Goal: Task Accomplishment & Management: Manage account settings

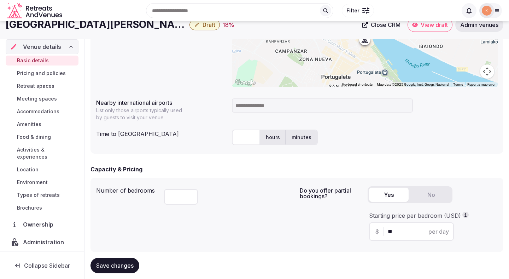
scroll to position [289, 0]
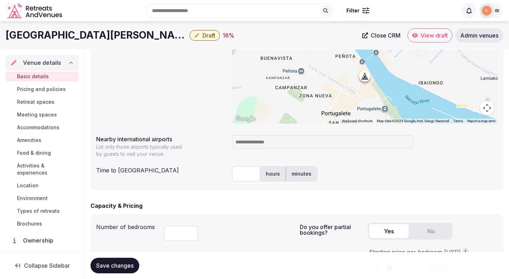
click at [284, 146] on input at bounding box center [322, 142] width 181 height 14
type input "******"
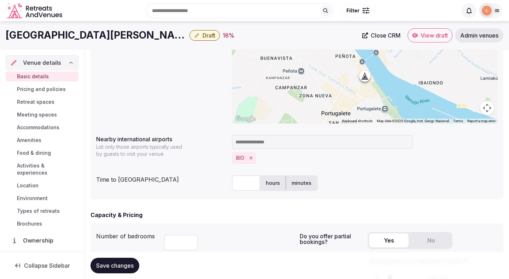
click at [246, 183] on input "text" at bounding box center [246, 183] width 28 height 16
type input "**"
click at [342, 162] on div "BIO" at bounding box center [365, 158] width 266 height 12
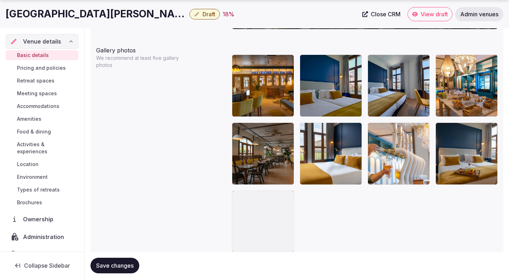
scroll to position [864, 0]
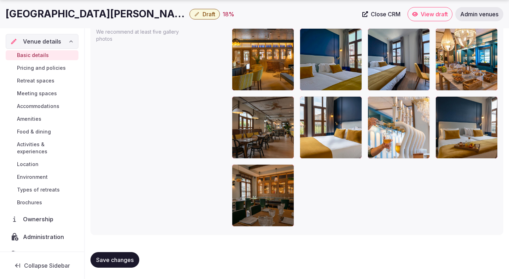
click at [122, 260] on span "Save changes" at bounding box center [114, 259] width 37 height 7
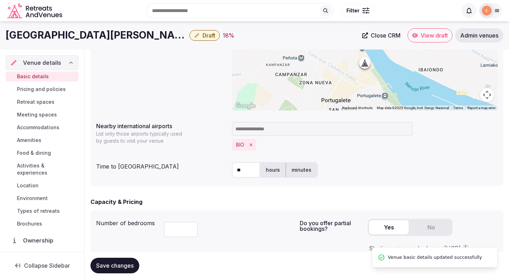
scroll to position [294, 0]
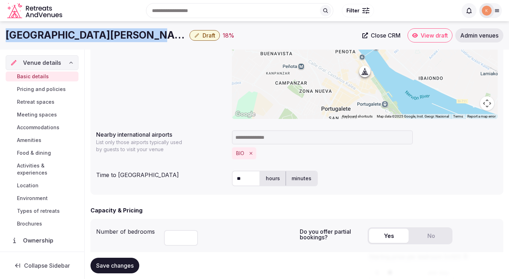
copy h1 "[GEOGRAPHIC_DATA][PERSON_NAME]"
drag, startPoint x: 139, startPoint y: 34, endPoint x: 3, endPoint y: 35, distance: 136.2
click at [3, 35] on div "Gran Hotel Puente Colgante Draft 18 % Close CRM View draft Admin venues" at bounding box center [254, 35] width 509 height 14
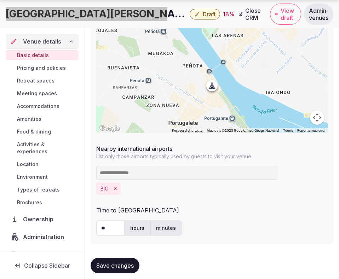
scroll to position [27, 0]
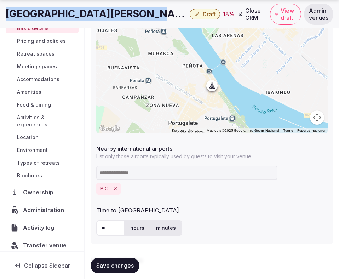
click at [37, 205] on span "Administration" at bounding box center [45, 209] width 44 height 8
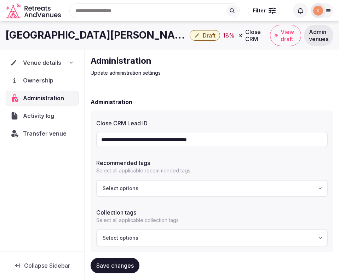
click at [173, 137] on input "**********" at bounding box center [211, 140] width 231 height 16
click at [53, 134] on span "Transfer venue" at bounding box center [44, 133] width 43 height 8
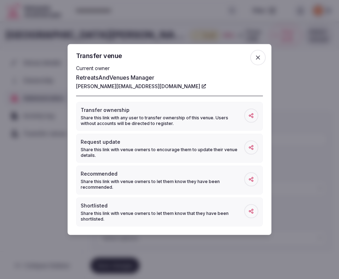
click at [28, 174] on div at bounding box center [169, 139] width 339 height 279
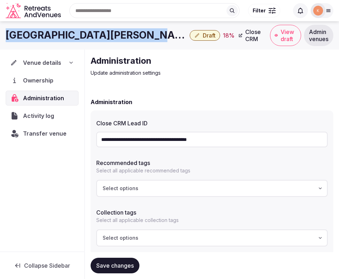
drag, startPoint x: 141, startPoint y: 36, endPoint x: 1, endPoint y: 36, distance: 140.0
click at [1, 36] on div "Gran Hotel Puente Colgante Draft 18 % Close CRM View draft Admin venues" at bounding box center [169, 35] width 339 height 21
copy h1 "Gran Hotel Puente Colgante"
click at [309, 37] on span "Admin venues" at bounding box center [318, 35] width 19 height 14
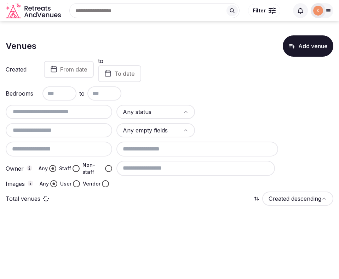
click at [85, 113] on input "text" at bounding box center [58, 112] width 101 height 8
paste input "**********"
type input "**********"
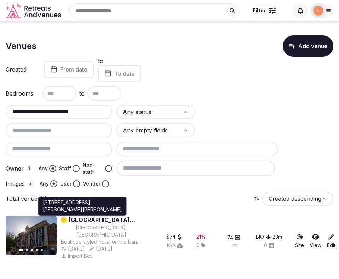
click at [98, 225] on div "Portugalete, Spain" at bounding box center [101, 231] width 81 height 14
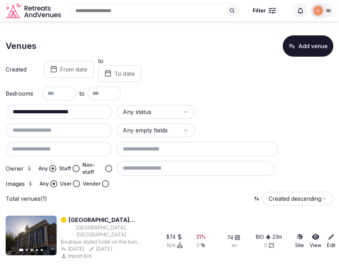
click at [100, 219] on link "Gran Hotel Puente Colgante" at bounding box center [105, 219] width 73 height 8
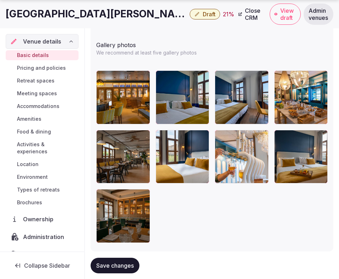
scroll to position [990, 0]
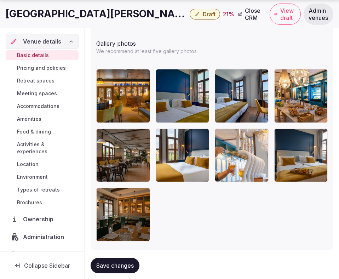
click at [122, 267] on span "Save changes" at bounding box center [114, 265] width 37 height 7
click at [49, 81] on span "Retreat spaces" at bounding box center [35, 80] width 37 height 7
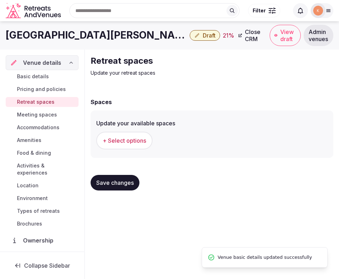
click at [133, 137] on span "+ Select options" at bounding box center [124, 141] width 43 height 8
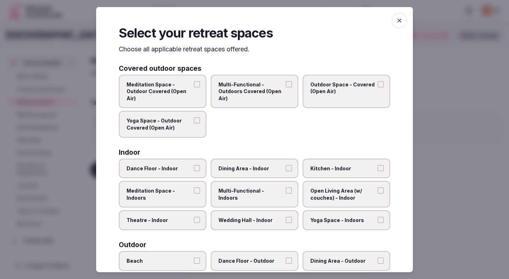
click at [242, 168] on span "Dining Area - Indoor" at bounding box center [251, 167] width 65 height 7
click at [286, 168] on button "Dining Area - Indoor" at bounding box center [289, 167] width 6 height 6
click at [250, 197] on label "Multi-Functional - Indoors" at bounding box center [255, 194] width 88 height 27
click at [286, 193] on button "Multi-Functional - Indoors" at bounding box center [289, 190] width 6 height 6
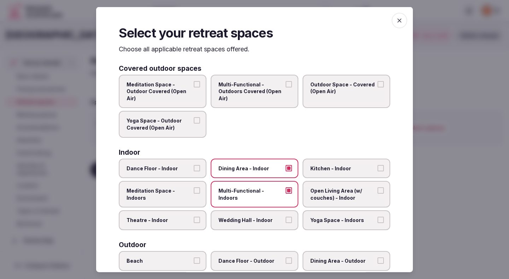
click at [250, 220] on span "Wedding Hall - Indoor" at bounding box center [251, 219] width 65 height 7
click at [286, 220] on button "Wedding Hall - Indoor" at bounding box center [289, 219] width 6 height 6
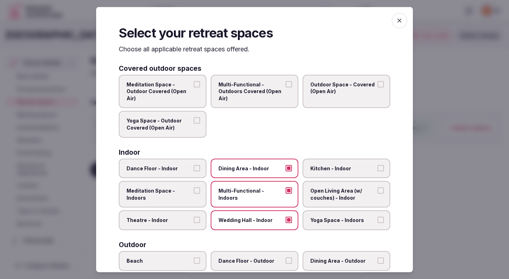
click at [163, 225] on label "Theatre - Indoor" at bounding box center [163, 220] width 88 height 20
click at [194, 223] on button "Theatre - Indoor" at bounding box center [197, 219] width 6 height 6
click at [346, 201] on label "Open Living Area (w/ couches) - Indoor" at bounding box center [347, 194] width 88 height 27
click at [378, 193] on button "Open Living Area (w/ couches) - Indoor" at bounding box center [381, 190] width 6 height 6
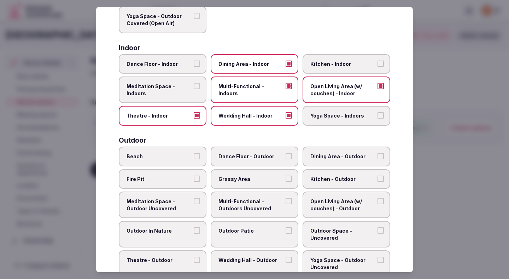
scroll to position [128, 0]
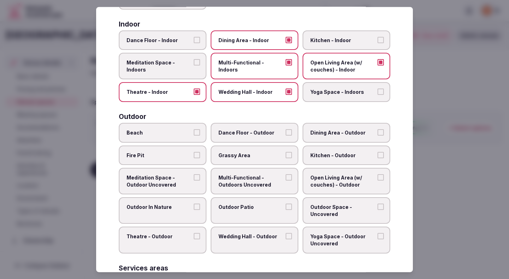
click at [186, 203] on label "Outdoor In Nature" at bounding box center [163, 210] width 88 height 27
click at [194, 203] on button "Outdoor In Nature" at bounding box center [197, 206] width 6 height 6
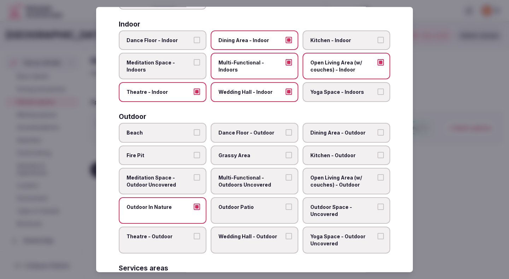
click at [245, 204] on span "Outdoor Patio" at bounding box center [251, 206] width 65 height 7
click at [286, 204] on button "Outdoor Patio" at bounding box center [289, 206] width 6 height 6
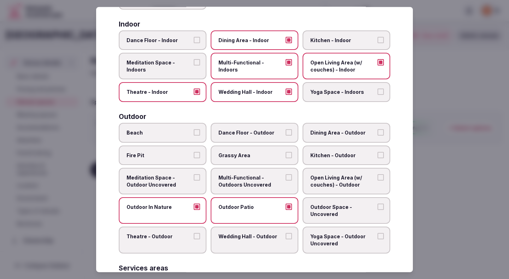
click at [261, 157] on span "Grassy Area" at bounding box center [251, 154] width 65 height 7
click at [286, 157] on button "Grassy Area" at bounding box center [289, 154] width 6 height 6
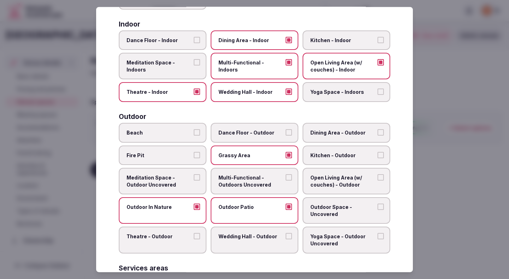
scroll to position [133, 0]
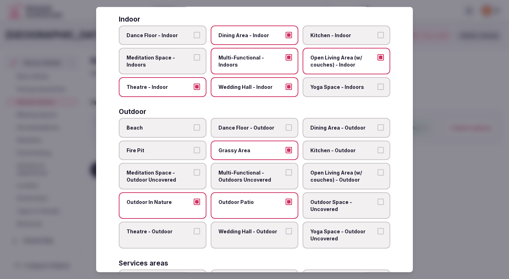
click at [331, 133] on label "Dining Area - Outdoor" at bounding box center [347, 128] width 88 height 20
click at [378, 130] on button "Dining Area - Outdoor" at bounding box center [381, 127] width 6 height 6
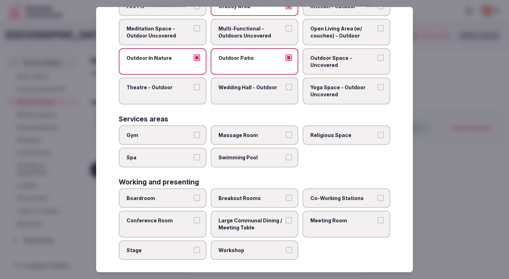
scroll to position [282, 0]
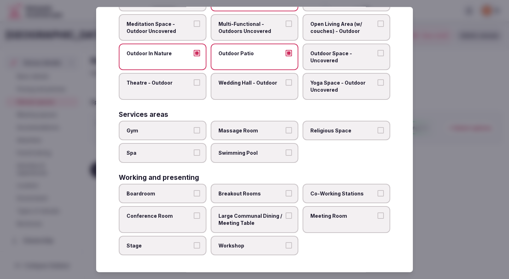
click at [248, 155] on span "Swimming Pool" at bounding box center [251, 152] width 65 height 7
click at [286, 155] on button "Swimming Pool" at bounding box center [289, 152] width 6 height 6
click at [197, 136] on label "Gym" at bounding box center [163, 130] width 88 height 20
click at [197, 133] on button "Gym" at bounding box center [197, 130] width 6 height 6
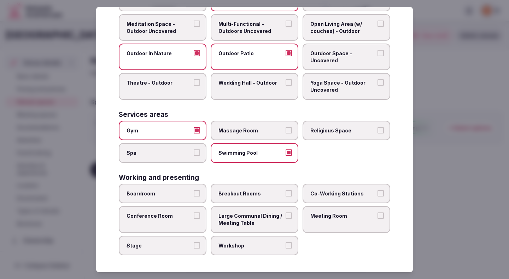
click at [190, 216] on span "Conference Room" at bounding box center [159, 215] width 65 height 7
click at [194, 216] on button "Conference Room" at bounding box center [197, 215] width 6 height 6
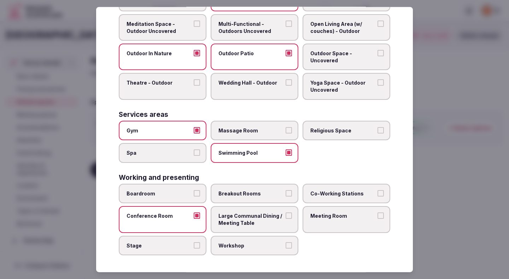
click at [233, 238] on label "Workshop" at bounding box center [255, 245] width 88 height 20
click at [286, 242] on button "Workshop" at bounding box center [289, 245] width 6 height 6
click at [338, 210] on label "Meeting Room" at bounding box center [347, 219] width 88 height 27
click at [378, 212] on button "Meeting Room" at bounding box center [381, 215] width 6 height 6
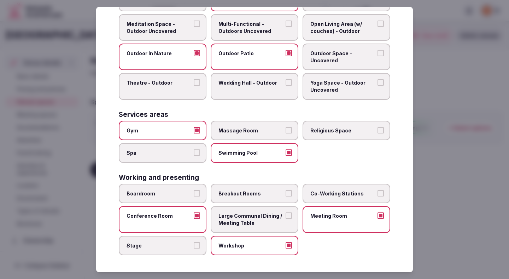
click at [264, 198] on label "Breakout Rooms" at bounding box center [255, 194] width 88 height 20
click at [286, 196] on button "Breakout Rooms" at bounding box center [289, 193] width 6 height 6
click at [195, 193] on button "Boardroom" at bounding box center [197, 193] width 6 height 6
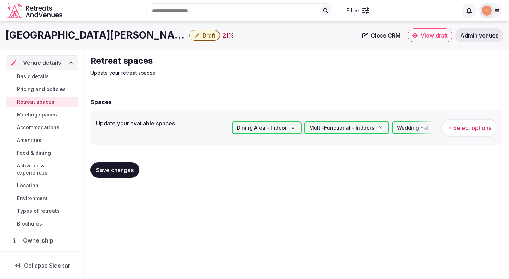
click at [133, 173] on span "Save changes" at bounding box center [114, 169] width 37 height 7
click at [42, 114] on span "Meeting spaces" at bounding box center [37, 114] width 40 height 7
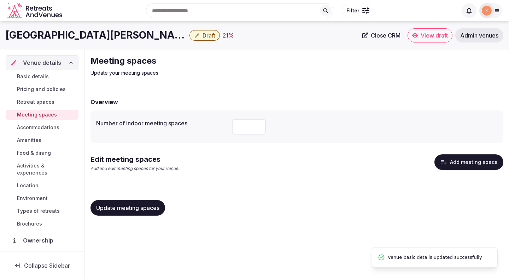
click at [251, 126] on input "number" at bounding box center [249, 127] width 34 height 16
type input "*"
click at [389, 171] on div "Edit meeting spaces Add and edit meeting spaces for your venue. Add meeting spa…" at bounding box center [297, 165] width 413 height 23
click at [481, 167] on button "Add meeting space" at bounding box center [469, 162] width 69 height 16
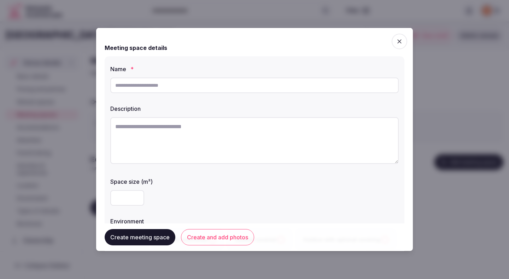
click at [398, 40] on icon "button" at bounding box center [399, 41] width 7 height 7
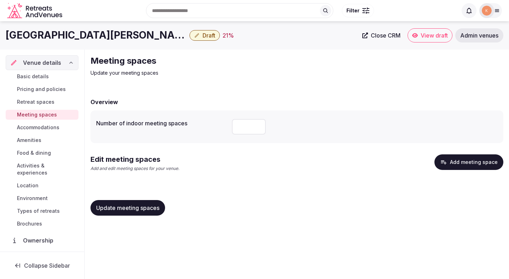
click at [113, 209] on span "Update meeting spaces" at bounding box center [127, 207] width 63 height 7
click at [464, 164] on button "Add meeting space" at bounding box center [469, 162] width 69 height 16
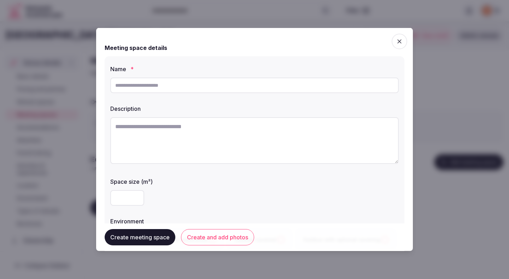
click at [241, 85] on input "text" at bounding box center [254, 85] width 289 height 16
type input "*********"
click at [240, 133] on textarea at bounding box center [254, 140] width 289 height 47
paste textarea "**********"
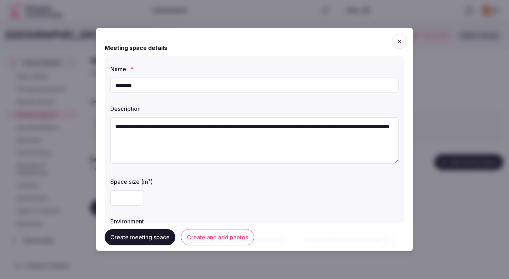
type textarea "**********"
click at [231, 90] on input "*********" at bounding box center [254, 85] width 289 height 16
type input "**********"
click at [125, 199] on input "number" at bounding box center [127, 198] width 34 height 16
type input "***"
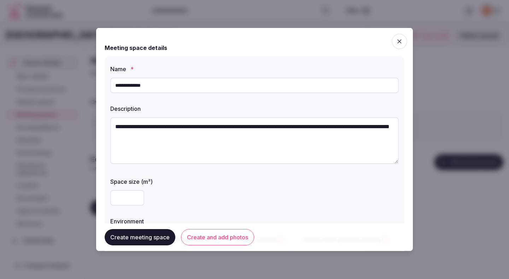
click at [176, 182] on label "Space size (m²)" at bounding box center [254, 182] width 289 height 6
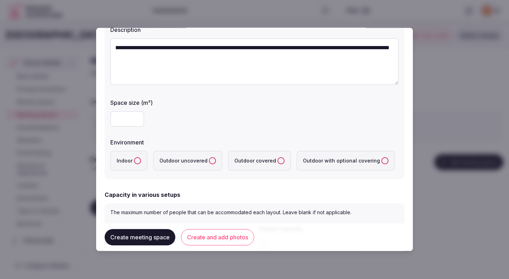
scroll to position [100, 0]
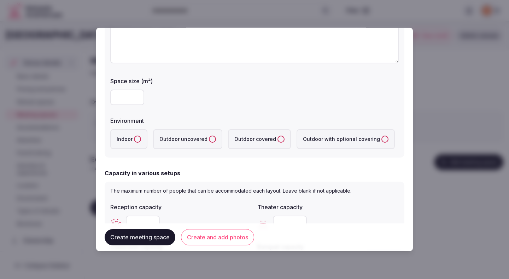
click at [134, 143] on label "Indoor" at bounding box center [128, 139] width 37 height 20
click at [134, 143] on button "Indoor" at bounding box center [137, 138] width 7 height 7
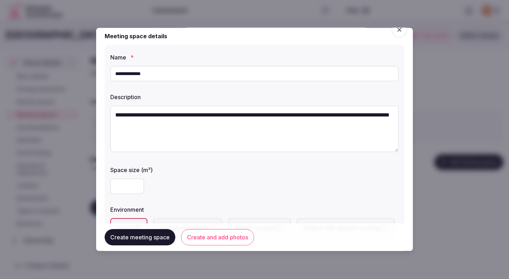
scroll to position [0, 0]
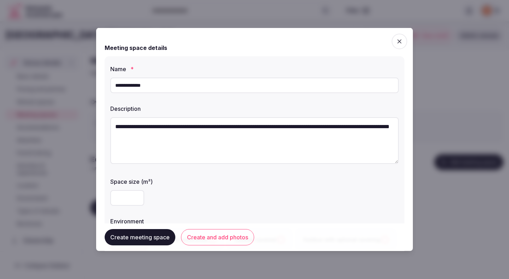
click at [133, 196] on input "***" at bounding box center [127, 198] width 34 height 16
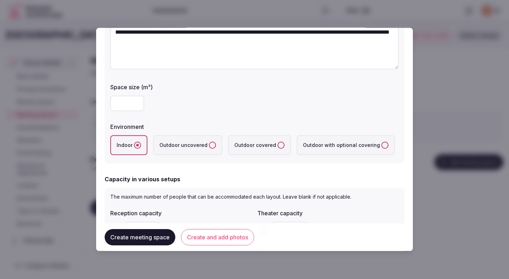
scroll to position [132, 0]
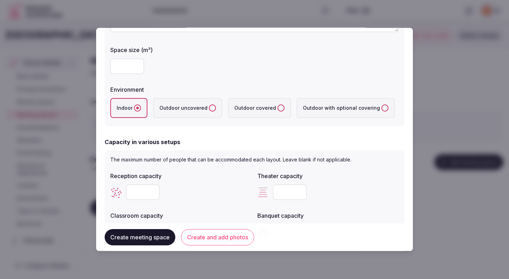
click at [146, 187] on input "number" at bounding box center [143, 192] width 34 height 16
type input "***"
click at [281, 193] on input "number" at bounding box center [290, 192] width 34 height 16
type input "***"
click at [191, 200] on div "***" at bounding box center [180, 191] width 141 height 21
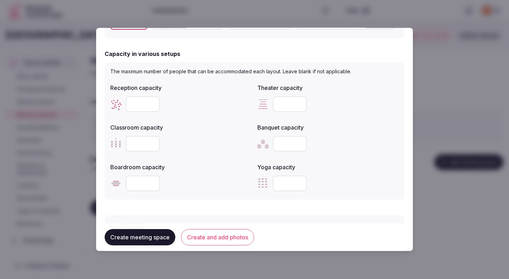
scroll to position [227, 0]
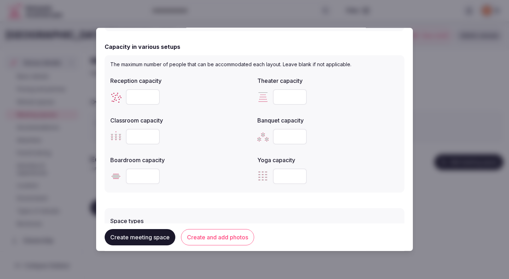
click at [143, 137] on input "number" at bounding box center [143, 137] width 34 height 16
type input "**"
click at [284, 138] on input "number" at bounding box center [290, 137] width 34 height 16
type input "***"
click at [141, 171] on input "number" at bounding box center [143, 176] width 34 height 16
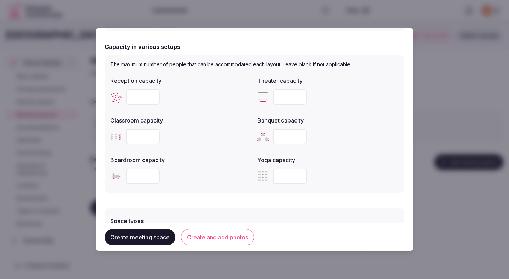
click at [141, 171] on input "number" at bounding box center [143, 176] width 34 height 16
type input "**"
click at [197, 172] on div "**" at bounding box center [180, 176] width 141 height 16
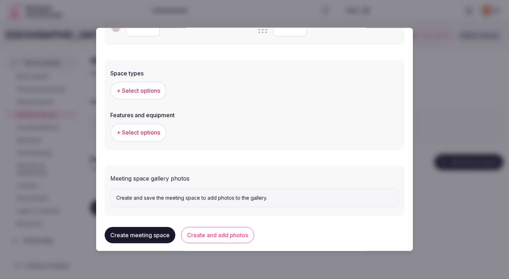
scroll to position [381, 0]
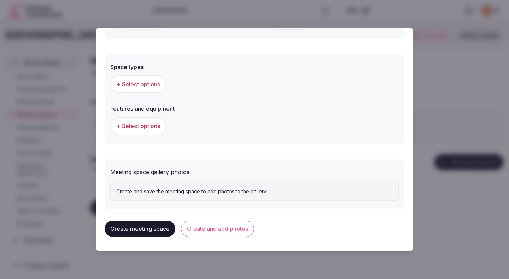
click at [137, 83] on span "+ Select options" at bounding box center [138, 84] width 43 height 8
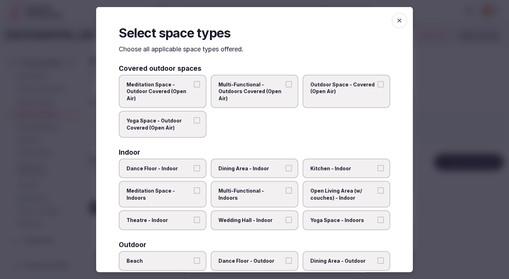
click at [180, 220] on span "Theatre - Indoor" at bounding box center [159, 219] width 65 height 7
click at [194, 220] on button "Theatre - Indoor" at bounding box center [197, 219] width 6 height 6
click at [243, 169] on span "Dining Area - Indoor" at bounding box center [251, 167] width 65 height 7
click at [286, 169] on button "Dining Area - Indoor" at bounding box center [289, 167] width 6 height 6
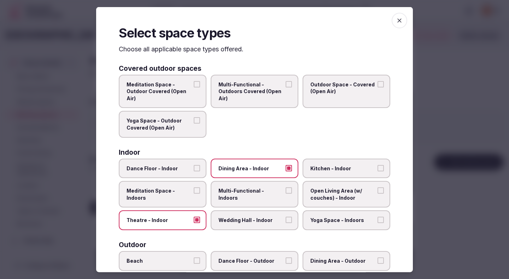
click at [243, 187] on span "Multi-Functional - Indoors" at bounding box center [251, 194] width 65 height 14
click at [286, 187] on button "Multi-Functional - Indoors" at bounding box center [289, 190] width 6 height 6
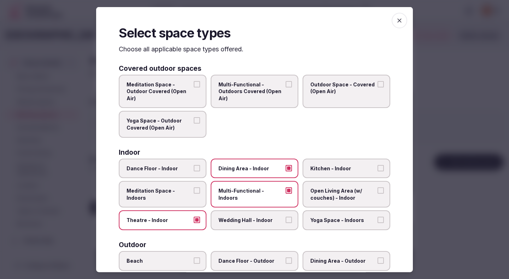
click at [244, 218] on span "Wedding Hall - Indoor" at bounding box center [251, 219] width 65 height 7
click at [286, 218] on button "Wedding Hall - Indoor" at bounding box center [289, 219] width 6 height 6
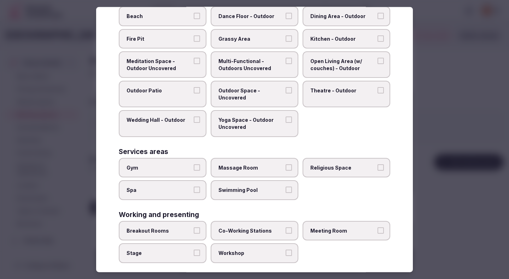
scroll to position [252, 0]
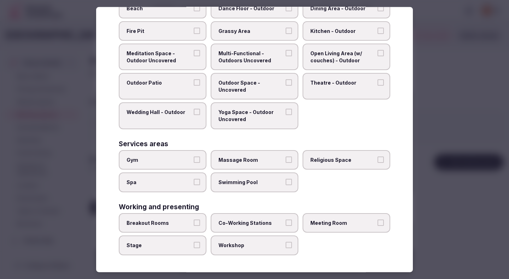
click at [249, 223] on span "Co-Working Stations" at bounding box center [251, 222] width 65 height 7
click at [286, 223] on button "Co-Working Stations" at bounding box center [289, 222] width 6 height 6
click at [161, 223] on span "Breakout Rooms" at bounding box center [159, 222] width 65 height 7
click at [194, 223] on button "Breakout Rooms" at bounding box center [197, 222] width 6 height 6
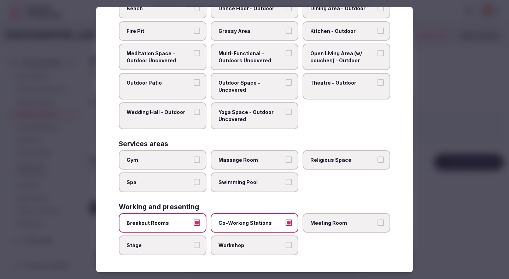
click at [164, 248] on span "Stage" at bounding box center [159, 245] width 65 height 7
click at [194, 248] on button "Stage" at bounding box center [197, 245] width 6 height 6
click at [273, 252] on label "Workshop" at bounding box center [255, 245] width 88 height 20
click at [286, 248] on button "Workshop" at bounding box center [289, 245] width 6 height 6
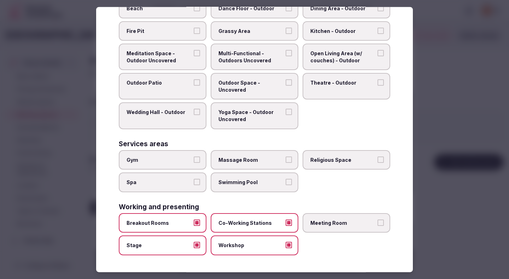
click at [357, 217] on label "Meeting Room" at bounding box center [347, 223] width 88 height 20
click at [378, 219] on button "Meeting Room" at bounding box center [381, 222] width 6 height 6
click at [436, 209] on div at bounding box center [254, 139] width 509 height 279
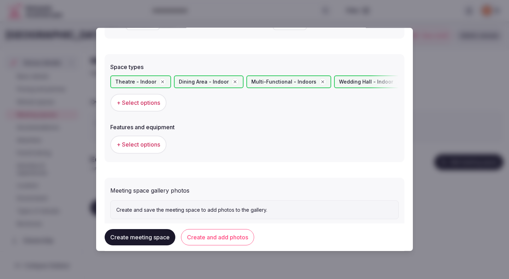
scroll to position [399, 0]
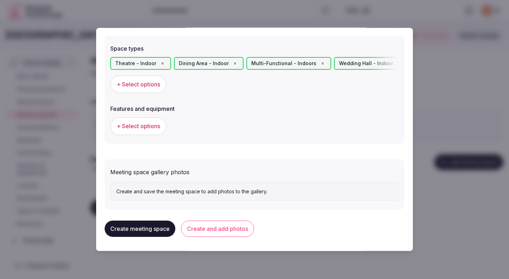
click at [225, 226] on button "Create and add photos" at bounding box center [217, 228] width 73 height 16
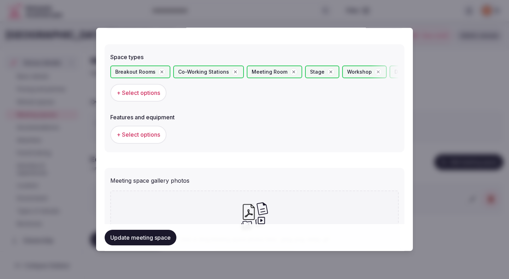
scroll to position [403, 0]
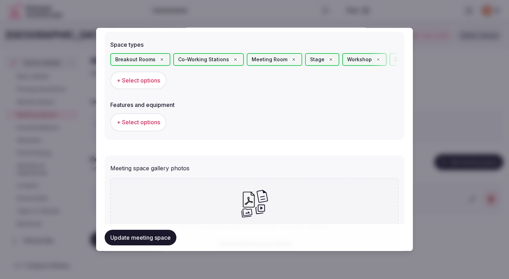
click at [157, 127] on button "+ Select options" at bounding box center [138, 122] width 56 height 18
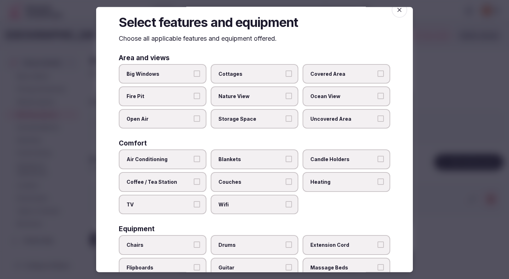
scroll to position [18, 0]
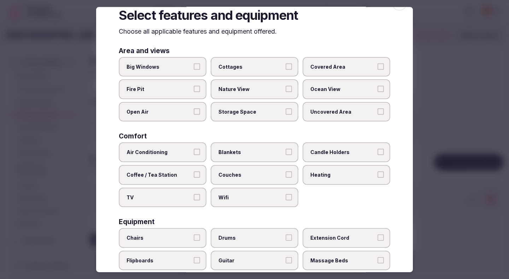
click at [182, 151] on span "Air Conditioning" at bounding box center [159, 152] width 65 height 7
click at [194, 151] on button "Air Conditioning" at bounding box center [197, 152] width 6 height 6
click at [177, 199] on span "TV" at bounding box center [159, 196] width 65 height 7
click at [194, 199] on button "TV" at bounding box center [197, 196] width 6 height 6
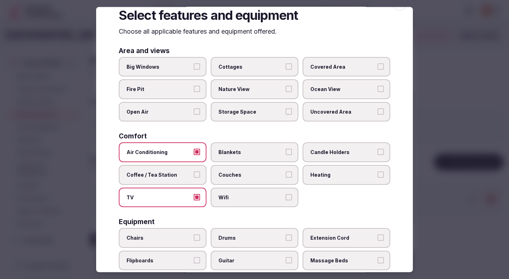
click at [231, 199] on span "Wifi" at bounding box center [251, 196] width 65 height 7
click at [286, 199] on button "Wifi" at bounding box center [289, 196] width 6 height 6
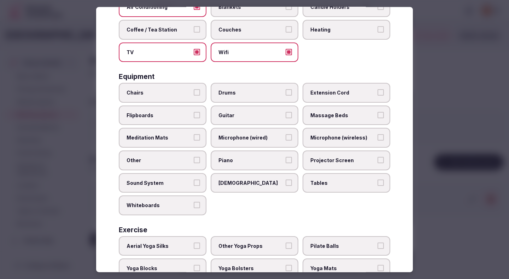
scroll to position [168, 0]
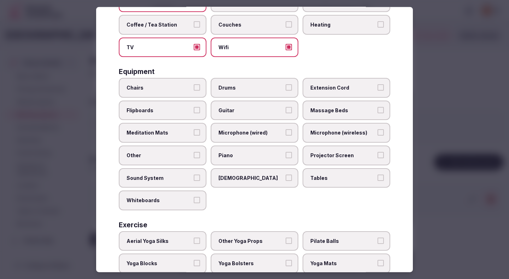
click at [189, 95] on label "Chairs" at bounding box center [163, 88] width 88 height 20
click at [194, 91] on button "Chairs" at bounding box center [197, 87] width 6 height 6
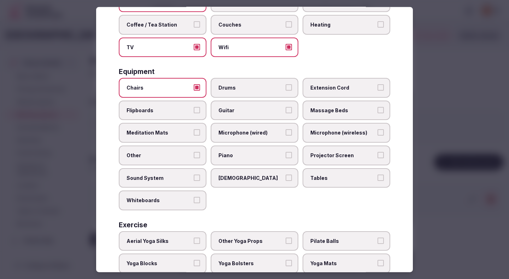
click at [180, 176] on span "Sound System" at bounding box center [159, 177] width 65 height 7
click at [194, 176] on button "Sound System" at bounding box center [197, 177] width 6 height 6
click at [178, 204] on label "Whiteboards" at bounding box center [163, 200] width 88 height 20
click at [194, 203] on button "Whiteboards" at bounding box center [197, 200] width 6 height 6
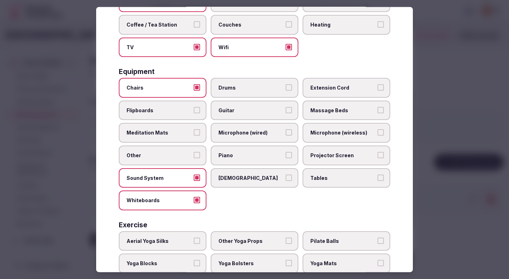
click at [187, 111] on span "Flipboards" at bounding box center [159, 109] width 65 height 7
click at [194, 111] on button "Flipboards" at bounding box center [197, 109] width 6 height 6
click at [320, 177] on span "Tables" at bounding box center [342, 177] width 65 height 7
click at [378, 177] on button "Tables" at bounding box center [381, 177] width 6 height 6
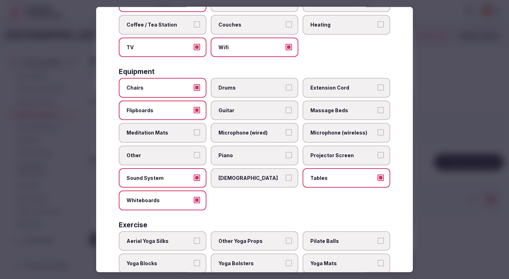
click at [343, 88] on span "Extension Cord" at bounding box center [342, 87] width 65 height 7
click at [378, 88] on button "Extension Cord" at bounding box center [381, 87] width 6 height 6
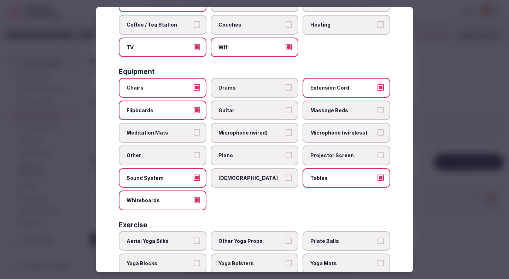
click at [322, 151] on label "Projector Screen" at bounding box center [347, 155] width 88 height 20
click at [378, 152] on button "Projector Screen" at bounding box center [381, 155] width 6 height 6
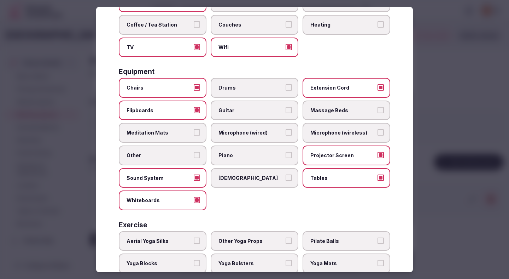
scroll to position [208, 0]
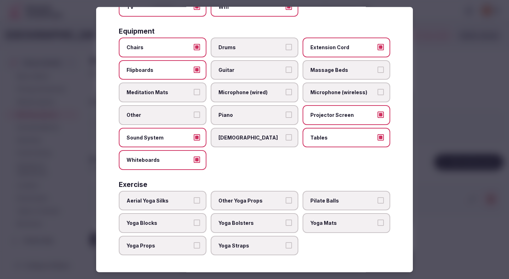
click at [457, 167] on div at bounding box center [254, 139] width 509 height 279
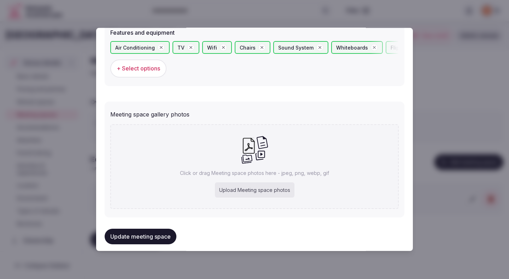
scroll to position [482, 0]
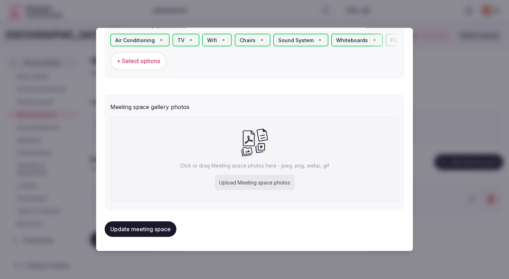
click at [152, 227] on button "Update meeting space" at bounding box center [141, 229] width 72 height 16
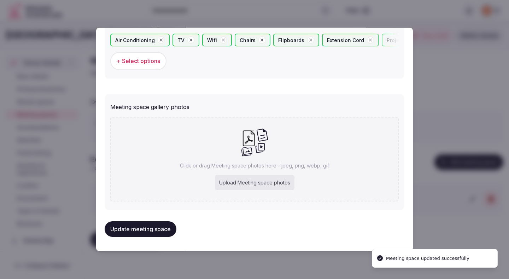
click at [249, 182] on div "Upload Meeting space photos" at bounding box center [255, 183] width 80 height 16
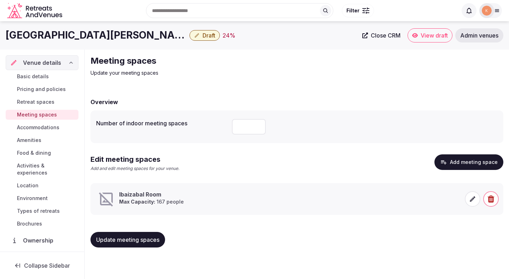
click at [474, 199] on icon at bounding box center [472, 198] width 7 height 7
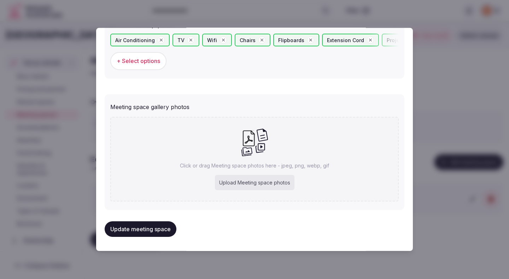
click at [256, 182] on div "Upload Meeting space photos" at bounding box center [255, 183] width 80 height 16
type input "**********"
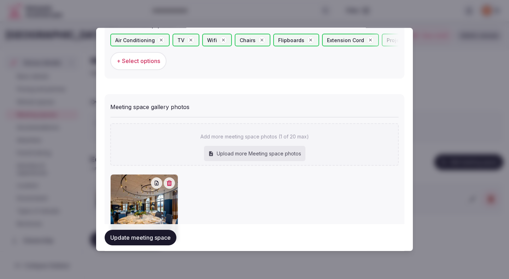
scroll to position [523, 0]
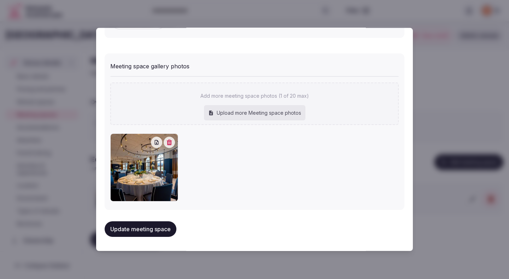
click at [155, 232] on button "Update meeting space" at bounding box center [141, 229] width 72 height 16
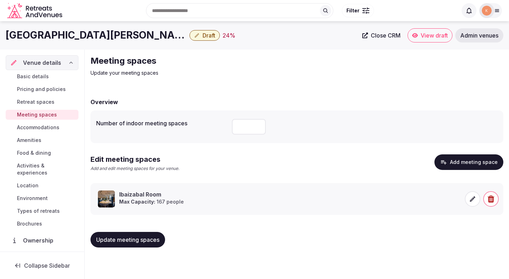
click at [119, 237] on span "Update meeting spaces" at bounding box center [127, 239] width 63 height 7
click at [131, 242] on span "Update meeting spaces" at bounding box center [127, 239] width 63 height 7
click at [45, 127] on span "Accommodations" at bounding box center [38, 127] width 42 height 7
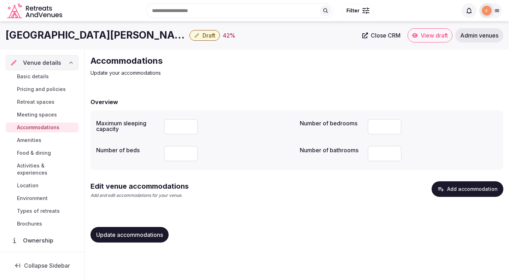
click at [468, 186] on button "Add accommodation" at bounding box center [468, 189] width 72 height 16
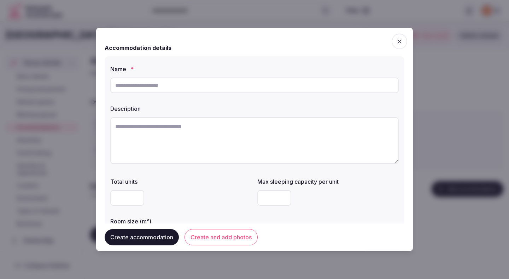
click at [261, 87] on input "text" at bounding box center [254, 85] width 289 height 16
paste input "**********"
type input "**********"
click at [258, 133] on textarea at bounding box center [254, 140] width 289 height 47
click at [243, 134] on textarea at bounding box center [254, 140] width 289 height 47
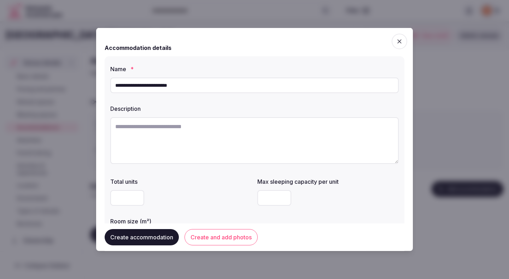
paste textarea "**********"
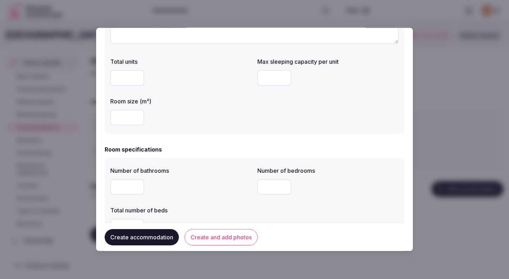
scroll to position [124, 0]
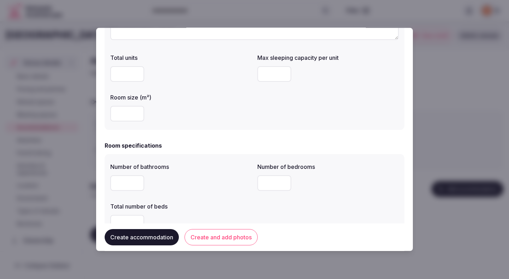
type textarea "**********"
click at [128, 118] on input "number" at bounding box center [127, 114] width 34 height 16
type input "**"
click at [273, 79] on input "number" at bounding box center [274, 74] width 34 height 16
type input "*"
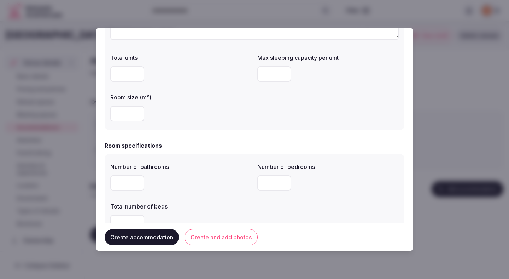
click at [246, 129] on div "**********" at bounding box center [255, 30] width 300 height 197
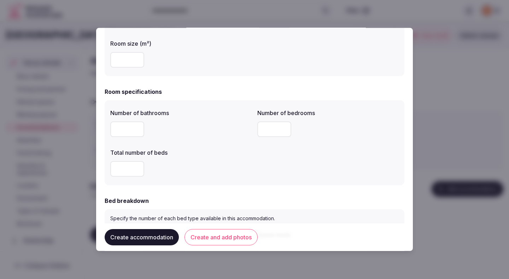
scroll to position [182, 0]
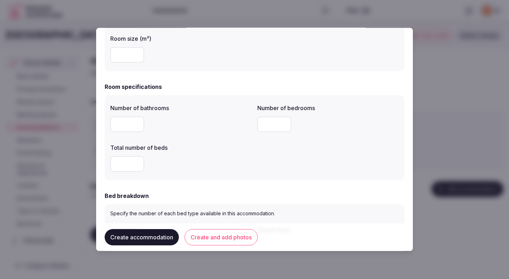
click at [131, 123] on input "number" at bounding box center [127, 124] width 34 height 16
type input "*"
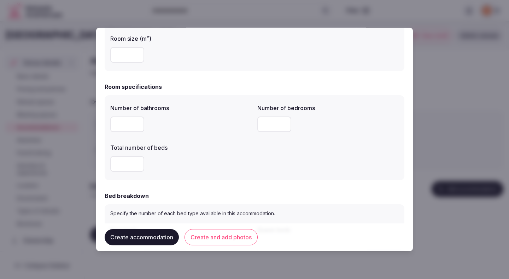
click at [211, 150] on label "Total number of beds" at bounding box center [180, 148] width 141 height 6
click at [210, 150] on label "Total number of beds" at bounding box center [180, 148] width 141 height 6
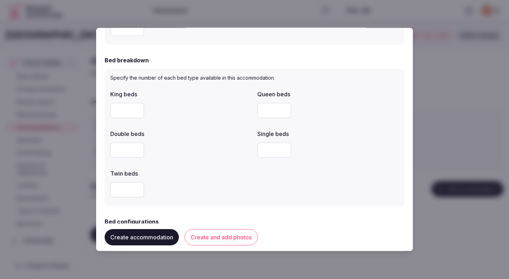
scroll to position [342, 0]
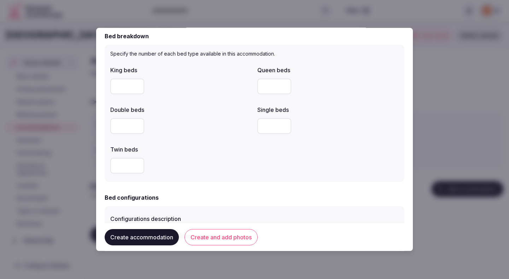
click at [262, 129] on input "number" at bounding box center [274, 126] width 34 height 16
type input "*"
click at [241, 160] on div at bounding box center [180, 166] width 141 height 16
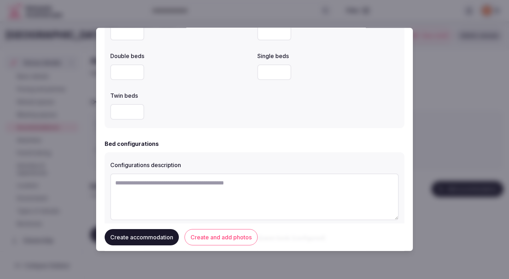
scroll to position [407, 0]
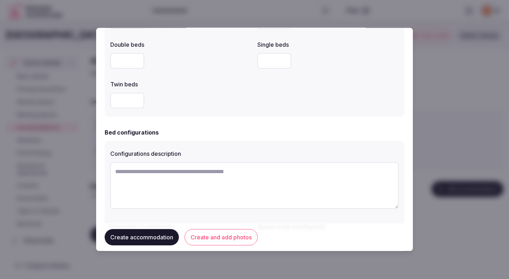
click at [222, 178] on textarea at bounding box center [254, 185] width 289 height 47
type textarea "*"
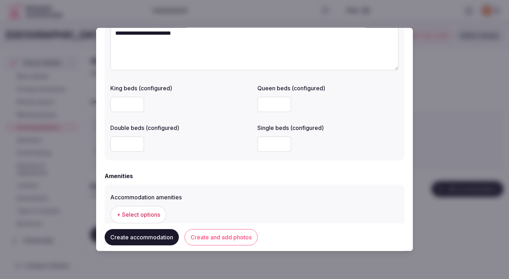
scroll to position [548, 0]
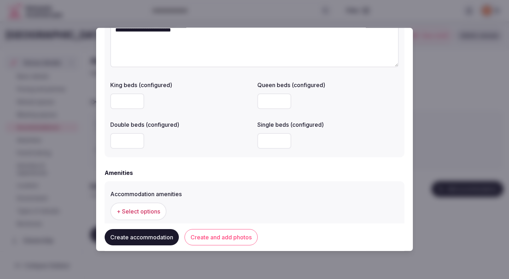
type textarea "**********"
click at [242, 173] on div "Amenities" at bounding box center [255, 172] width 300 height 8
click at [126, 144] on input "number" at bounding box center [127, 141] width 34 height 16
type input "*"
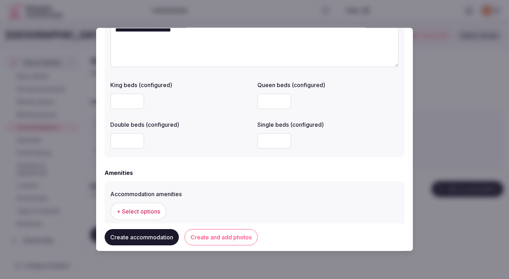
click at [213, 176] on div "Amenities" at bounding box center [255, 172] width 300 height 8
click at [217, 177] on div "Amenities" at bounding box center [255, 172] width 300 height 8
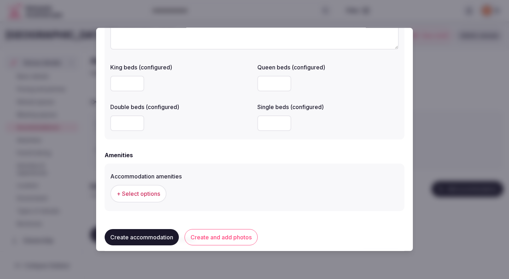
scroll to position [608, 0]
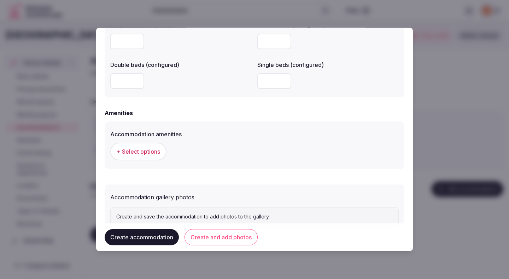
click at [150, 153] on span "+ Select options" at bounding box center [138, 151] width 43 height 8
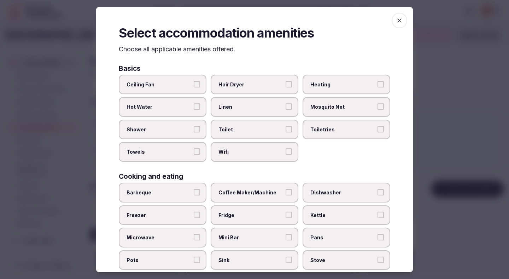
click at [179, 89] on label "Ceiling Fan" at bounding box center [163, 84] width 88 height 20
click at [194, 87] on button "Ceiling Fan" at bounding box center [197, 84] width 6 height 6
click at [177, 107] on span "Hot Water" at bounding box center [159, 106] width 65 height 7
click at [194, 107] on button "Hot Water" at bounding box center [197, 106] width 6 height 6
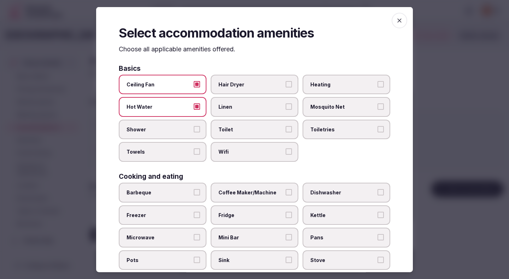
click at [177, 120] on label "Shower" at bounding box center [163, 129] width 88 height 20
click at [194, 126] on button "Shower" at bounding box center [197, 129] width 6 height 6
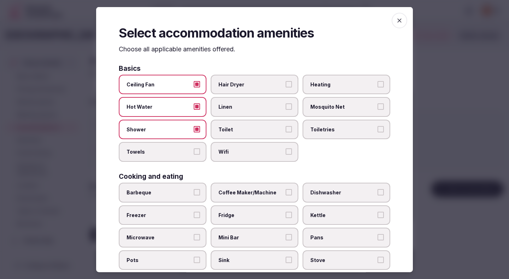
click at [178, 150] on span "Towels" at bounding box center [159, 151] width 65 height 7
click at [194, 150] on button "Towels" at bounding box center [197, 151] width 6 height 6
click at [229, 155] on span "Wifi" at bounding box center [251, 151] width 65 height 7
click at [286, 155] on button "Wifi" at bounding box center [289, 151] width 6 height 6
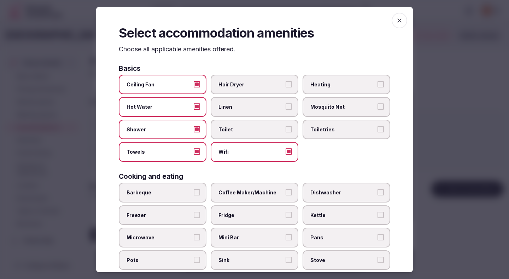
click at [229, 134] on label "Toilet" at bounding box center [255, 129] width 88 height 20
click at [286, 132] on button "Toilet" at bounding box center [289, 129] width 6 height 6
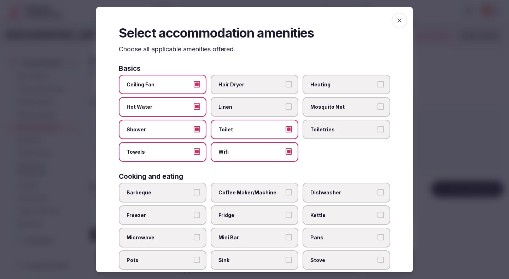
click at [229, 110] on span "Linen" at bounding box center [251, 106] width 65 height 7
click at [286, 110] on button "Linen" at bounding box center [289, 106] width 6 height 6
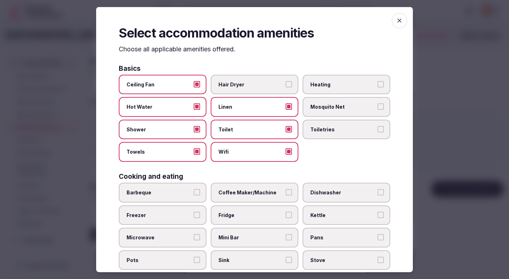
click at [236, 83] on span "Hair Dryer" at bounding box center [251, 84] width 65 height 7
click at [286, 83] on button "Hair Dryer" at bounding box center [289, 84] width 6 height 6
click at [325, 135] on label "Toiletries" at bounding box center [347, 129] width 88 height 20
click at [378, 132] on button "Toiletries" at bounding box center [381, 129] width 6 height 6
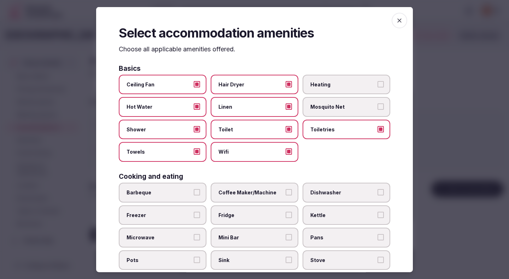
click at [325, 84] on span "Heating" at bounding box center [342, 84] width 65 height 7
click at [378, 84] on button "Heating" at bounding box center [381, 84] width 6 height 6
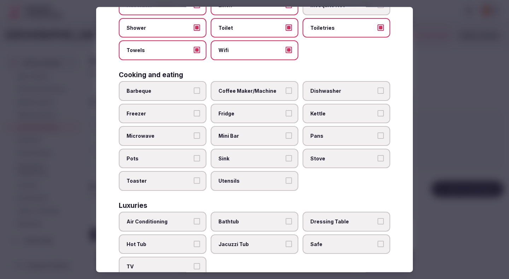
scroll to position [105, 0]
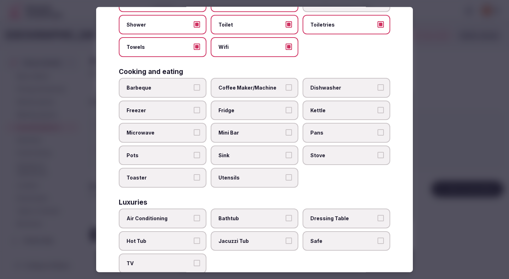
click at [228, 90] on span "Coffee Maker/Machine" at bounding box center [251, 87] width 65 height 7
click at [286, 90] on button "Coffee Maker/Machine" at bounding box center [289, 87] width 6 height 6
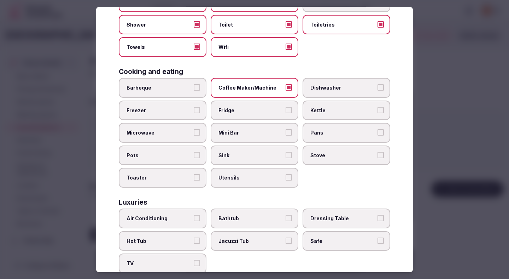
click at [229, 108] on span "Fridge" at bounding box center [251, 109] width 65 height 7
click at [286, 108] on button "Fridge" at bounding box center [289, 109] width 6 height 6
click at [230, 134] on span "Mini Bar" at bounding box center [251, 132] width 65 height 7
click at [286, 134] on button "Mini Bar" at bounding box center [289, 132] width 6 height 6
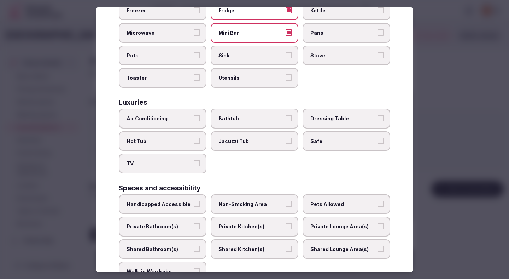
scroll to position [213, 0]
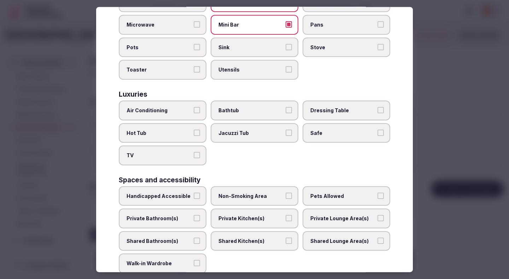
click at [186, 114] on label "Air Conditioning" at bounding box center [163, 110] width 88 height 20
click at [194, 113] on button "Air Conditioning" at bounding box center [197, 110] width 6 height 6
click at [185, 152] on span "TV" at bounding box center [159, 155] width 65 height 7
click at [194, 152] on button "TV" at bounding box center [197, 155] width 6 height 6
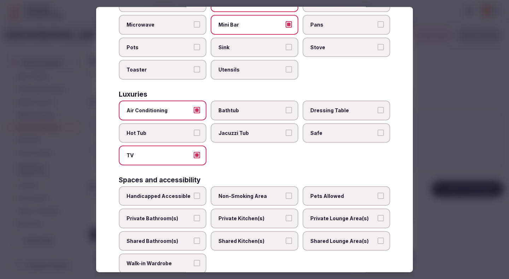
click at [336, 133] on span "Safe" at bounding box center [342, 132] width 65 height 7
click at [378, 133] on button "Safe" at bounding box center [381, 132] width 6 height 6
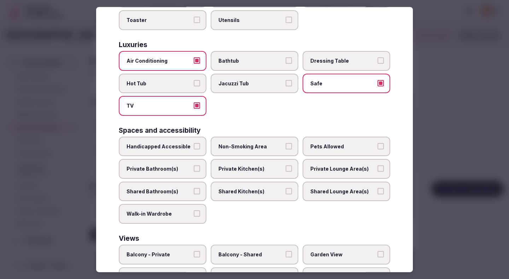
scroll to position [267, 0]
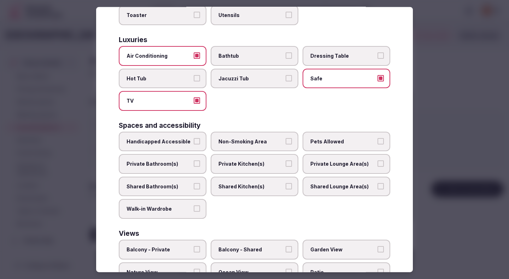
click at [261, 139] on span "Non-Smoking Area" at bounding box center [251, 141] width 65 height 7
click at [286, 139] on button "Non-Smoking Area" at bounding box center [289, 141] width 6 height 6
click at [184, 158] on label "Private Bathroom(s)" at bounding box center [163, 164] width 88 height 20
click at [194, 160] on button "Private Bathroom(s)" at bounding box center [197, 163] width 6 height 6
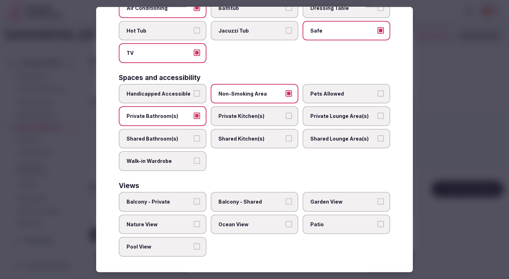
scroll to position [316, 0]
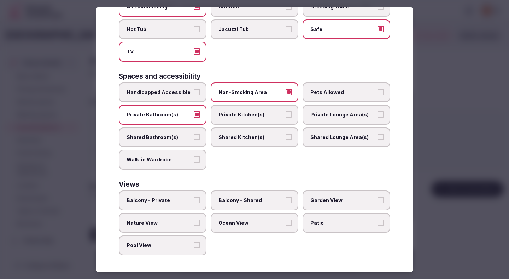
click at [470, 141] on div at bounding box center [254, 139] width 509 height 279
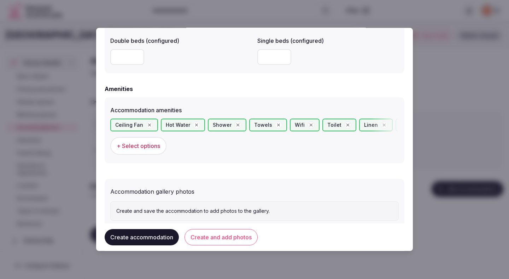
scroll to position [652, 0]
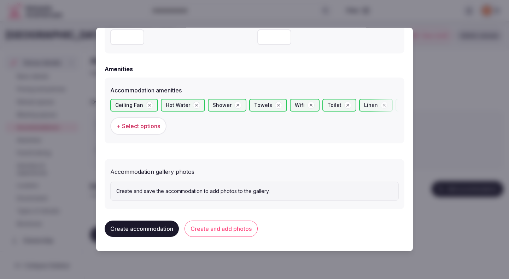
click at [231, 232] on button "Create and add photos" at bounding box center [221, 228] width 73 height 16
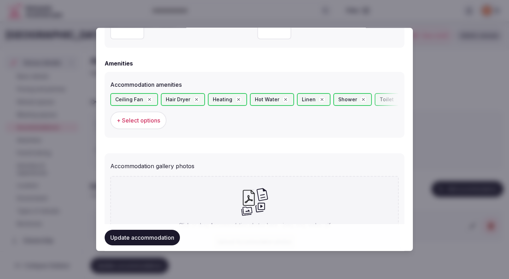
scroll to position [717, 0]
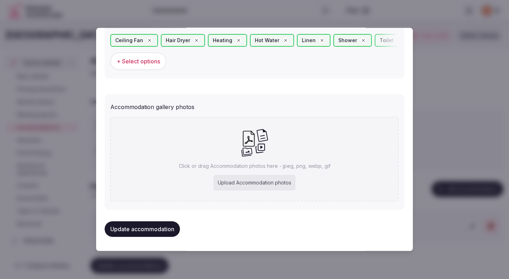
click at [245, 180] on div "Upload Accommodation photos" at bounding box center [255, 183] width 82 height 16
type input "**********"
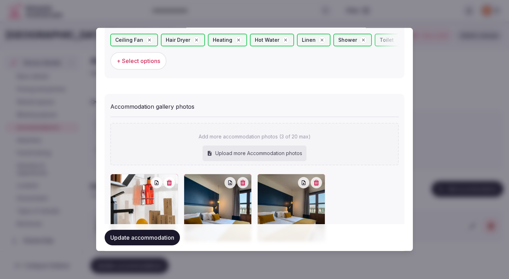
scroll to position [758, 0]
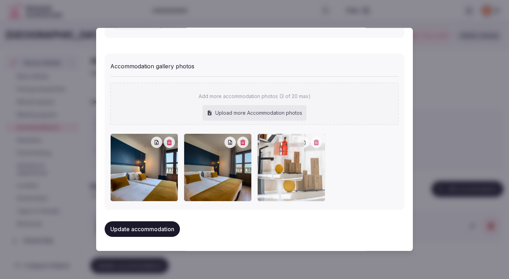
drag, startPoint x: 160, startPoint y: 180, endPoint x: 321, endPoint y: 180, distance: 160.9
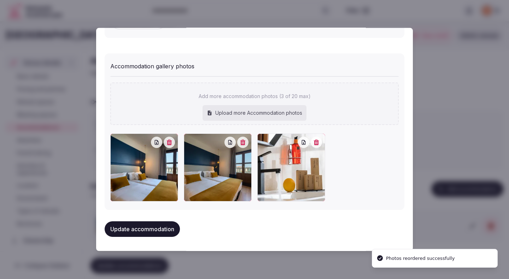
click at [172, 227] on button "Update accommodation" at bounding box center [142, 229] width 75 height 16
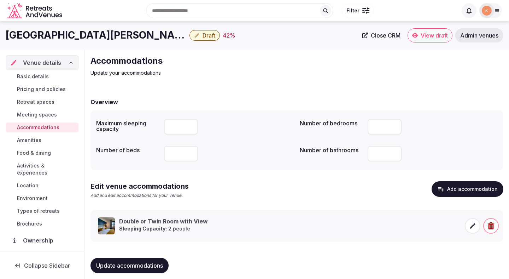
scroll to position [7, 0]
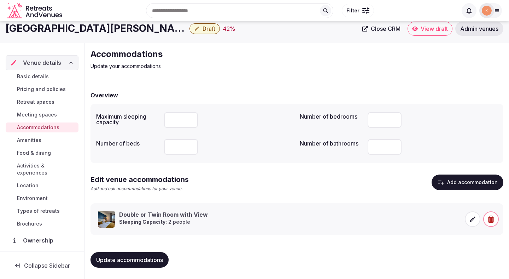
click at [36, 141] on span "Amenities" at bounding box center [29, 140] width 24 height 7
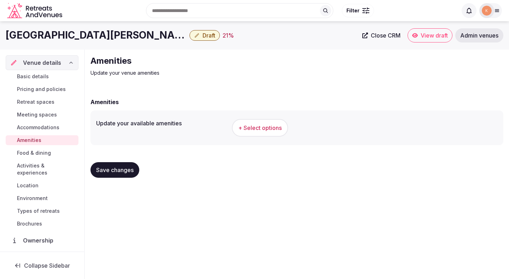
click at [261, 132] on button "+ Select options" at bounding box center [260, 128] width 56 height 18
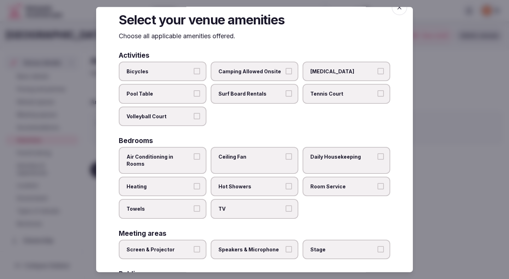
scroll to position [14, 0]
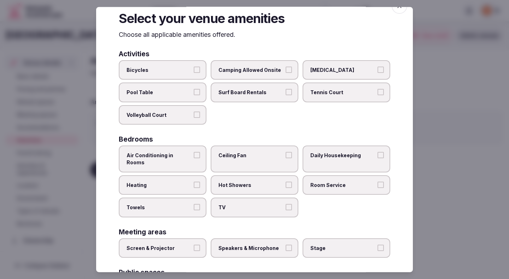
click at [192, 145] on div "Bedrooms Air Conditioning in Rooms Ceiling Fan Daily Housekeeping Heating Hot S…" at bounding box center [255, 176] width 272 height 81
click at [192, 154] on label "Air Conditioning in Rooms" at bounding box center [163, 158] width 88 height 27
click at [194, 154] on button "Air Conditioning in Rooms" at bounding box center [197, 155] width 6 height 6
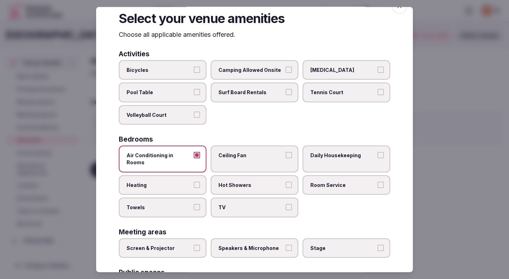
click at [187, 204] on span "Towels" at bounding box center [159, 207] width 65 height 7
click at [194, 204] on button "Towels" at bounding box center [197, 207] width 6 height 6
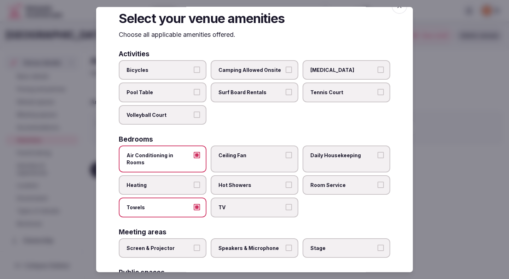
click at [232, 197] on label "TV" at bounding box center [255, 207] width 88 height 20
click at [286, 204] on button "TV" at bounding box center [289, 207] width 6 height 6
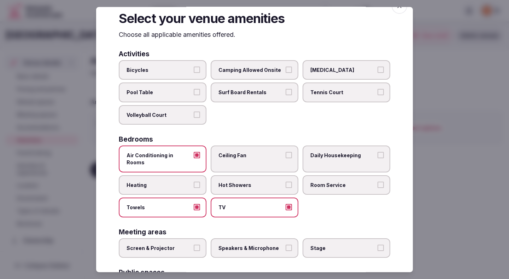
click at [235, 155] on span "Ceiling Fan" at bounding box center [251, 155] width 65 height 7
click at [286, 155] on button "Ceiling Fan" at bounding box center [289, 155] width 6 height 6
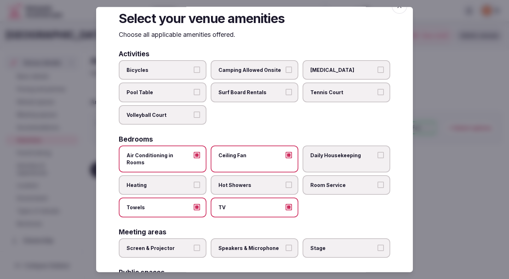
click at [318, 161] on label "Daily Housekeeping" at bounding box center [347, 158] width 88 height 27
click at [378, 158] on button "Daily Housekeeping" at bounding box center [381, 155] width 6 height 6
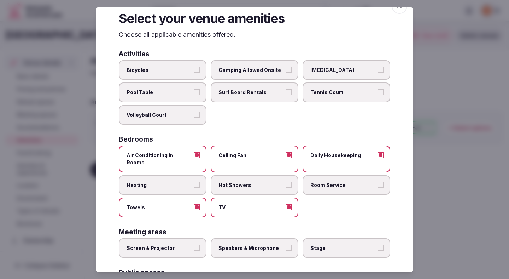
click at [319, 182] on label "Room Service" at bounding box center [347, 185] width 88 height 20
click at [378, 182] on button "Room Service" at bounding box center [381, 184] width 6 height 6
click at [265, 181] on span "Hot Showers" at bounding box center [251, 184] width 65 height 7
click at [286, 181] on button "Hot Showers" at bounding box center [289, 184] width 6 height 6
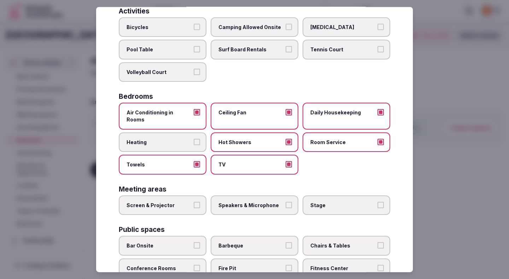
scroll to position [114, 0]
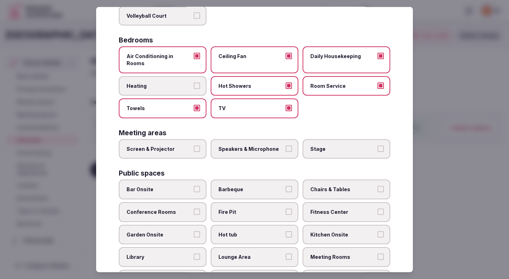
click at [178, 147] on label "Screen & Projector" at bounding box center [163, 149] width 88 height 20
click at [194, 147] on button "Screen & Projector" at bounding box center [197, 148] width 6 height 6
click at [230, 147] on label "Speakers & Microphone" at bounding box center [255, 149] width 88 height 20
click at [286, 147] on button "Speakers & Microphone" at bounding box center [289, 148] width 6 height 6
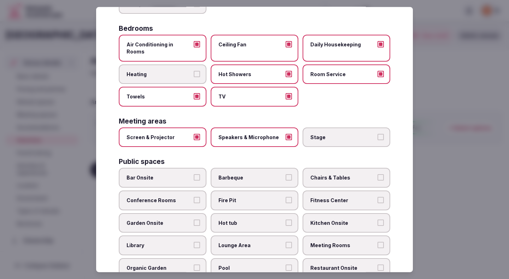
scroll to position [126, 0]
click at [183, 174] on span "Bar Onsite" at bounding box center [159, 177] width 65 height 7
click at [194, 174] on button "Bar Onsite" at bounding box center [197, 177] width 6 height 6
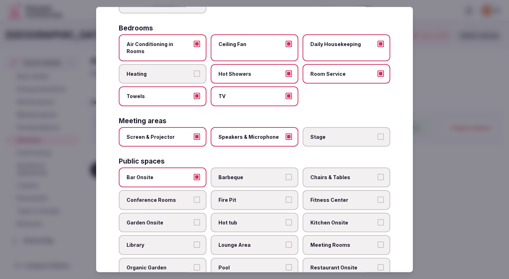
click at [183, 196] on span "Conference Rooms" at bounding box center [159, 199] width 65 height 7
click at [194, 196] on button "Conference Rooms" at bounding box center [197, 199] width 6 height 6
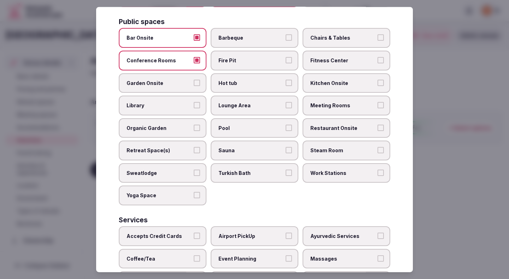
scroll to position [262, 0]
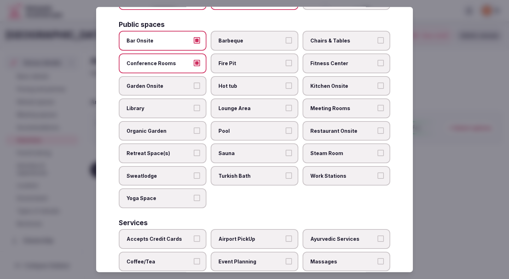
click at [252, 127] on span "Pool" at bounding box center [251, 130] width 65 height 7
click at [286, 127] on button "Pool" at bounding box center [289, 130] width 6 height 6
click at [252, 105] on label "Lounge Area" at bounding box center [255, 108] width 88 height 20
click at [286, 105] on button "Lounge Area" at bounding box center [289, 108] width 6 height 6
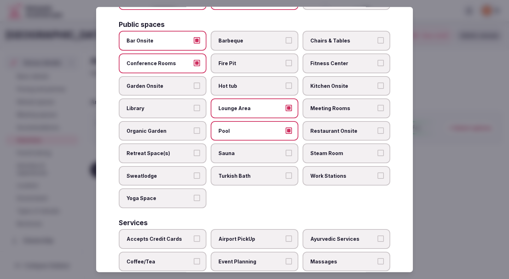
click at [252, 127] on span "Pool" at bounding box center [251, 130] width 65 height 7
click at [286, 127] on button "Pool" at bounding box center [289, 130] width 6 height 6
click at [333, 37] on span "Chairs & Tables" at bounding box center [342, 40] width 65 height 7
click at [378, 37] on button "Chairs & Tables" at bounding box center [381, 40] width 6 height 6
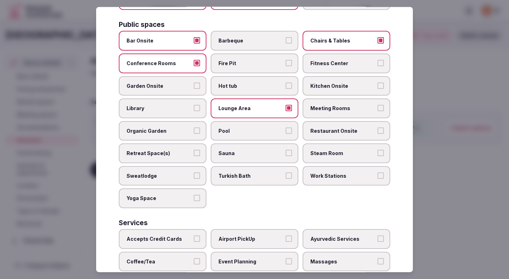
click at [333, 60] on span "Fitness Center" at bounding box center [342, 63] width 65 height 7
click at [378, 60] on button "Fitness Center" at bounding box center [381, 63] width 6 height 6
click at [334, 106] on label "Meeting Rooms" at bounding box center [347, 108] width 88 height 20
click at [378, 106] on button "Meeting Rooms" at bounding box center [381, 108] width 6 height 6
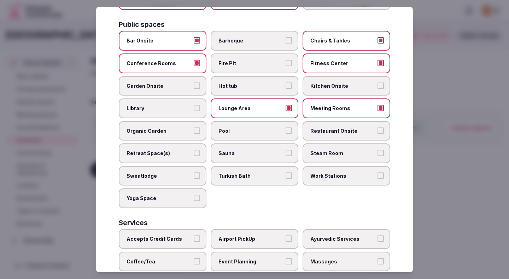
click at [334, 127] on span "Restaurant Onsite" at bounding box center [342, 130] width 65 height 7
click at [378, 127] on button "Restaurant Onsite" at bounding box center [381, 130] width 6 height 6
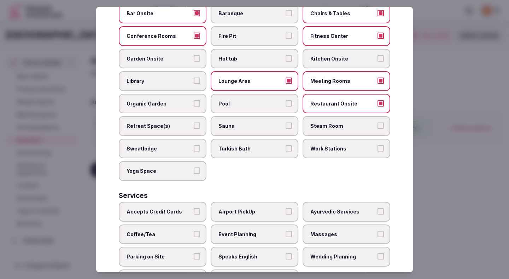
scroll to position [316, 0]
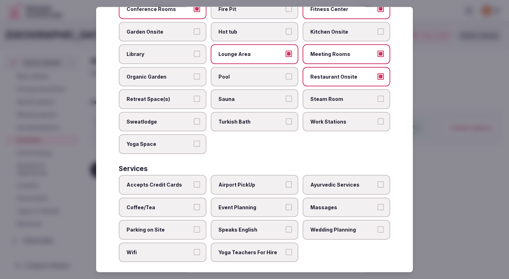
click at [334, 118] on span "Work Stations" at bounding box center [342, 121] width 65 height 7
click at [378, 118] on button "Work Stations" at bounding box center [381, 121] width 6 height 6
click at [179, 181] on span "Accepts Credit Cards" at bounding box center [159, 184] width 65 height 7
click at [194, 181] on button "Accepts Credit Cards" at bounding box center [197, 184] width 6 height 6
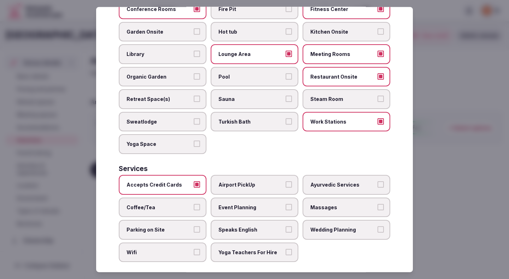
click at [178, 197] on label "Coffee/Tea" at bounding box center [163, 207] width 88 height 20
click at [194, 203] on button "Coffee/Tea" at bounding box center [197, 206] width 6 height 6
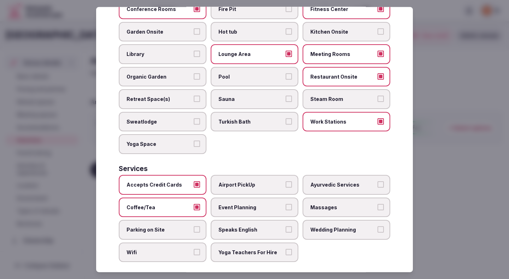
click at [174, 226] on span "Parking on Site" at bounding box center [159, 229] width 65 height 7
click at [194, 226] on button "Parking on Site" at bounding box center [197, 229] width 6 height 6
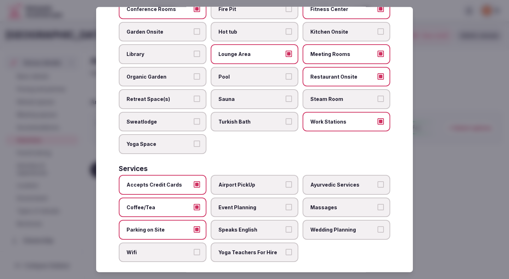
click at [174, 242] on label "Wifi" at bounding box center [163, 252] width 88 height 20
click at [194, 249] on button "Wifi" at bounding box center [197, 252] width 6 height 6
click at [239, 197] on label "Event Planning" at bounding box center [255, 207] width 88 height 20
click at [286, 203] on button "Event Planning" at bounding box center [289, 206] width 6 height 6
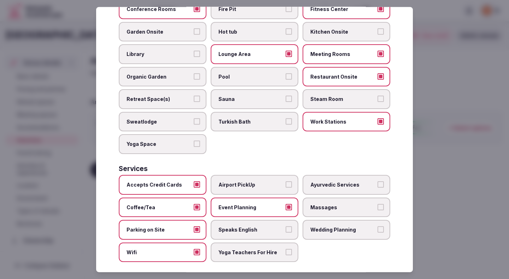
click at [239, 220] on label "Speaks English" at bounding box center [255, 230] width 88 height 20
click at [286, 226] on button "Speaks English" at bounding box center [289, 229] width 6 height 6
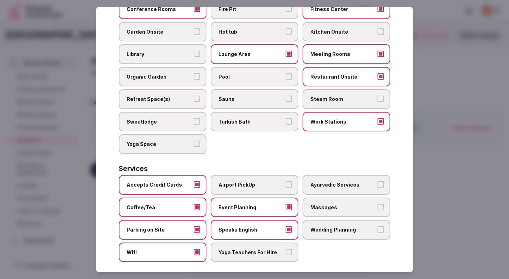
click at [429, 212] on div at bounding box center [254, 139] width 509 height 279
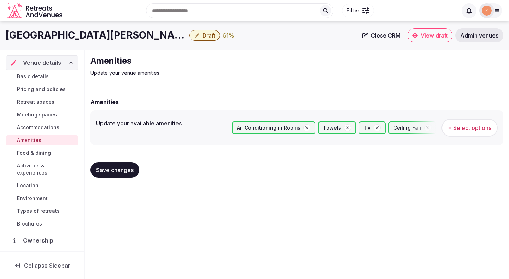
click at [124, 169] on span "Save changes" at bounding box center [114, 169] width 37 height 7
click at [43, 151] on span "Food & dining" at bounding box center [34, 152] width 34 height 7
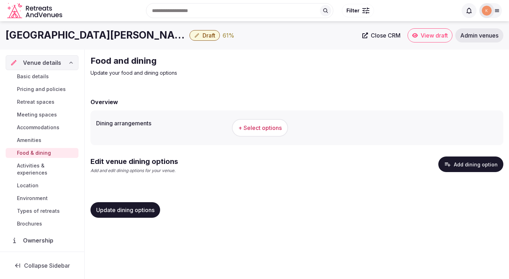
click at [264, 132] on button "+ Select options" at bounding box center [260, 128] width 56 height 18
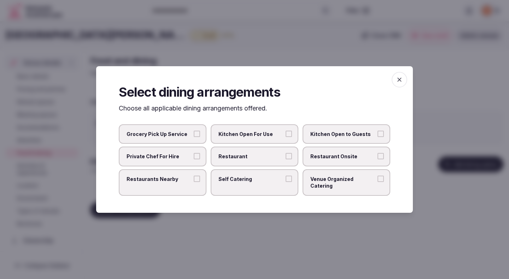
click at [266, 160] on span "Restaurant" at bounding box center [251, 156] width 65 height 7
click at [286, 159] on button "Restaurant" at bounding box center [289, 156] width 6 height 6
click at [338, 160] on span "Restaurant Onsite" at bounding box center [342, 156] width 65 height 7
click at [378, 159] on button "Restaurant Onsite" at bounding box center [381, 156] width 6 height 6
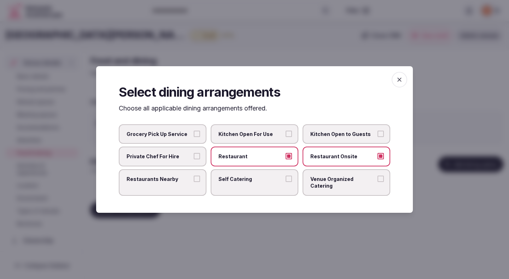
click at [277, 214] on div at bounding box center [254, 139] width 509 height 279
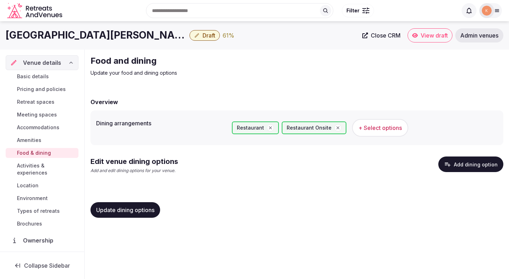
click at [145, 210] on span "Update dining options" at bounding box center [125, 209] width 58 height 7
click at [149, 211] on span "Update dining options" at bounding box center [125, 209] width 58 height 7
click at [138, 215] on button "Update dining options" at bounding box center [126, 210] width 70 height 16
click at [144, 209] on span "Update dining options" at bounding box center [125, 209] width 58 height 7
click at [139, 205] on button "Update dining options" at bounding box center [126, 210] width 70 height 16
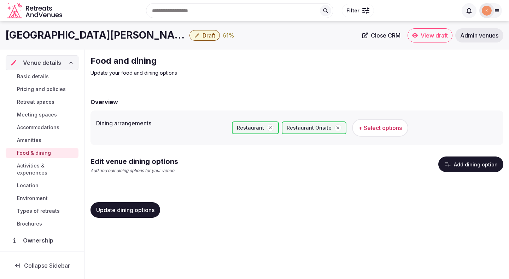
click at [138, 208] on span "Update dining options" at bounding box center [125, 209] width 58 height 7
click at [477, 168] on button "Add dining option" at bounding box center [471, 164] width 65 height 16
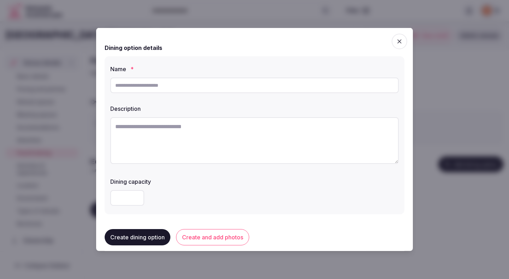
click at [257, 141] on textarea at bounding box center [254, 140] width 289 height 47
paste textarea "**********"
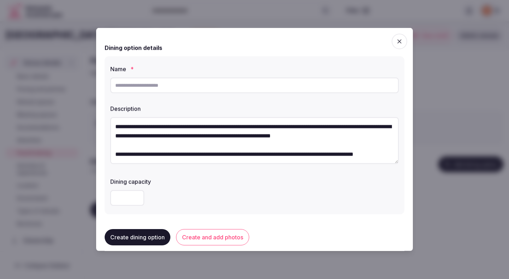
click at [124, 122] on textarea "**********" at bounding box center [254, 140] width 289 height 47
type textarea "**********"
click at [160, 84] on input "text" at bounding box center [254, 85] width 289 height 16
paste input "*****"
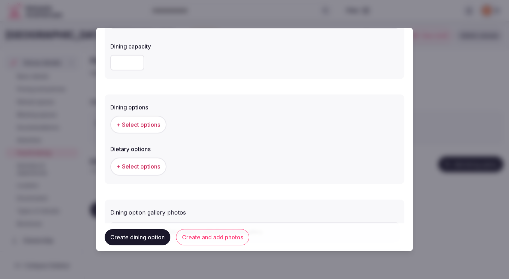
scroll to position [139, 0]
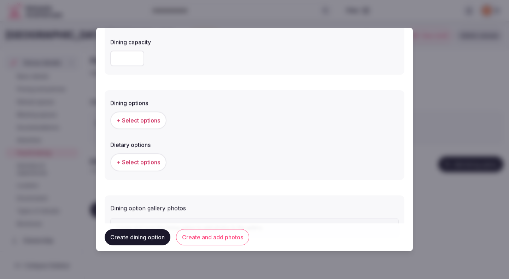
type input "*****"
click at [147, 124] on button "+ Select options" at bounding box center [138, 120] width 56 height 18
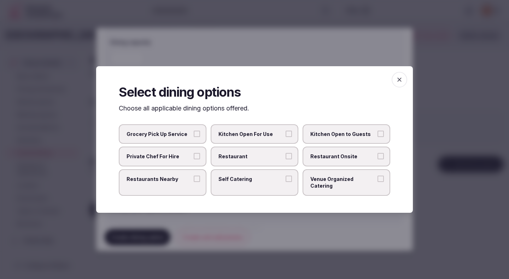
click at [266, 160] on span "Restaurant" at bounding box center [251, 156] width 65 height 7
click at [286, 159] on button "Restaurant" at bounding box center [289, 156] width 6 height 6
click at [336, 160] on span "Restaurant Onsite" at bounding box center [342, 156] width 65 height 7
click at [378, 159] on button "Restaurant Onsite" at bounding box center [381, 156] width 6 height 6
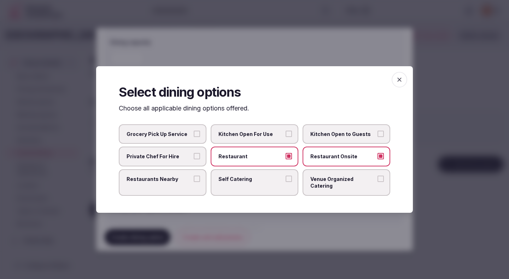
click at [279, 222] on div at bounding box center [254, 139] width 509 height 279
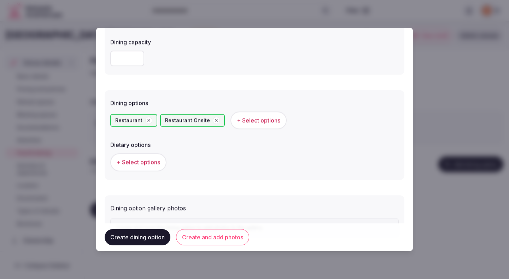
click at [151, 158] on button "+ Select options" at bounding box center [138, 162] width 56 height 18
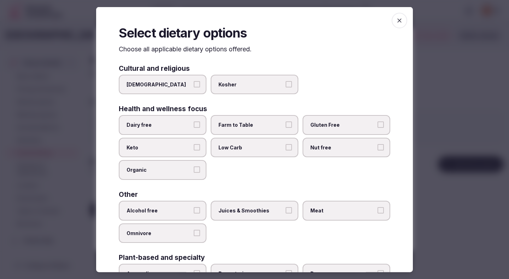
click at [183, 118] on label "Dairy free" at bounding box center [163, 125] width 88 height 20
click at [194, 121] on button "Dairy free" at bounding box center [197, 124] width 6 height 6
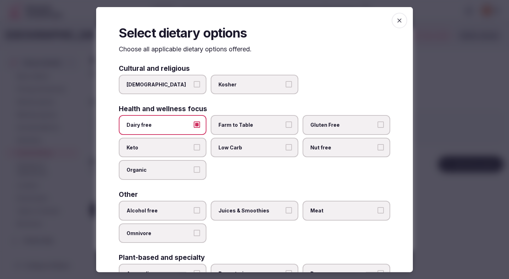
click at [227, 122] on span "Farm to Table" at bounding box center [251, 124] width 65 height 7
click at [286, 122] on button "Farm to Table" at bounding box center [289, 124] width 6 height 6
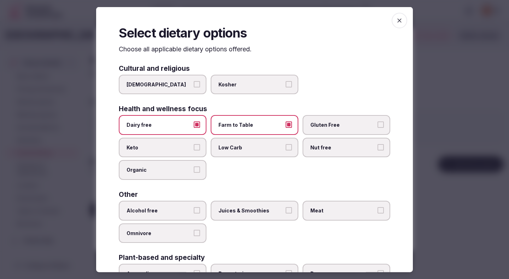
click at [311, 128] on span "Gluten Free" at bounding box center [342, 124] width 65 height 7
click at [378, 128] on button "Gluten Free" at bounding box center [381, 124] width 6 height 6
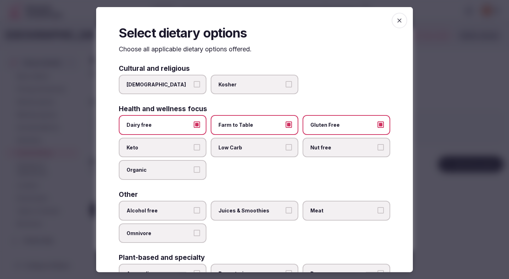
click at [320, 200] on div "Other Alcohol free Juices & Smoothies Meat Omnivore" at bounding box center [255, 217] width 272 height 52
click at [318, 209] on span "Meat" at bounding box center [342, 210] width 65 height 7
click at [378, 209] on button "Meat" at bounding box center [381, 210] width 6 height 6
click at [252, 209] on span "Juices & Smoothies" at bounding box center [251, 210] width 65 height 7
click at [286, 209] on button "Juices & Smoothies" at bounding box center [289, 210] width 6 height 6
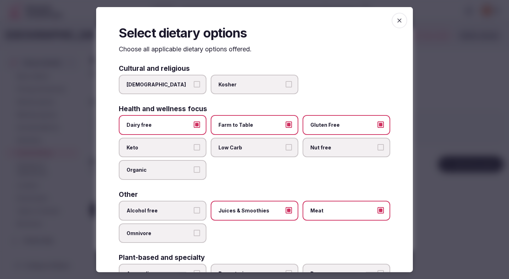
click at [169, 207] on span "Alcohol free" at bounding box center [159, 210] width 65 height 7
click at [194, 207] on button "Alcohol free" at bounding box center [197, 210] width 6 height 6
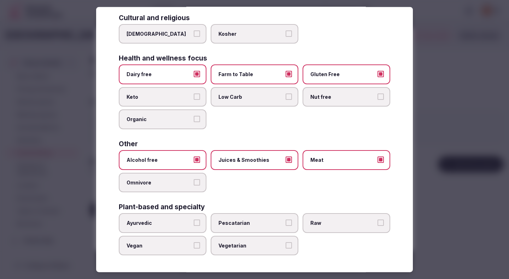
click at [439, 130] on div at bounding box center [254, 139] width 509 height 279
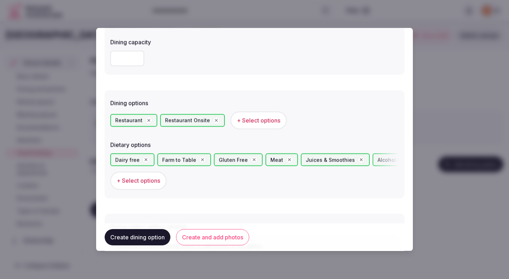
scroll to position [194, 0]
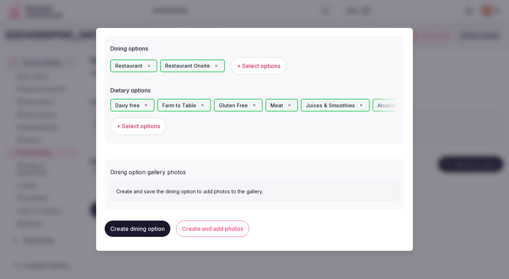
click at [203, 228] on button "Create and add photos" at bounding box center [212, 228] width 73 height 16
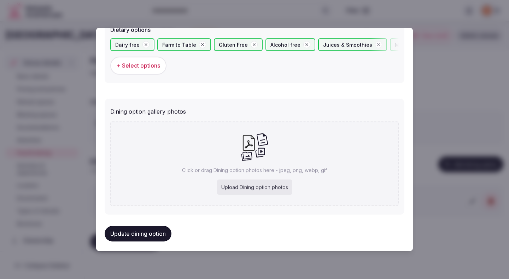
scroll to position [259, 0]
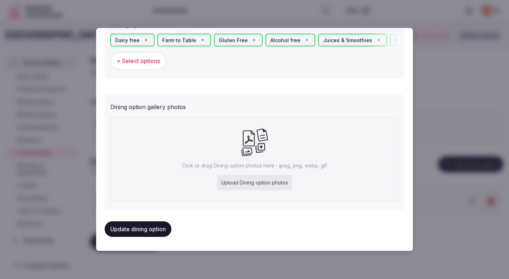
click at [130, 226] on button "Update dining option" at bounding box center [138, 229] width 67 height 16
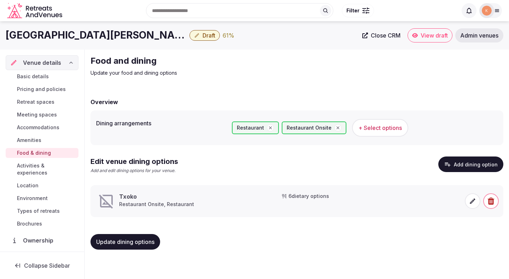
click at [468, 201] on span at bounding box center [473, 201] width 16 height 16
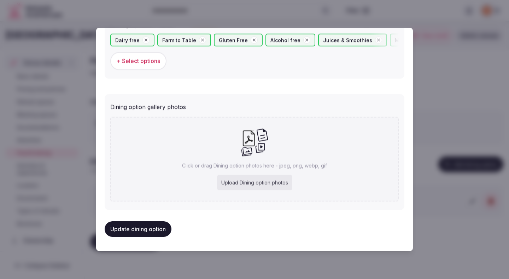
click at [280, 183] on div "Upload Dining option photos" at bounding box center [254, 183] width 75 height 16
type input "**********"
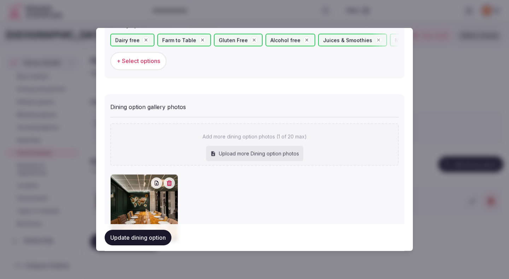
scroll to position [300, 0]
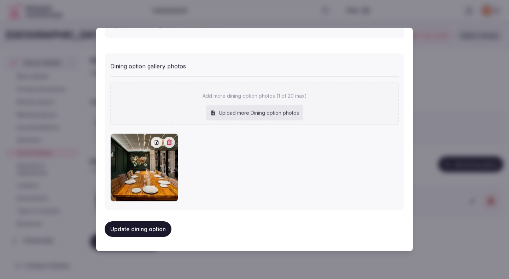
click at [153, 227] on button "Update dining option" at bounding box center [138, 229] width 67 height 16
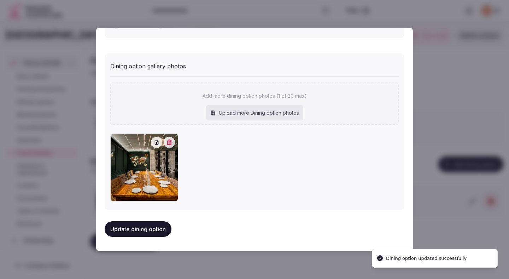
click at [153, 227] on button "Update dining option" at bounding box center [138, 229] width 67 height 16
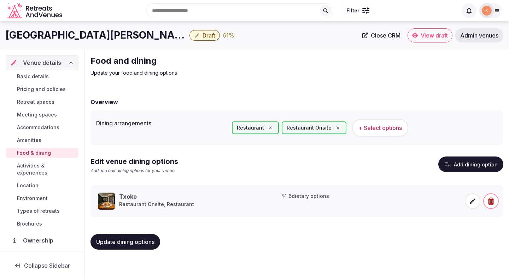
click at [37, 166] on span "Activities & experiences" at bounding box center [46, 169] width 59 height 14
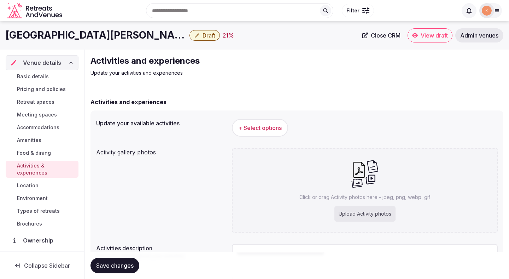
click at [264, 129] on span "+ Select options" at bounding box center [259, 128] width 43 height 8
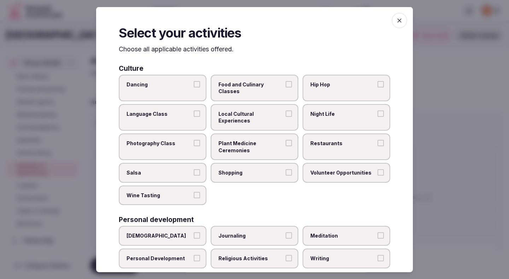
click at [246, 80] on label "Food and Culinary Classes" at bounding box center [255, 87] width 88 height 27
click at [286, 81] on button "Food and Culinary Classes" at bounding box center [289, 84] width 6 height 6
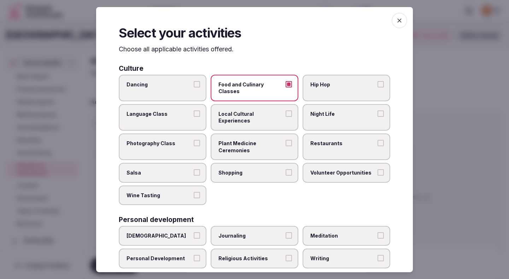
click at [246, 110] on span "Local Cultural Experiences" at bounding box center [251, 117] width 65 height 14
click at [286, 110] on button "Local Cultural Experiences" at bounding box center [289, 113] width 6 height 6
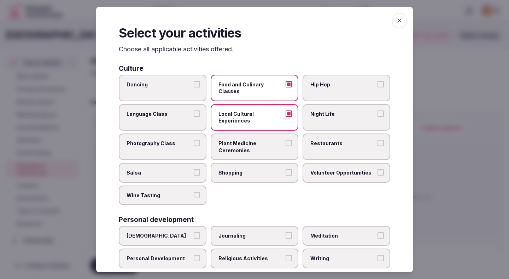
click at [331, 140] on label "Restaurants" at bounding box center [347, 146] width 88 height 27
click at [378, 140] on button "Restaurants" at bounding box center [381, 143] width 6 height 6
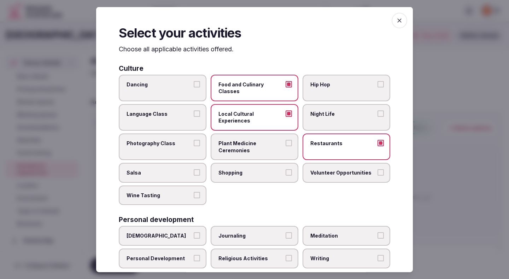
click at [267, 163] on label "Shopping" at bounding box center [255, 173] width 88 height 20
click at [286, 169] on button "Shopping" at bounding box center [289, 172] width 6 height 6
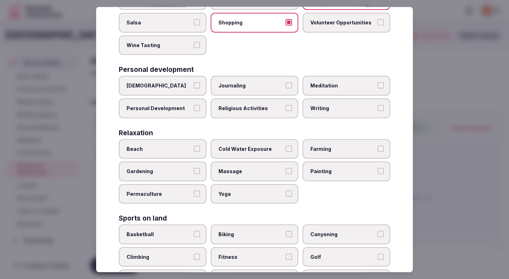
scroll to position [150, 0]
click at [188, 138] on label "Beach" at bounding box center [163, 148] width 88 height 20
click at [194, 145] on button "Beach" at bounding box center [197, 148] width 6 height 6
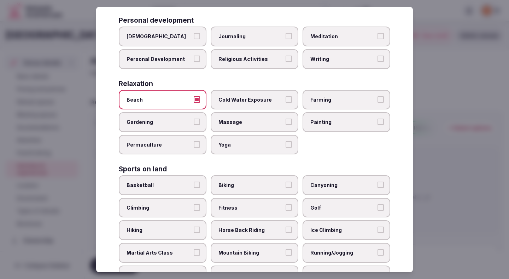
scroll to position [217, 0]
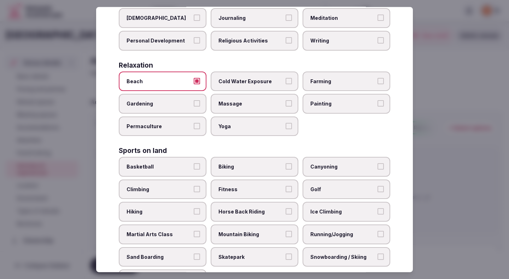
click at [278, 186] on span "Fitness" at bounding box center [251, 189] width 65 height 7
click at [286, 186] on button "Fitness" at bounding box center [289, 189] width 6 height 6
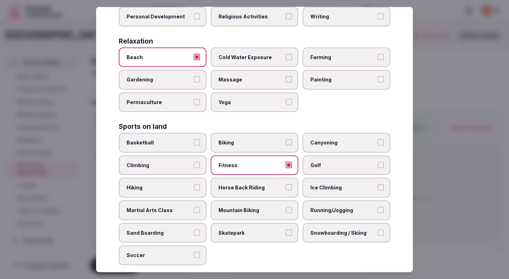
scroll to position [254, 0]
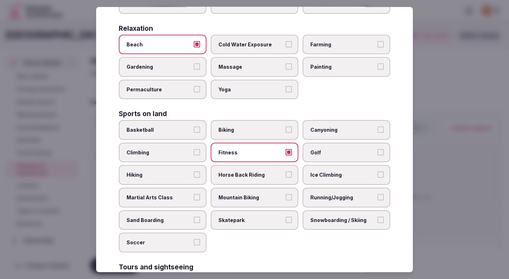
click at [323, 194] on span "Running/Jogging" at bounding box center [342, 197] width 65 height 7
click at [378, 194] on button "Running/Jogging" at bounding box center [381, 197] width 6 height 6
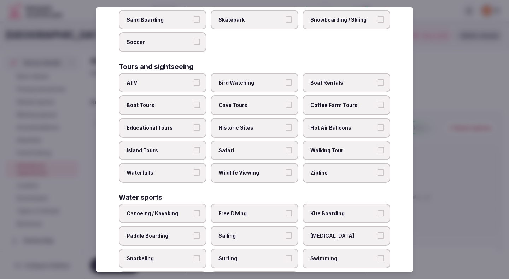
scroll to position [460, 0]
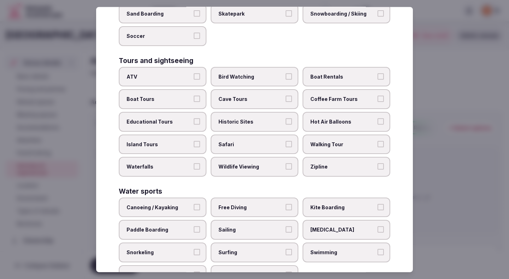
click at [276, 118] on span "Historic Sites" at bounding box center [251, 121] width 65 height 7
click at [286, 118] on button "Historic Sites" at bounding box center [289, 121] width 6 height 6
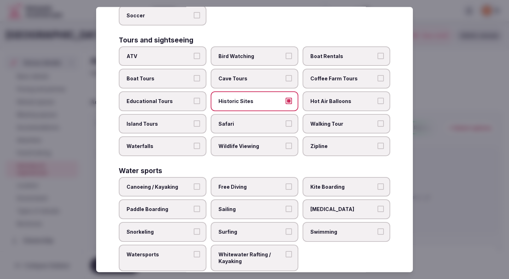
scroll to position [483, 0]
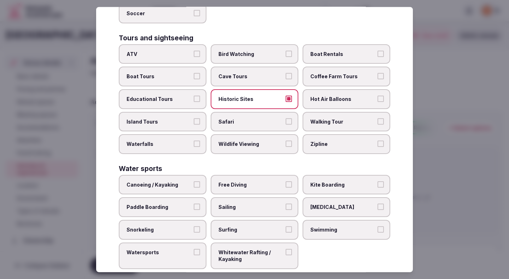
click at [327, 113] on label "Walking Tour" at bounding box center [347, 121] width 88 height 20
click at [378, 118] on button "Walking Tour" at bounding box center [381, 121] width 6 height 6
click at [431, 117] on div at bounding box center [254, 139] width 509 height 279
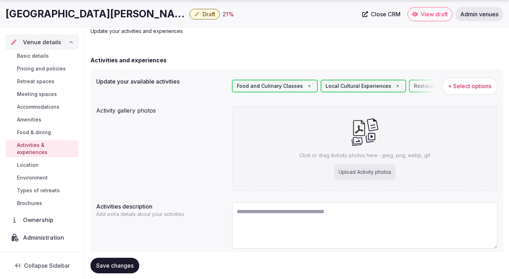
scroll to position [56, 0]
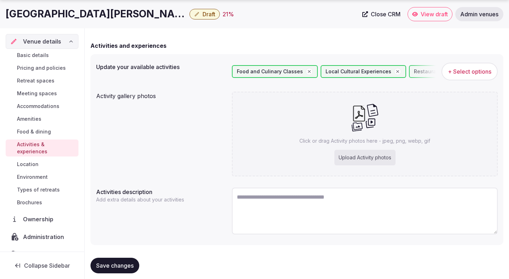
click at [123, 264] on span "Save changes" at bounding box center [114, 265] width 37 height 7
click at [265, 210] on textarea at bounding box center [365, 210] width 266 height 47
paste textarea "**********"
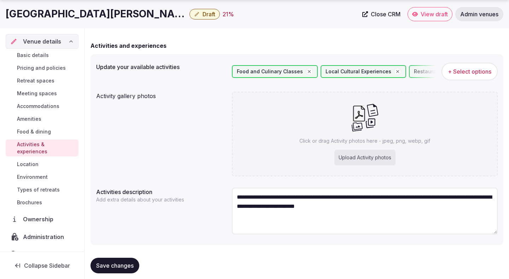
paste textarea "**********"
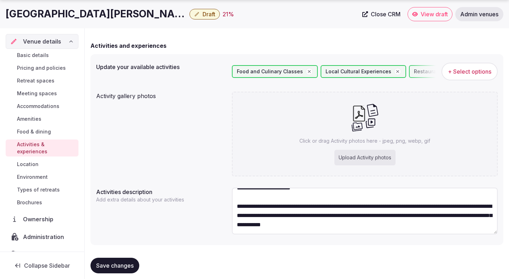
scroll to position [31, 0]
paste textarea "**********"
type textarea "**********"
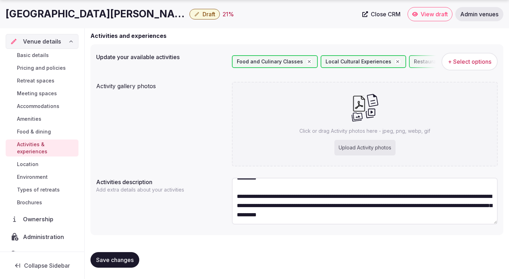
click at [133, 256] on span "Save changes" at bounding box center [114, 259] width 37 height 7
click at [353, 145] on div "Upload Activity photos" at bounding box center [365, 148] width 61 height 16
type input "**********"
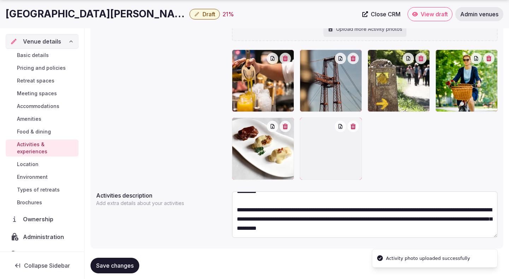
scroll to position [158, 0]
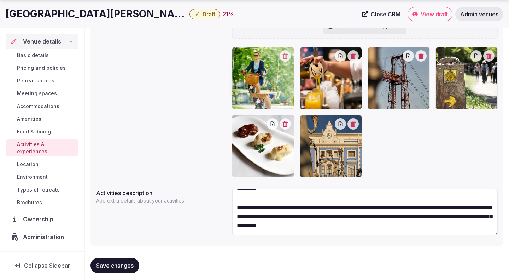
drag, startPoint x: 468, startPoint y: 92, endPoint x: 288, endPoint y: 94, distance: 179.7
click at [288, 94] on body "Search Popular Destinations Toscana, Italy Riviera Maya, Mexico Indonesia, Bali…" at bounding box center [254, 66] width 509 height 448
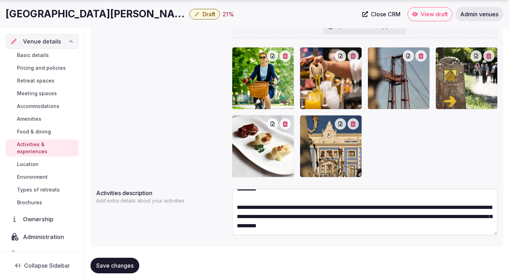
scroll to position [169, 0]
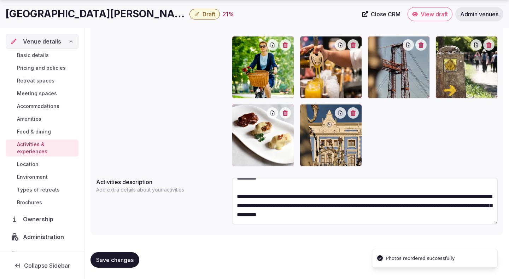
click at [124, 261] on span "Save changes" at bounding box center [114, 259] width 37 height 7
click at [36, 161] on span "Location" at bounding box center [28, 164] width 22 height 7
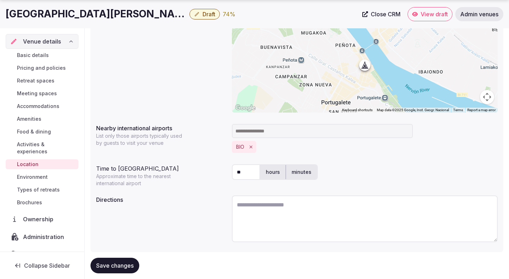
scroll to position [150, 0]
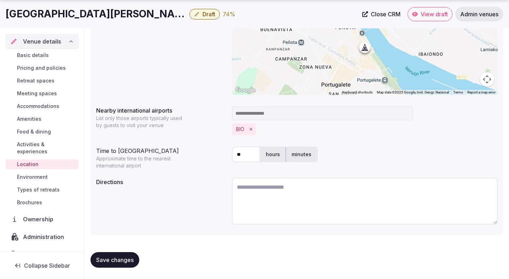
click at [248, 187] on textarea at bounding box center [365, 201] width 266 height 47
paste textarea "**********"
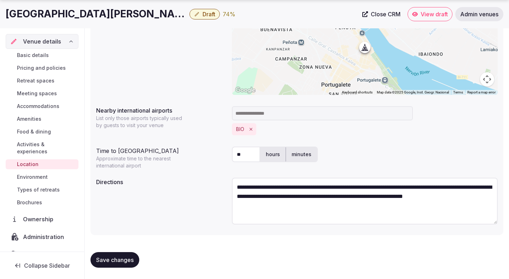
type textarea "**********"
click at [127, 257] on span "Save changes" at bounding box center [114, 259] width 37 height 7
click at [43, 173] on span "Environment" at bounding box center [32, 176] width 31 height 7
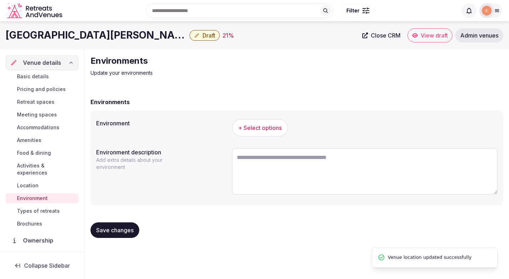
click at [272, 128] on span "+ Select options" at bounding box center [259, 128] width 43 height 8
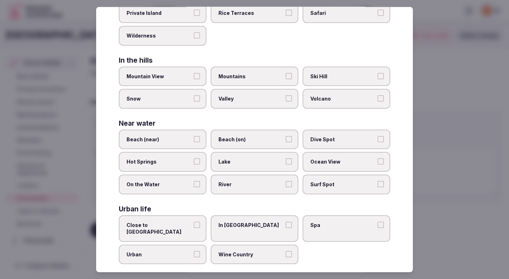
scroll to position [141, 0]
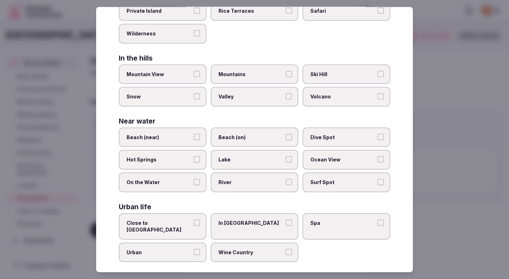
click at [174, 215] on label "Close to City Center" at bounding box center [163, 226] width 88 height 27
click at [194, 219] on button "Close to City Center" at bounding box center [197, 222] width 6 height 6
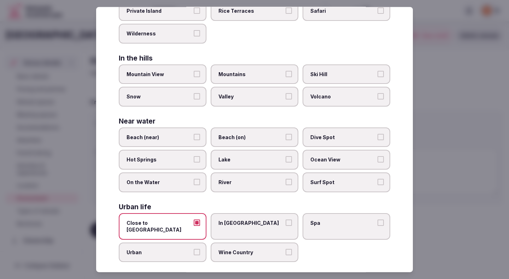
click at [177, 139] on span "Beach (near)" at bounding box center [159, 136] width 65 height 7
click at [194, 139] on button "Beach (near)" at bounding box center [197, 136] width 6 height 6
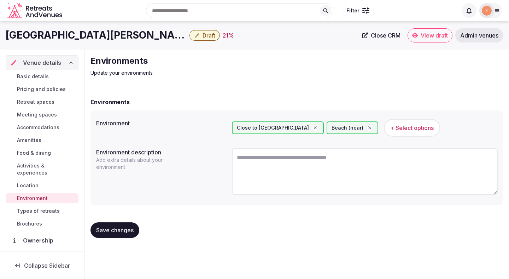
click at [247, 155] on textarea at bounding box center [365, 171] width 266 height 47
paste textarea "**********"
type textarea "**********"
click at [117, 238] on button "Save changes" at bounding box center [115, 230] width 49 height 16
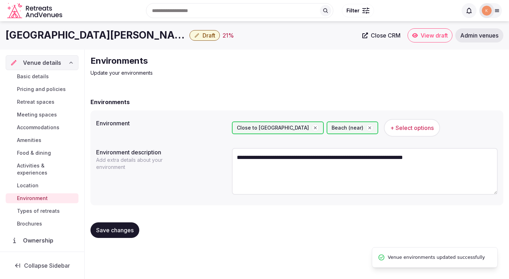
click at [123, 229] on span "Save changes" at bounding box center [114, 229] width 37 height 7
click at [44, 207] on span "Types of retreats" at bounding box center [38, 210] width 43 height 7
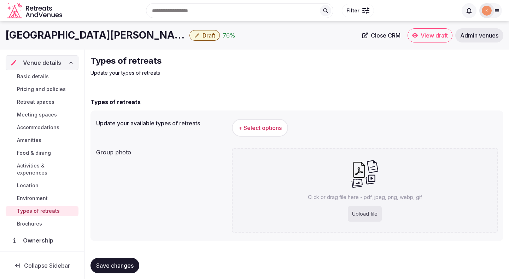
click at [269, 130] on span "+ Select options" at bounding box center [259, 128] width 43 height 8
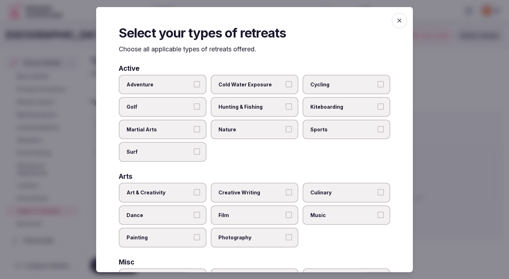
click at [255, 149] on div "Adventure Cold Water Exposure Cycling Golf Hunting & Fishing Kiteboarding Marti…" at bounding box center [255, 117] width 272 height 87
click at [255, 142] on div "Adventure Cold Water Exposure Cycling Golf Hunting & Fishing Kiteboarding Marti…" at bounding box center [255, 117] width 272 height 87
click at [256, 136] on label "Nature" at bounding box center [255, 129] width 88 height 20
click at [286, 132] on button "Nature" at bounding box center [289, 129] width 6 height 6
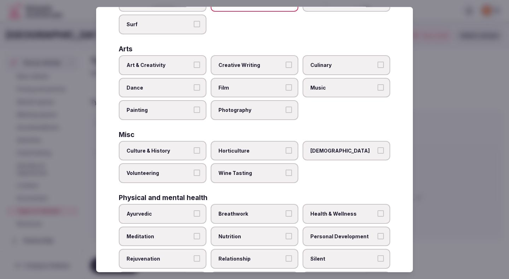
scroll to position [134, 0]
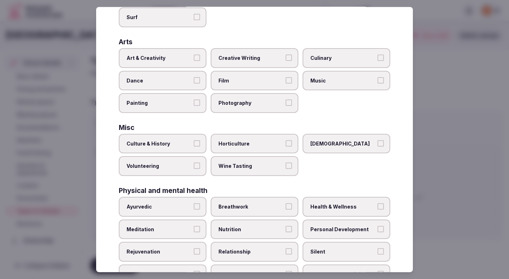
click at [192, 137] on label "Culture & History" at bounding box center [163, 143] width 88 height 20
click at [194, 140] on button "Culture & History" at bounding box center [197, 143] width 6 height 6
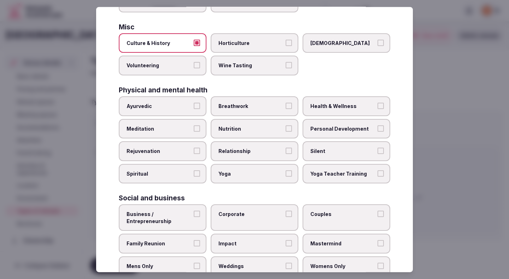
scroll to position [236, 0]
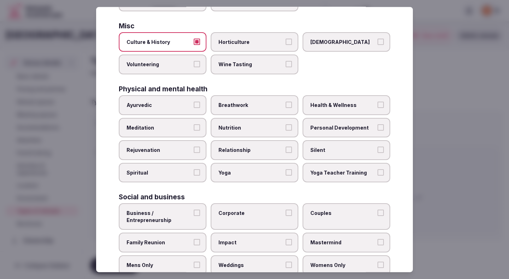
click at [351, 106] on span "Health & Wellness" at bounding box center [342, 104] width 65 height 7
click at [378, 106] on button "Health & Wellness" at bounding box center [381, 104] width 6 height 6
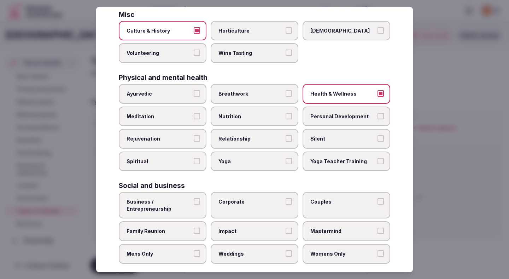
scroll to position [256, 0]
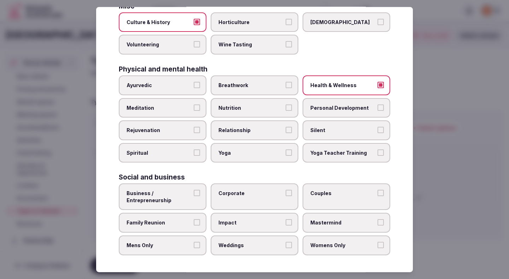
click at [180, 190] on span "Business / Entrepreneurship" at bounding box center [159, 197] width 65 height 14
click at [194, 190] on button "Business / Entrepreneurship" at bounding box center [197, 193] width 6 height 6
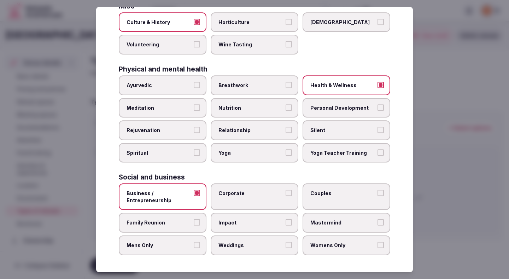
click at [246, 190] on span "Corporate" at bounding box center [251, 193] width 65 height 7
click at [286, 190] on button "Corporate" at bounding box center [289, 193] width 6 height 6
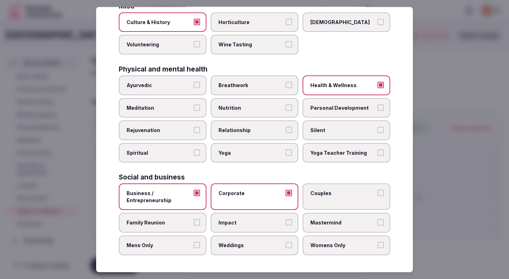
click at [318, 198] on label "Couples" at bounding box center [347, 196] width 88 height 27
click at [378, 196] on button "Couples" at bounding box center [381, 193] width 6 height 6
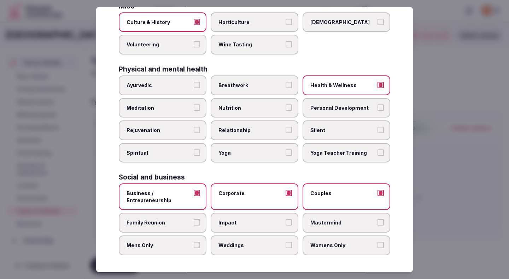
click at [196, 225] on button "Family Reunion" at bounding box center [197, 222] width 6 height 6
click at [195, 248] on button "Mens Only" at bounding box center [197, 245] width 6 height 6
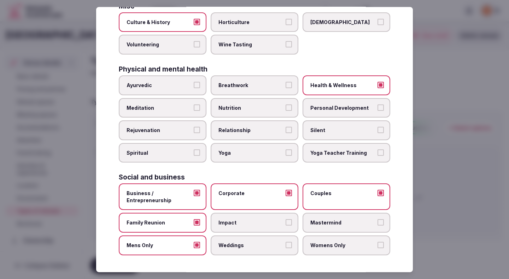
click at [243, 249] on label "Weddings" at bounding box center [255, 245] width 88 height 20
click at [286, 248] on button "Weddings" at bounding box center [289, 245] width 6 height 6
click at [339, 253] on label "Womens Only" at bounding box center [347, 245] width 88 height 20
click at [378, 248] on button "Womens Only" at bounding box center [381, 245] width 6 height 6
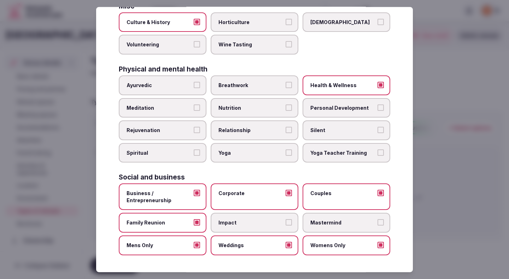
click at [457, 190] on div at bounding box center [254, 139] width 509 height 279
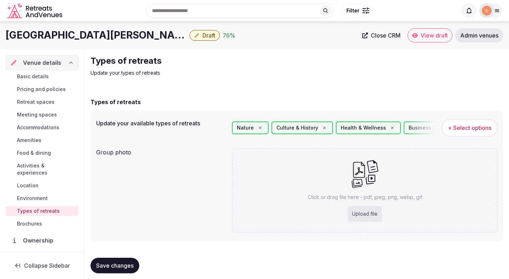
scroll to position [6, 0]
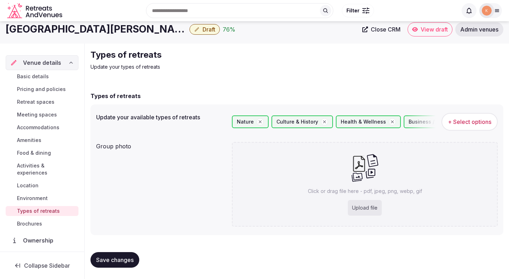
click at [128, 255] on button "Save changes" at bounding box center [115, 260] width 49 height 16
click at [115, 261] on span "Save changes" at bounding box center [114, 259] width 37 height 7
click at [118, 261] on span "Save changes" at bounding box center [114, 259] width 37 height 7
click at [360, 206] on div "Upload file" at bounding box center [365, 208] width 34 height 16
type input "**********"
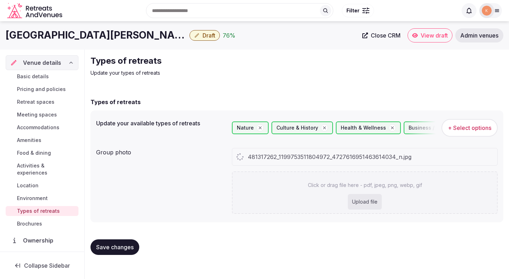
scroll to position [0, 0]
click at [132, 243] on span "Save changes" at bounding box center [114, 246] width 37 height 7
click at [132, 246] on span "Save changes" at bounding box center [114, 246] width 37 height 7
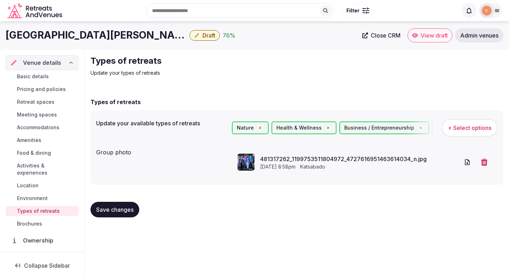
scroll to position [48, 0]
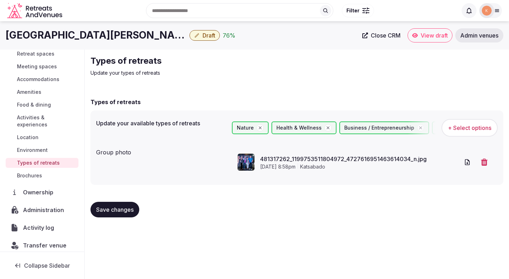
click at [36, 172] on span "Brochures" at bounding box center [29, 175] width 25 height 7
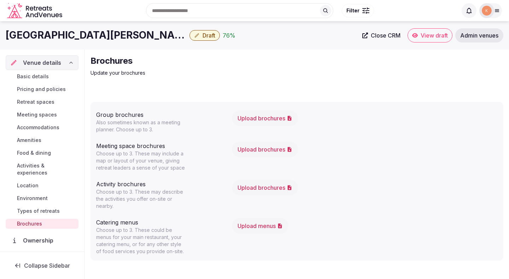
click at [34, 77] on span "Basic details" at bounding box center [33, 76] width 32 height 7
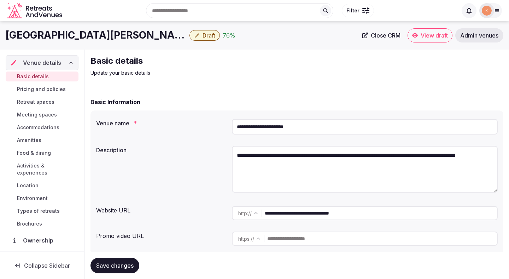
click at [203, 37] on span "Draft" at bounding box center [209, 35] width 13 height 7
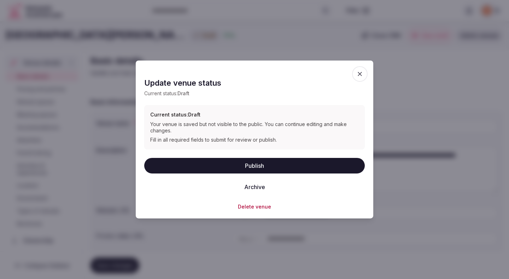
click at [259, 167] on button "Publish" at bounding box center [254, 165] width 221 height 16
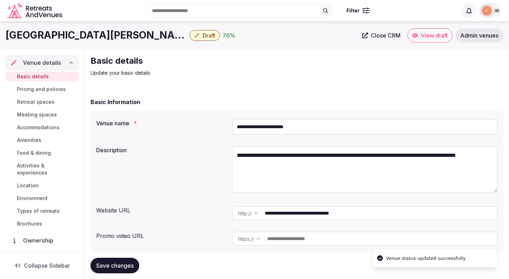
click at [41, 76] on span "Basic details" at bounding box center [33, 76] width 32 height 7
click at [418, 33] on link "View draft" at bounding box center [430, 35] width 45 height 14
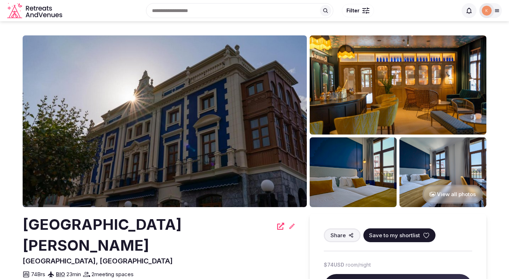
click at [438, 192] on button "View all photos" at bounding box center [453, 194] width 60 height 19
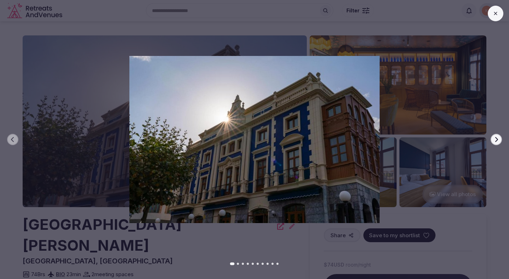
click at [495, 143] on button "Next slide" at bounding box center [496, 139] width 11 height 11
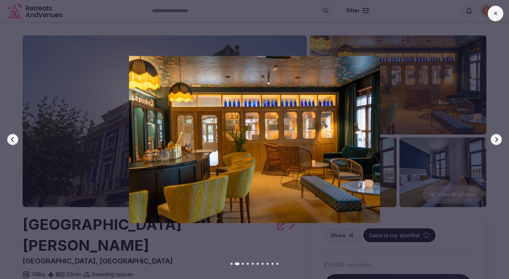
click at [495, 143] on button "Next slide" at bounding box center [496, 139] width 11 height 11
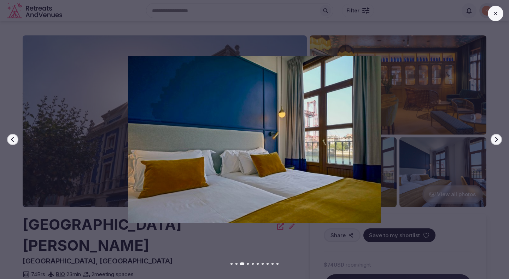
click at [495, 143] on button "Next slide" at bounding box center [496, 139] width 11 height 11
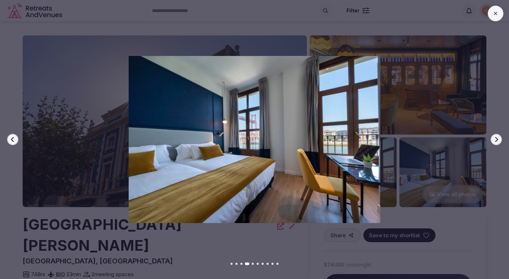
click at [495, 143] on button "Next slide" at bounding box center [496, 139] width 11 height 11
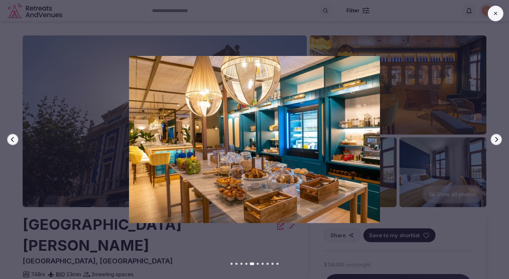
click at [495, 143] on button "Next slide" at bounding box center [496, 139] width 11 height 11
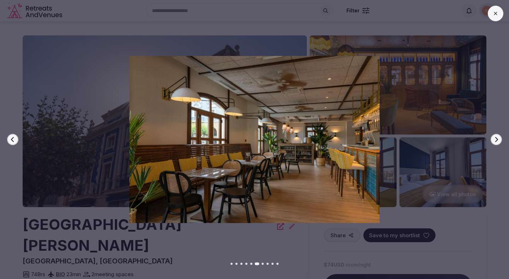
click at [495, 143] on button "Next slide" at bounding box center [496, 139] width 11 height 11
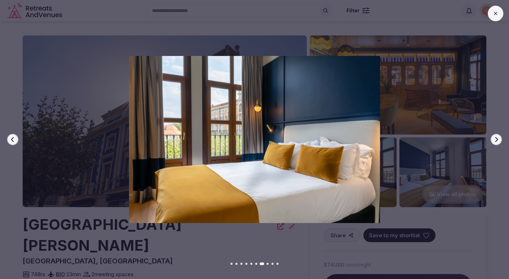
click at [495, 143] on button "Next slide" at bounding box center [496, 139] width 11 height 11
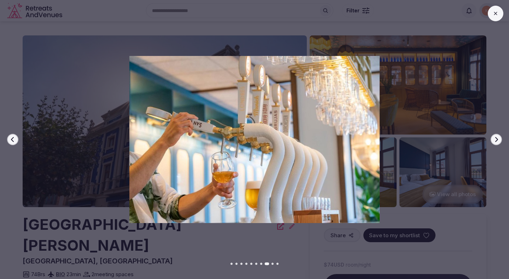
click at [495, 143] on button "Next slide" at bounding box center [496, 139] width 11 height 11
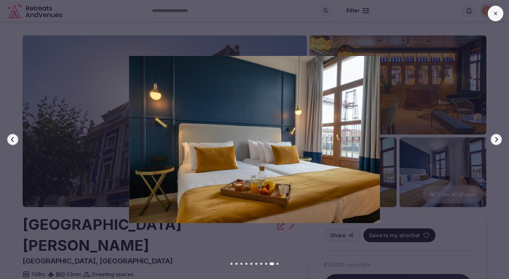
click at [495, 143] on button "Next slide" at bounding box center [496, 139] width 11 height 11
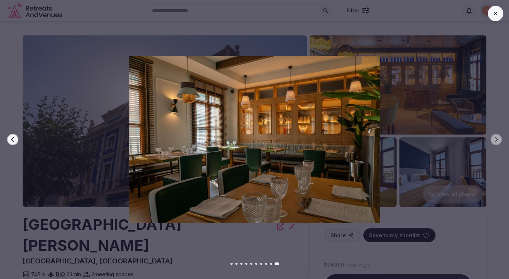
click at [497, 169] on div at bounding box center [251, 139] width 515 height 167
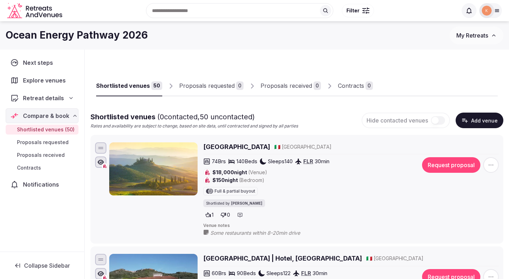
click at [415, 121] on span "Hide contacted venues" at bounding box center [398, 120] width 62 height 7
click at [487, 120] on button "Add venue" at bounding box center [480, 120] width 48 height 16
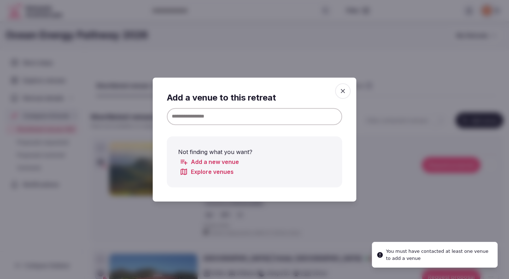
click at [229, 118] on input at bounding box center [254, 116] width 175 height 17
paste input "**********"
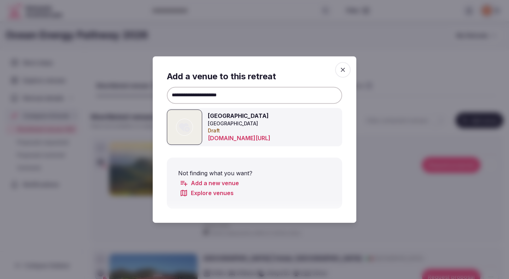
type input "**********"
click at [187, 130] on icon at bounding box center [184, 127] width 11 height 14
click at [344, 67] on icon "button" at bounding box center [342, 69] width 7 height 7
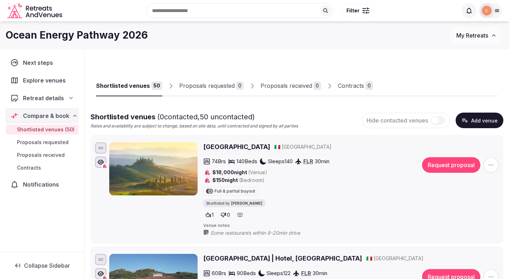
click at [475, 37] on span "My Retreats" at bounding box center [473, 35] width 32 height 7
click at [496, 8] on icon at bounding box center [497, 11] width 6 height 6
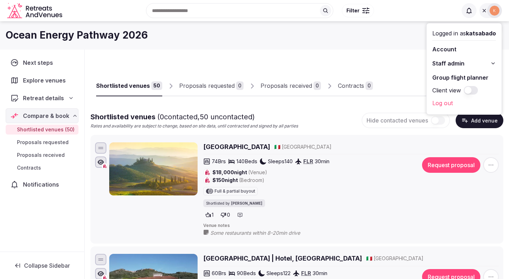
click at [448, 62] on span "Staff admin" at bounding box center [448, 63] width 32 height 8
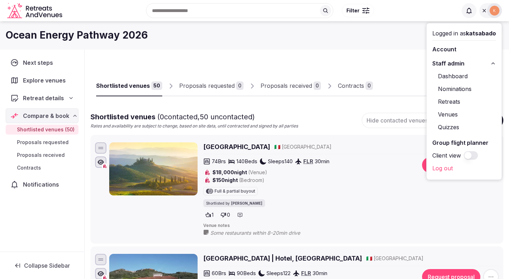
click at [448, 114] on link "Venues" at bounding box center [464, 114] width 64 height 11
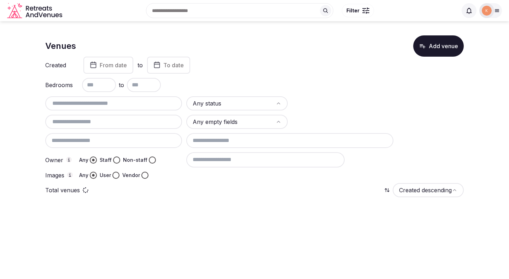
click at [163, 106] on input "text" at bounding box center [113, 103] width 131 height 8
paste input "**********"
type input "**********"
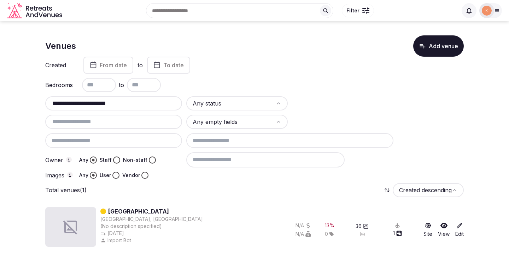
click at [143, 209] on link "[GEOGRAPHIC_DATA]" at bounding box center [138, 211] width 61 height 8
click at [144, 210] on link "[GEOGRAPHIC_DATA]" at bounding box center [138, 211] width 61 height 8
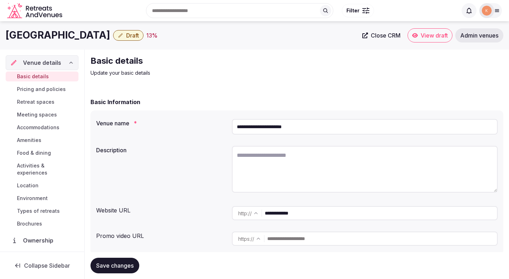
click at [230, 138] on div "**********" at bounding box center [297, 182] width 413 height 144
click at [311, 132] on input "**********" at bounding box center [365, 127] width 266 height 16
click at [256, 177] on textarea at bounding box center [365, 169] width 266 height 47
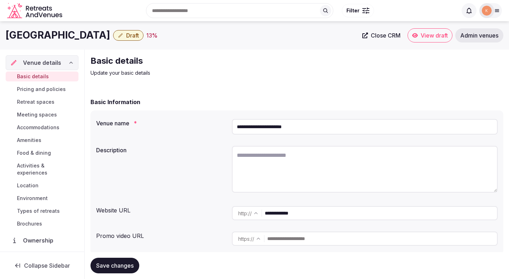
paste textarea "**********"
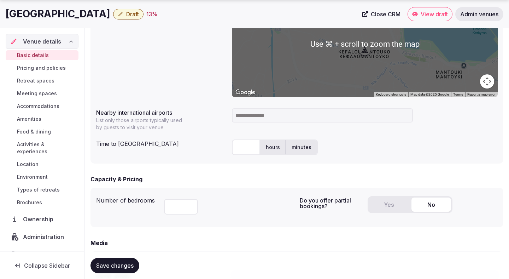
scroll to position [317, 0]
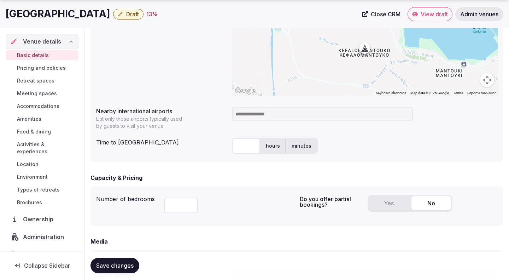
type textarea "**********"
copy h1 "Corfu Mare Boutique Hotel"
drag, startPoint x: 133, startPoint y: 14, endPoint x: 6, endPoint y: 17, distance: 127.7
click at [6, 17] on h1 "Corfu Mare Boutique Hotel" at bounding box center [58, 14] width 105 height 14
click at [236, 145] on input "text" at bounding box center [246, 146] width 28 height 16
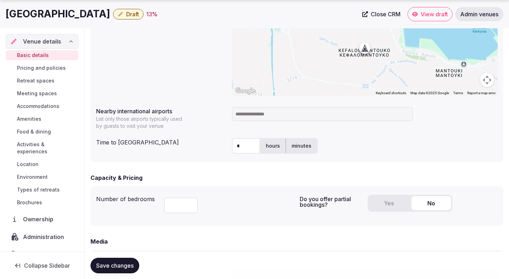
type input "*"
click at [264, 117] on input at bounding box center [322, 114] width 181 height 14
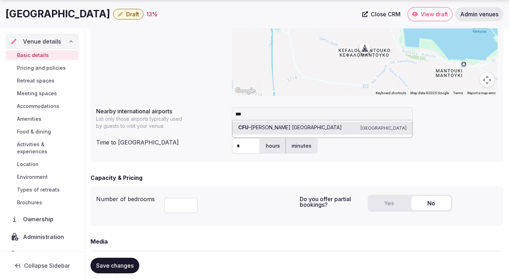
click at [265, 114] on input "***" at bounding box center [322, 114] width 181 height 14
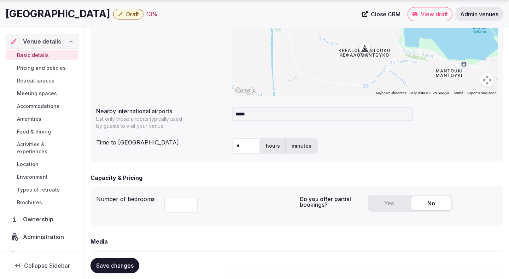
click at [245, 114] on input "*****" at bounding box center [322, 114] width 181 height 14
type input "***"
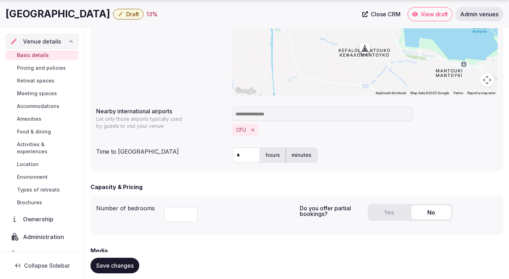
click at [190, 176] on form "**********" at bounding box center [297, 143] width 413 height 725
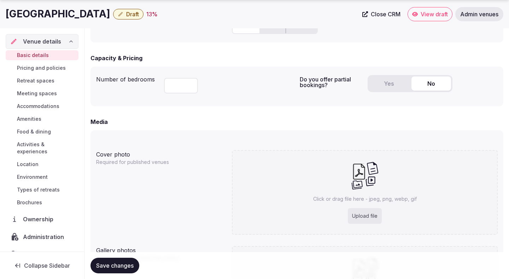
scroll to position [454, 0]
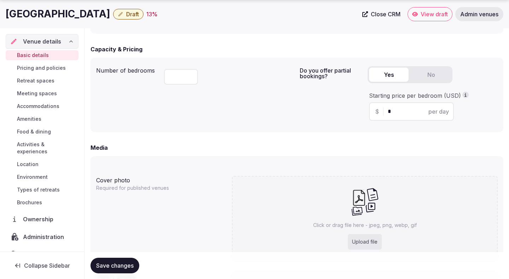
click at [388, 74] on button "Yes" at bounding box center [389, 75] width 40 height 14
click at [400, 117] on div "$ * per day" at bounding box center [411, 111] width 85 height 18
click at [395, 110] on input "*" at bounding box center [418, 111] width 60 height 8
type input "***"
click at [279, 151] on div "Media" at bounding box center [297, 147] width 413 height 8
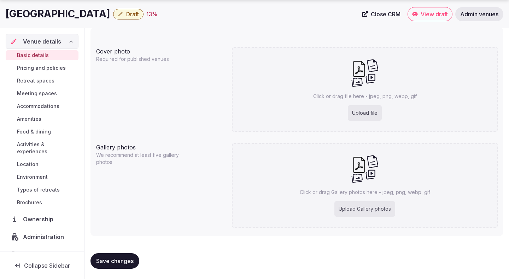
scroll to position [584, 0]
click at [112, 260] on span "Save changes" at bounding box center [114, 259] width 37 height 7
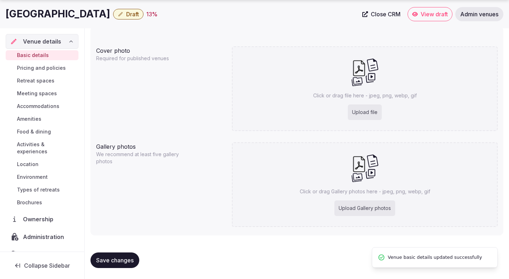
click at [112, 260] on span "Save changes" at bounding box center [114, 259] width 37 height 7
click at [358, 109] on div "Upload file" at bounding box center [365, 112] width 34 height 16
type input "**********"
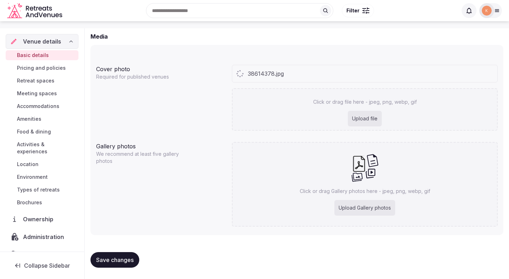
scroll to position [566, 0]
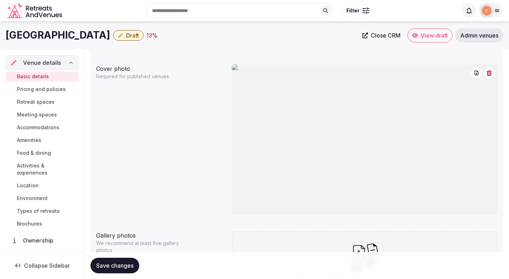
click at [489, 76] on button "button" at bounding box center [489, 72] width 11 height 11
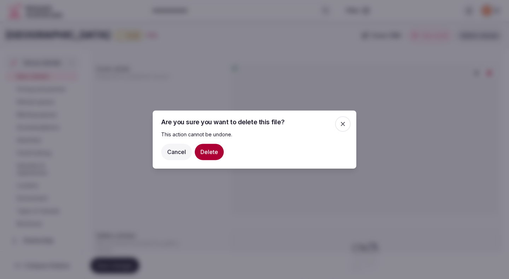
click at [205, 150] on button "Delete" at bounding box center [209, 152] width 29 height 16
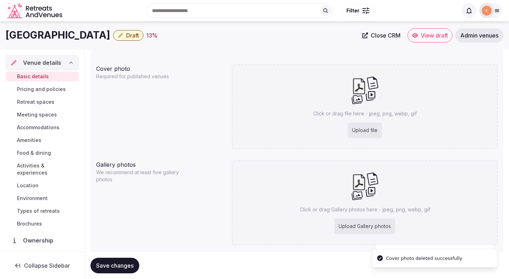
click at [365, 134] on div "Upload file" at bounding box center [365, 130] width 34 height 16
type input "**********"
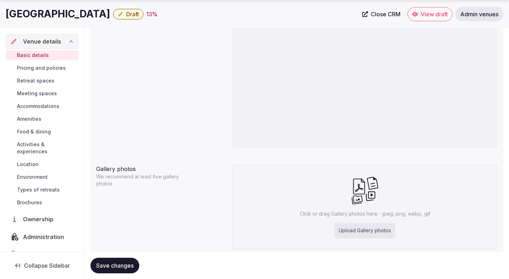
scroll to position [655, 0]
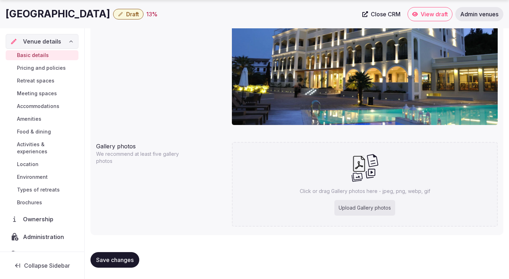
click at [131, 256] on button "Save changes" at bounding box center [115, 260] width 49 height 16
click at [371, 207] on div "Upload Gallery photos" at bounding box center [365, 208] width 61 height 16
type input "**********"
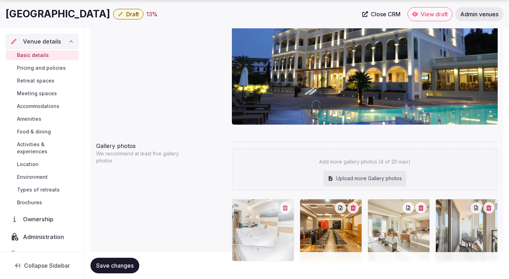
drag, startPoint x: 457, startPoint y: 217, endPoint x: 273, endPoint y: 220, distance: 183.6
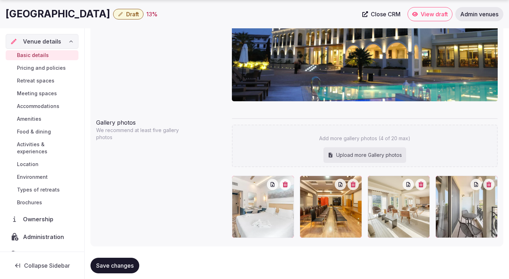
scroll to position [690, 0]
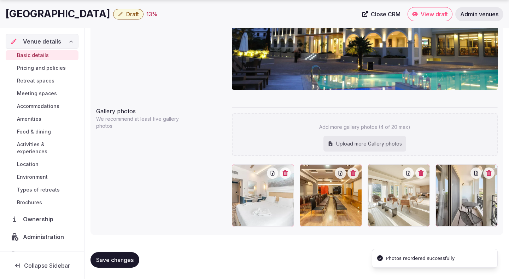
click at [98, 260] on span "Save changes" at bounding box center [114, 259] width 37 height 7
click at [377, 144] on div "Upload more Gallery photos" at bounding box center [365, 144] width 83 height 16
type input "**********"
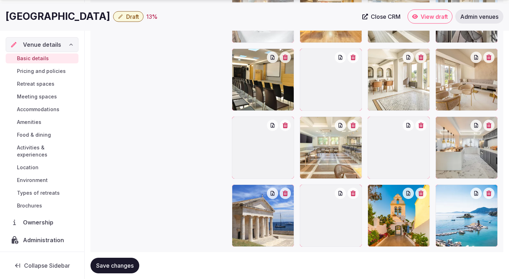
scroll to position [911, 0]
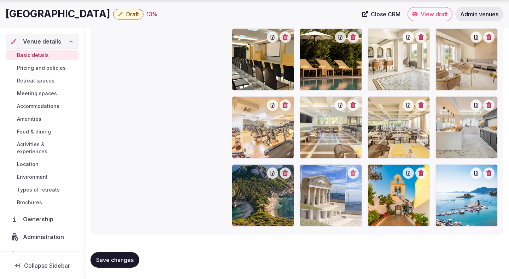
drag, startPoint x: 285, startPoint y: 200, endPoint x: 361, endPoint y: 193, distance: 76.0
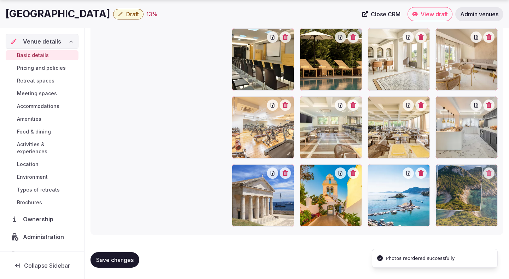
drag, startPoint x: 285, startPoint y: 197, endPoint x: 477, endPoint y: 195, distance: 192.0
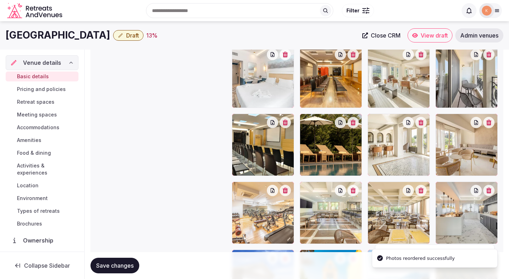
scroll to position [818, 0]
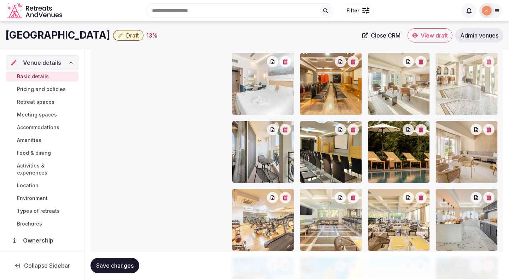
drag, startPoint x: 397, startPoint y: 171, endPoint x: 483, endPoint y: 85, distance: 120.8
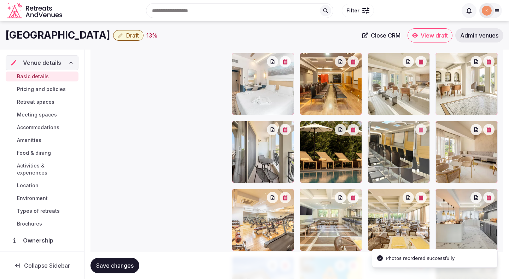
drag, startPoint x: 346, startPoint y: 150, endPoint x: 445, endPoint y: 150, distance: 99.4
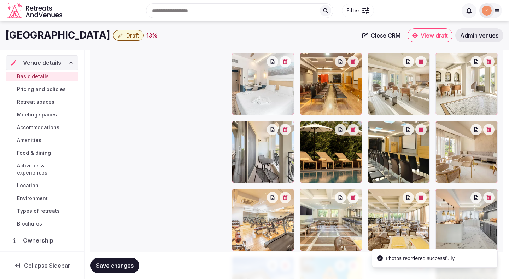
click at [462, 153] on div at bounding box center [467, 152] width 62 height 62
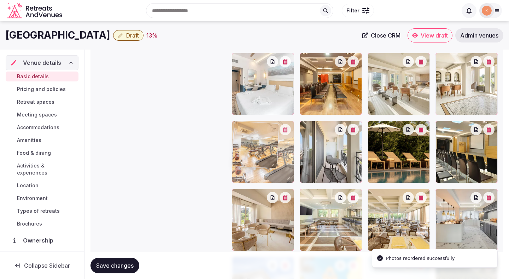
drag, startPoint x: 275, startPoint y: 230, endPoint x: 275, endPoint y: 171, distance: 59.4
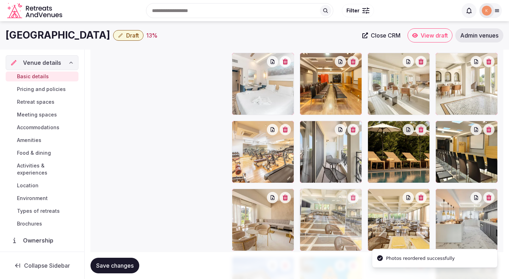
drag, startPoint x: 325, startPoint y: 213, endPoint x: 332, endPoint y: 225, distance: 14.7
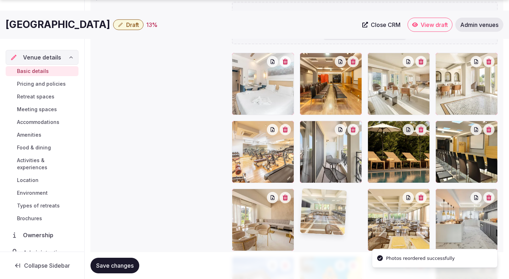
scroll to position [820, 0]
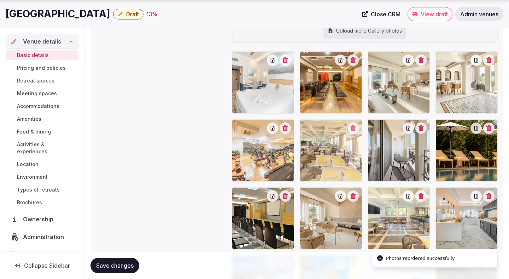
drag, startPoint x: 388, startPoint y: 213, endPoint x: 326, endPoint y: 161, distance: 80.5
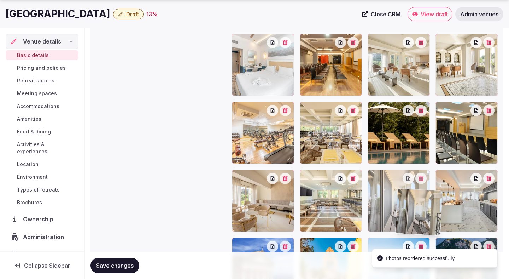
scroll to position [838, 0]
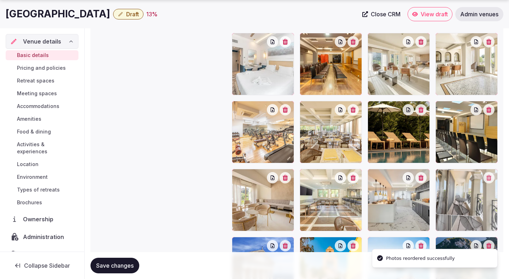
drag, startPoint x: 397, startPoint y: 155, endPoint x: 442, endPoint y: 207, distance: 69.2
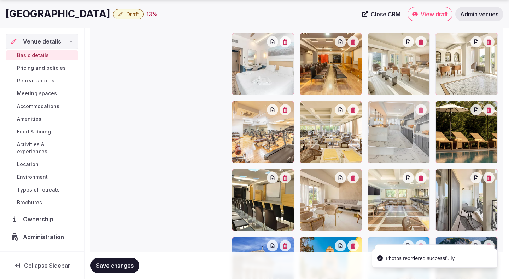
drag, startPoint x: 416, startPoint y: 205, endPoint x: 419, endPoint y: 149, distance: 57.0
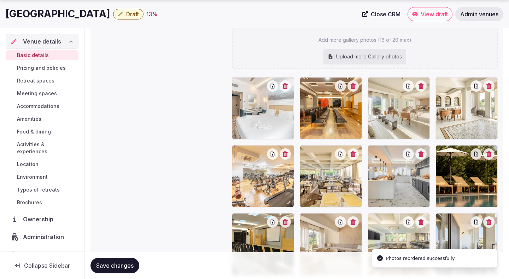
scroll to position [799, 0]
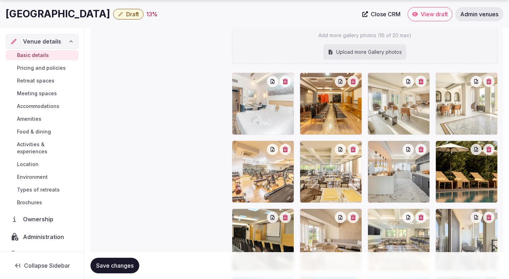
click at [121, 269] on button "Save changes" at bounding box center [115, 265] width 49 height 16
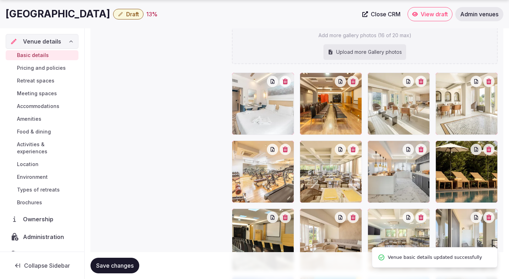
click at [121, 269] on button "Save changes" at bounding box center [115, 265] width 49 height 16
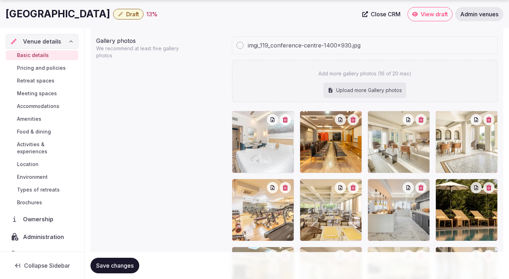
scroll to position [769, 0]
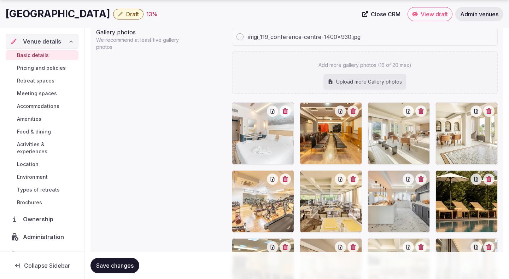
click at [47, 81] on span "Retreat spaces" at bounding box center [35, 80] width 37 height 7
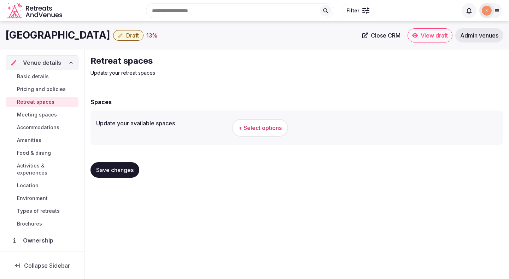
click at [254, 132] on button "+ Select options" at bounding box center [260, 128] width 56 height 18
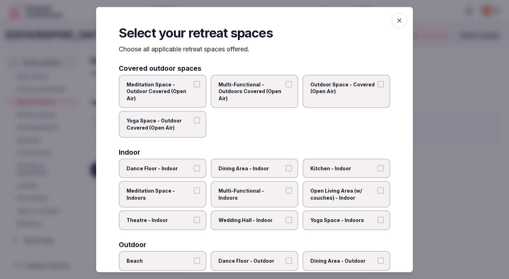
click at [494, 102] on div at bounding box center [254, 139] width 509 height 279
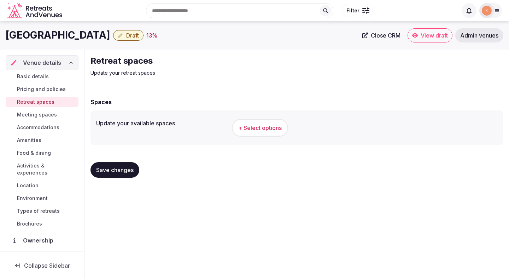
click at [268, 131] on span "+ Select options" at bounding box center [259, 128] width 43 height 8
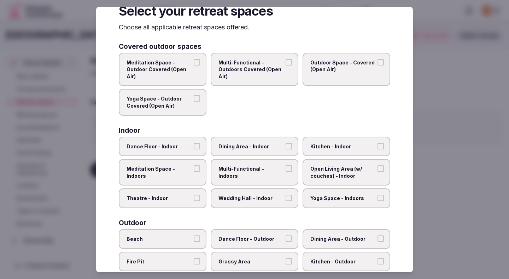
scroll to position [23, 0]
click at [193, 200] on label "Theatre - Indoor" at bounding box center [163, 197] width 88 height 20
click at [194, 200] on button "Theatre - Indoor" at bounding box center [197, 197] width 6 height 6
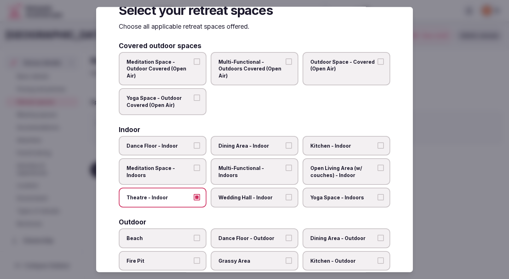
click at [238, 151] on label "Dining Area - Indoor" at bounding box center [255, 145] width 88 height 20
click at [286, 148] on button "Dining Area - Indoor" at bounding box center [289, 145] width 6 height 6
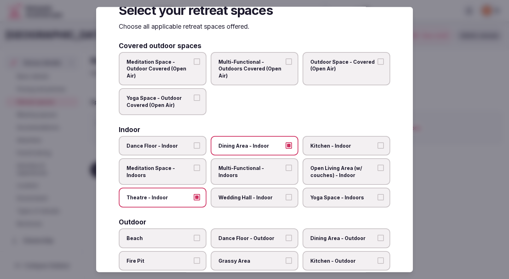
click at [238, 170] on span "Multi-Functional - Indoors" at bounding box center [251, 171] width 65 height 14
click at [286, 170] on button "Multi-Functional - Indoors" at bounding box center [289, 167] width 6 height 6
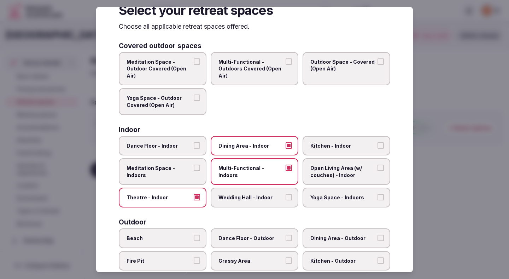
click at [239, 192] on label "Wedding Hall - Indoor" at bounding box center [255, 197] width 88 height 20
click at [286, 194] on button "Wedding Hall - Indoor" at bounding box center [289, 197] width 6 height 6
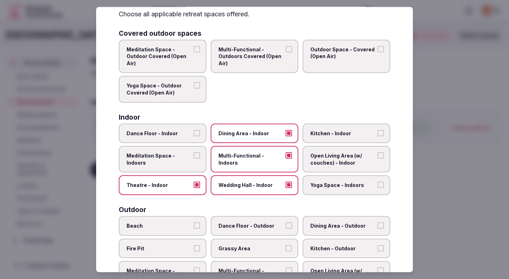
scroll to position [36, 0]
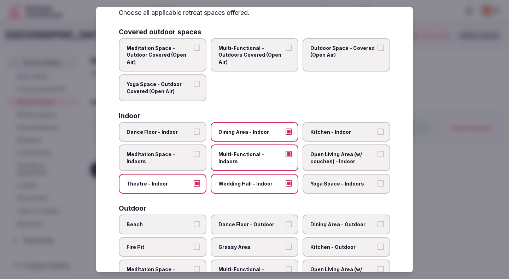
click at [328, 156] on span "Open Living Area (w/ couches) - Indoor" at bounding box center [342, 158] width 65 height 14
click at [378, 156] on button "Open Living Area (w/ couches) - Indoor" at bounding box center [381, 154] width 6 height 6
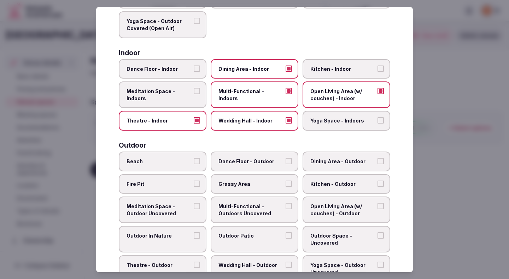
scroll to position [102, 0]
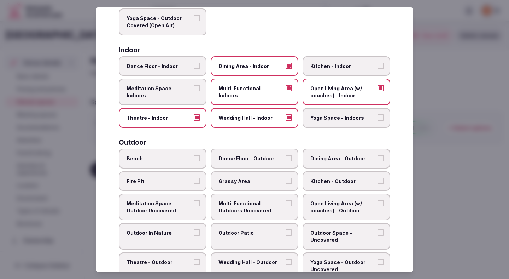
click at [238, 234] on span "Outdoor Patio" at bounding box center [251, 232] width 65 height 7
click at [286, 234] on button "Outdoor Patio" at bounding box center [289, 232] width 6 height 6
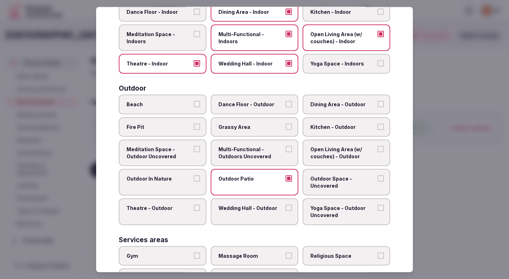
scroll to position [162, 0]
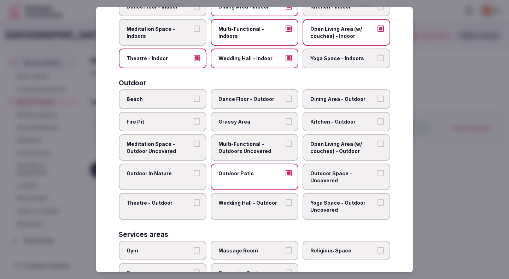
click at [341, 104] on label "Dining Area - Outdoor" at bounding box center [347, 99] width 88 height 20
click at [378, 102] on button "Dining Area - Outdoor" at bounding box center [381, 98] width 6 height 6
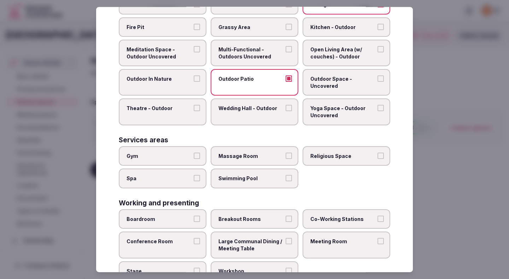
scroll to position [257, 0]
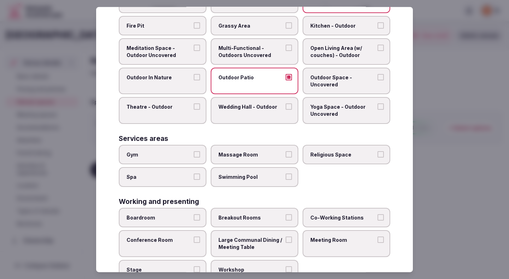
click at [183, 149] on label "Gym" at bounding box center [163, 154] width 88 height 20
click at [194, 151] on button "Gym" at bounding box center [197, 154] width 6 height 6
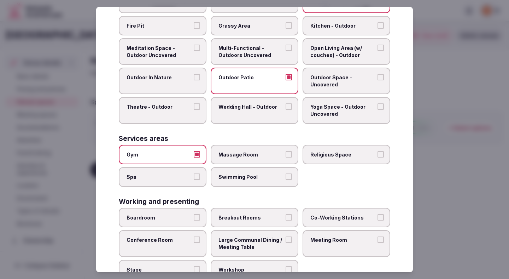
click at [252, 163] on label "Massage Room" at bounding box center [255, 154] width 88 height 20
click at [286, 157] on button "Massage Room" at bounding box center [289, 154] width 6 height 6
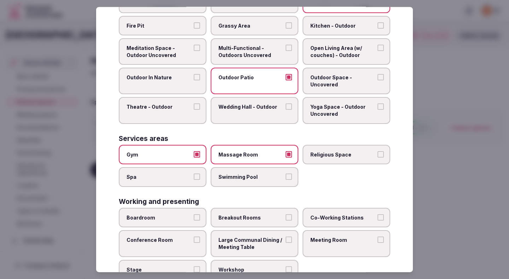
click at [247, 175] on span "Swimming Pool" at bounding box center [251, 176] width 65 height 7
click at [286, 175] on button "Swimming Pool" at bounding box center [289, 176] width 6 height 6
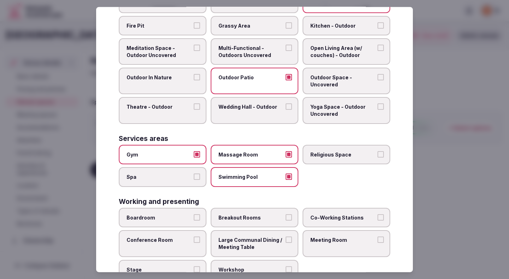
scroll to position [282, 0]
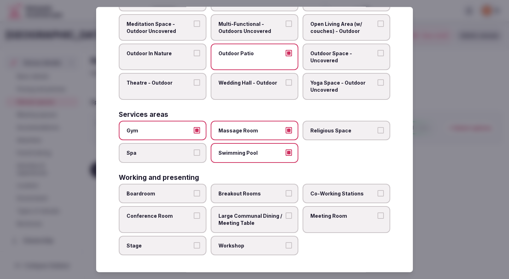
click at [188, 220] on label "Conference Room" at bounding box center [163, 219] width 88 height 27
click at [194, 219] on button "Conference Room" at bounding box center [197, 215] width 6 height 6
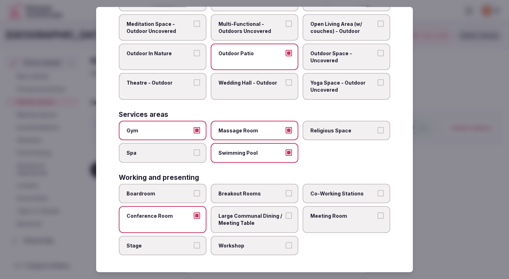
click at [190, 206] on label "Conference Room" at bounding box center [163, 219] width 88 height 27
click at [194, 212] on button "Conference Room" at bounding box center [197, 215] width 6 height 6
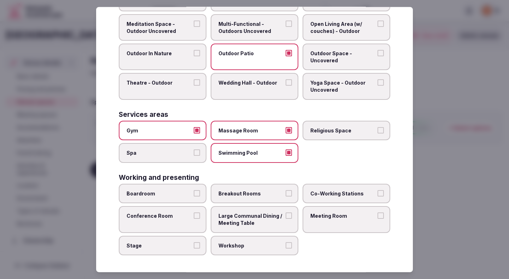
click at [243, 202] on label "Breakout Rooms" at bounding box center [255, 194] width 88 height 20
click at [286, 196] on button "Breakout Rooms" at bounding box center [289, 193] width 6 height 6
click at [184, 217] on span "Conference Room" at bounding box center [159, 215] width 65 height 7
click at [194, 217] on button "Conference Room" at bounding box center [197, 215] width 6 height 6
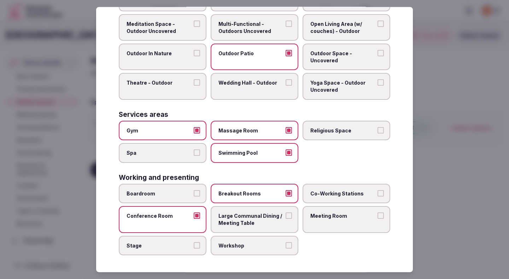
click at [184, 201] on label "Boardroom" at bounding box center [163, 194] width 88 height 20
click at [194, 196] on button "Boardroom" at bounding box center [197, 193] width 6 height 6
click at [239, 223] on span "Large Communal Dining / Meeting Table" at bounding box center [251, 219] width 65 height 14
click at [286, 219] on button "Large Communal Dining / Meeting Table" at bounding box center [289, 215] width 6 height 6
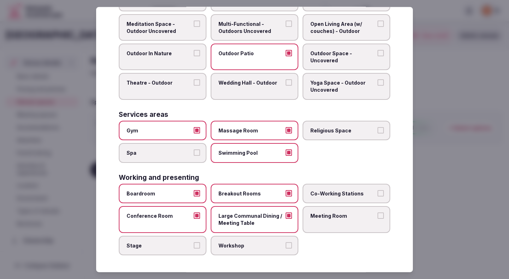
click at [313, 215] on span "Meeting Room" at bounding box center [342, 215] width 65 height 7
click at [378, 215] on button "Meeting Room" at bounding box center [381, 215] width 6 height 6
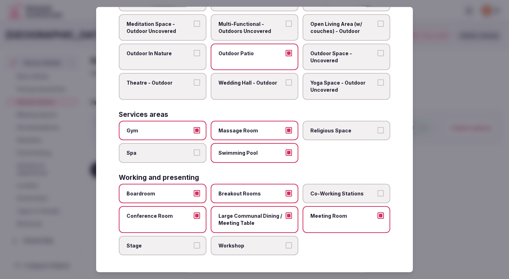
click at [248, 240] on label "Workshop" at bounding box center [255, 245] width 88 height 20
click at [286, 242] on button "Workshop" at bounding box center [289, 245] width 6 height 6
click at [448, 162] on div at bounding box center [254, 139] width 509 height 279
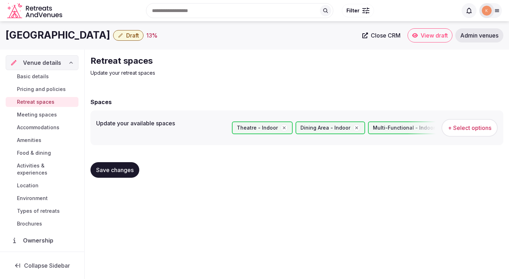
click at [133, 171] on span "Save changes" at bounding box center [114, 169] width 37 height 7
click at [51, 115] on span "Meeting spaces" at bounding box center [37, 114] width 40 height 7
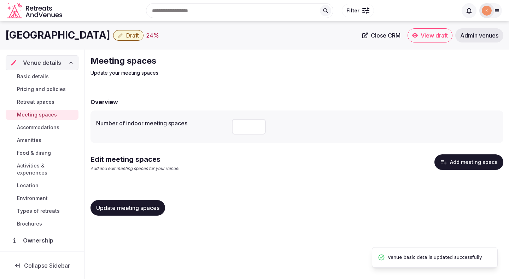
click at [128, 207] on span "Update meeting spaces" at bounding box center [127, 207] width 63 height 7
click at [447, 163] on icon "button" at bounding box center [443, 161] width 7 height 7
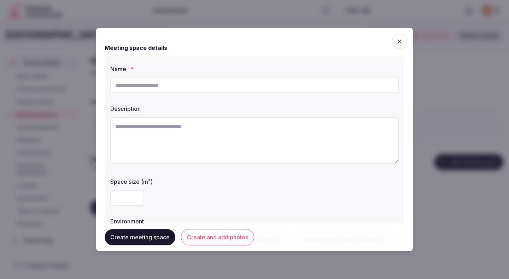
click at [201, 85] on input "text" at bounding box center [254, 85] width 289 height 16
type input "**********"
click at [133, 195] on input "number" at bounding box center [127, 198] width 34 height 16
type input "**"
click at [189, 195] on div "**" at bounding box center [254, 198] width 289 height 16
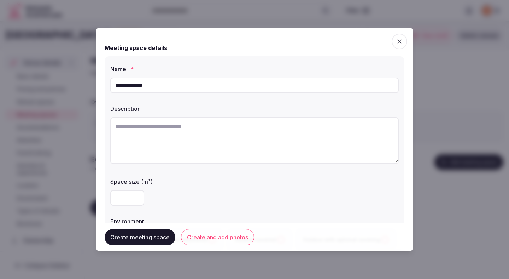
click at [189, 195] on div "**" at bounding box center [254, 198] width 289 height 16
click at [153, 130] on textarea at bounding box center [254, 140] width 289 height 47
paste textarea "**********"
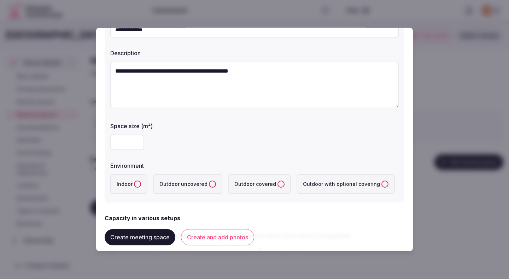
scroll to position [82, 0]
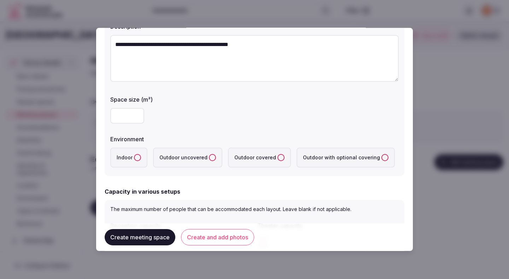
type textarea "**********"
click at [139, 160] on button "Indoor" at bounding box center [137, 157] width 7 height 7
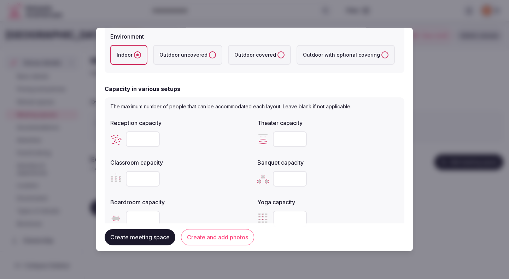
scroll to position [186, 0]
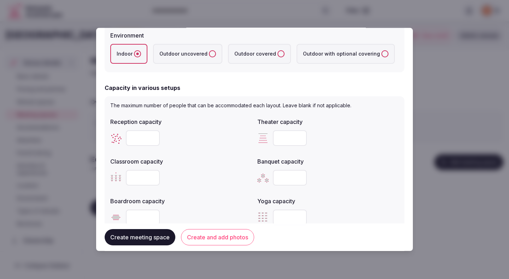
click at [141, 140] on input "number" at bounding box center [143, 138] width 34 height 16
type input "**"
click at [199, 149] on div "Reception capacity ** Theater capacity Classroom capacity Banquet capacity Boar…" at bounding box center [254, 171] width 289 height 113
click at [202, 147] on div "**" at bounding box center [180, 137] width 141 height 21
click at [219, 140] on div "**" at bounding box center [180, 138] width 141 height 16
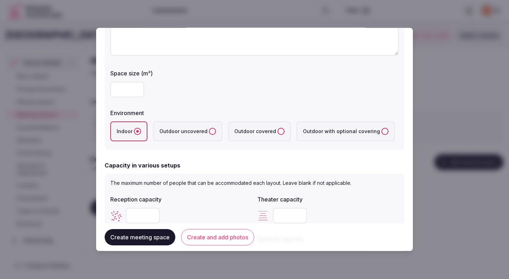
scroll to position [64, 0]
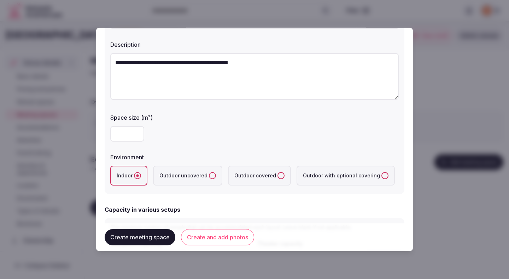
click at [134, 133] on input "**" at bounding box center [127, 134] width 34 height 16
type input "**"
click at [186, 124] on div "**" at bounding box center [254, 133] width 289 height 21
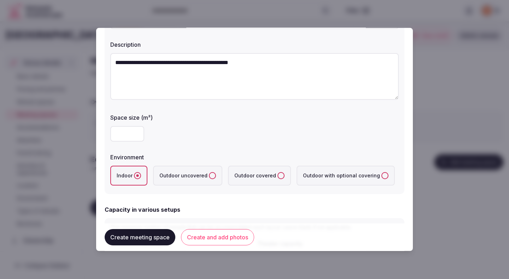
click at [186, 124] on div "**" at bounding box center [254, 133] width 289 height 21
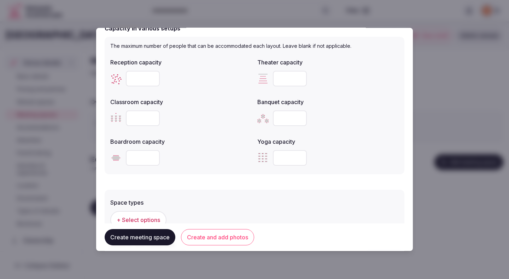
scroll to position [235, 0]
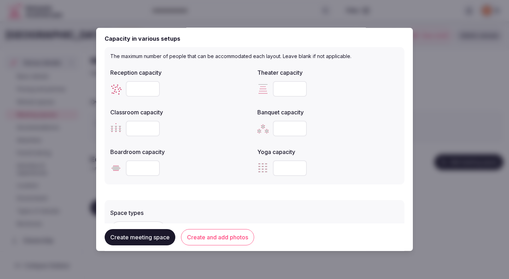
click at [282, 91] on input "number" at bounding box center [290, 89] width 34 height 16
type input "**"
click at [130, 128] on input "number" at bounding box center [143, 129] width 34 height 16
type input "**"
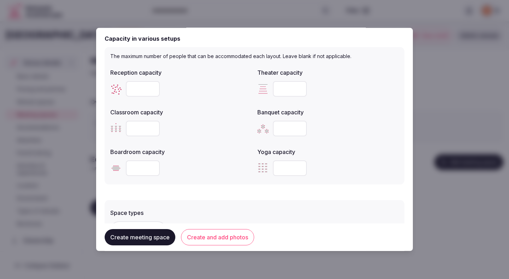
click at [173, 130] on div "**" at bounding box center [180, 129] width 141 height 16
click at [285, 126] on input "number" at bounding box center [290, 129] width 34 height 16
type input "**"
click at [226, 162] on div at bounding box center [180, 168] width 141 height 16
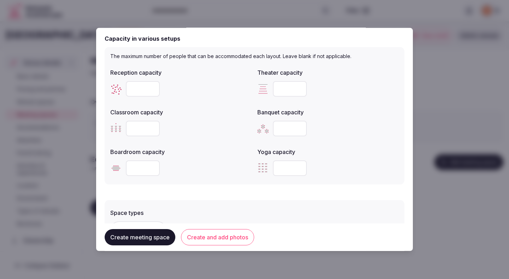
click at [146, 169] on input "number" at bounding box center [143, 168] width 34 height 16
type input "**"
click at [187, 166] on div "**" at bounding box center [180, 168] width 141 height 16
click at [190, 166] on div "**" at bounding box center [180, 168] width 141 height 16
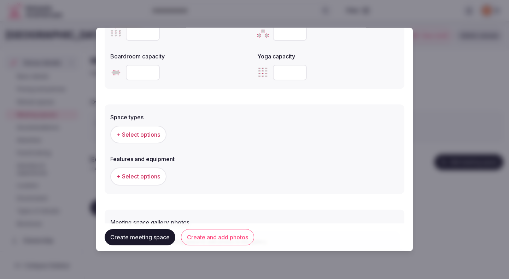
scroll to position [381, 0]
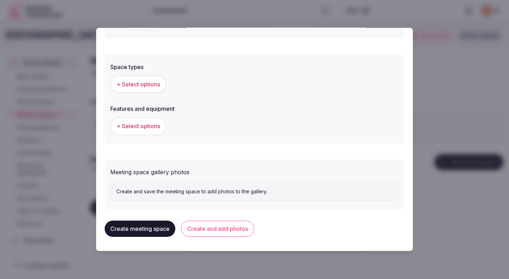
click at [147, 88] on button "+ Select options" at bounding box center [138, 84] width 56 height 18
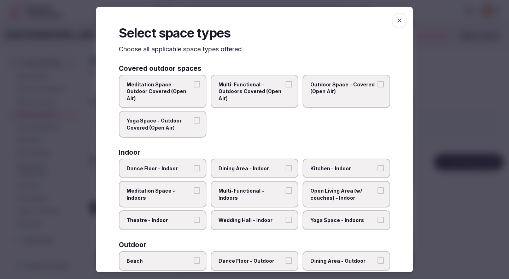
click at [197, 221] on button "Theatre - Indoor" at bounding box center [197, 219] width 6 height 6
click at [250, 166] on span "Dining Area - Indoor" at bounding box center [251, 167] width 65 height 7
click at [286, 166] on button "Dining Area - Indoor" at bounding box center [289, 167] width 6 height 6
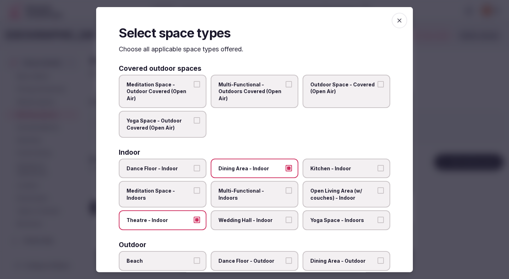
click at [249, 203] on label "Multi-Functional - Indoors" at bounding box center [255, 194] width 88 height 27
click at [286, 193] on button "Multi-Functional - Indoors" at bounding box center [289, 190] width 6 height 6
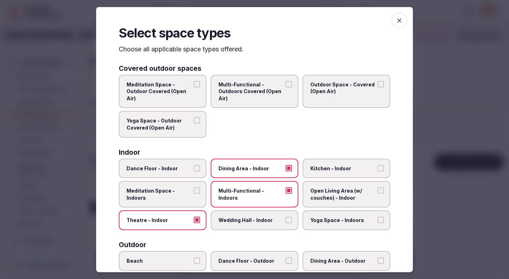
click at [254, 226] on label "Wedding Hall - Indoor" at bounding box center [255, 220] width 88 height 20
click at [286, 223] on button "Wedding Hall - Indoor" at bounding box center [289, 219] width 6 height 6
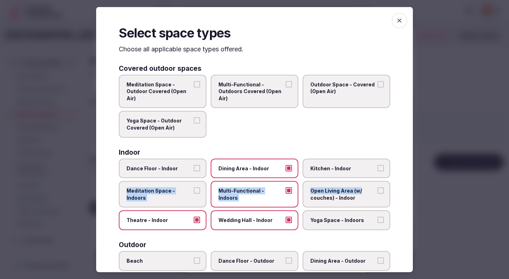
drag, startPoint x: 359, startPoint y: 168, endPoint x: 366, endPoint y: 193, distance: 25.5
click at [366, 193] on div "Dance Floor - Indoor Dining Area - Indoor Kitchen - Indoor Meditation Space - I…" at bounding box center [255, 193] width 272 height 71
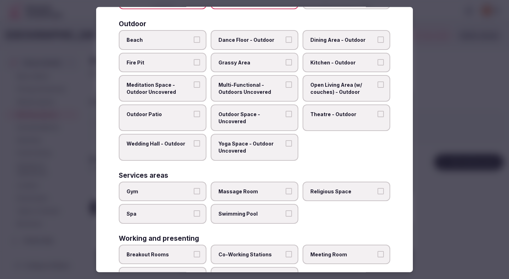
scroll to position [252, 0]
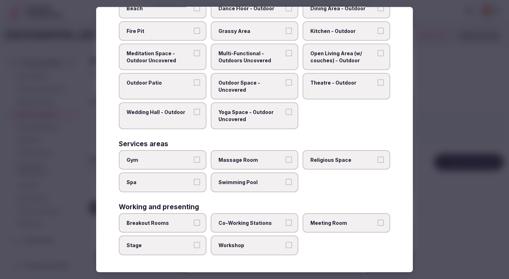
click at [182, 227] on label "Breakout Rooms" at bounding box center [163, 223] width 88 height 20
click at [194, 226] on button "Breakout Rooms" at bounding box center [197, 222] width 6 height 6
click at [238, 243] on span "Workshop" at bounding box center [251, 245] width 65 height 7
click at [286, 243] on button "Workshop" at bounding box center [289, 245] width 6 height 6
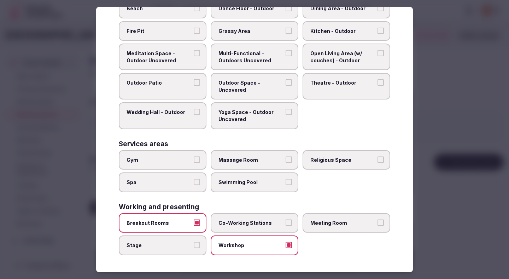
click at [245, 227] on label "Co-Working Stations" at bounding box center [255, 223] width 88 height 20
click at [286, 226] on button "Co-Working Stations" at bounding box center [289, 222] width 6 height 6
click at [353, 217] on label "Meeting Room" at bounding box center [347, 223] width 88 height 20
click at [378, 219] on button "Meeting Room" at bounding box center [381, 222] width 6 height 6
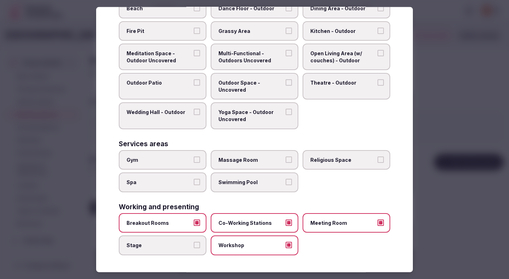
click at [463, 192] on div at bounding box center [254, 139] width 509 height 279
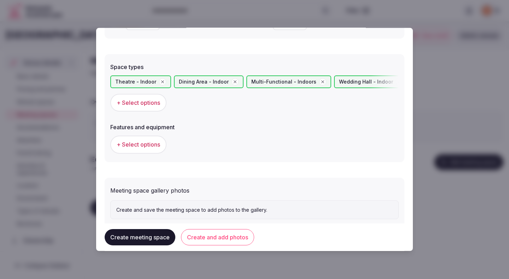
click at [240, 240] on button "Create and add photos" at bounding box center [217, 237] width 73 height 16
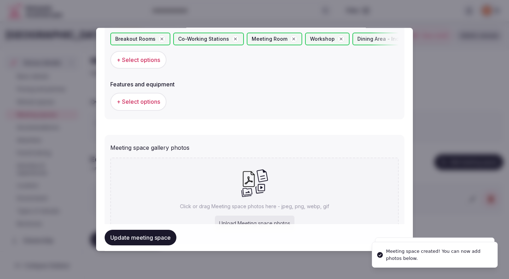
scroll to position [431, 0]
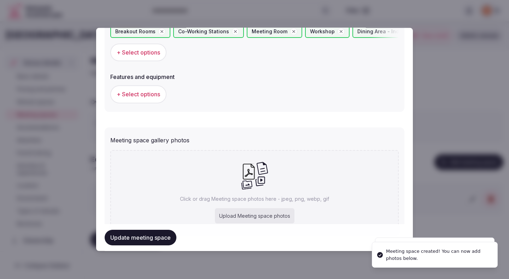
click at [142, 91] on span "+ Select options" at bounding box center [138, 94] width 43 height 8
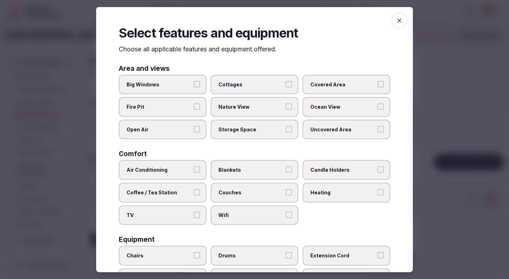
click at [191, 171] on span "Air Conditioning" at bounding box center [159, 169] width 65 height 7
click at [194, 171] on button "Air Conditioning" at bounding box center [197, 169] width 6 height 6
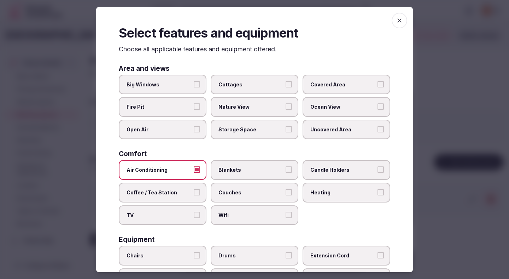
click at [191, 219] on label "TV" at bounding box center [163, 215] width 88 height 20
click at [194, 217] on button "TV" at bounding box center [197, 214] width 6 height 6
click at [224, 216] on span "Wifi" at bounding box center [251, 214] width 65 height 7
click at [286, 216] on button "Wifi" at bounding box center [289, 214] width 6 height 6
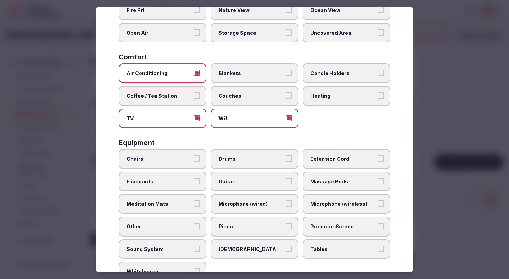
scroll to position [101, 0]
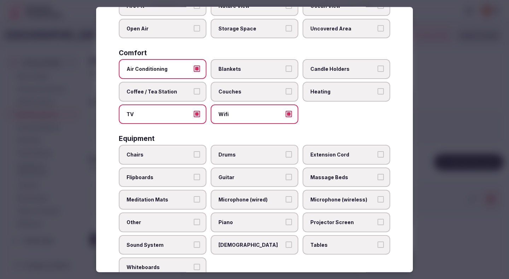
click at [182, 150] on label "Chairs" at bounding box center [163, 155] width 88 height 20
click at [194, 151] on button "Chairs" at bounding box center [197, 154] width 6 height 6
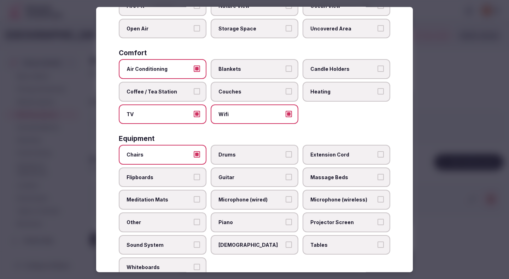
click at [175, 177] on span "Flipboards" at bounding box center [159, 176] width 65 height 7
click at [194, 177] on button "Flipboards" at bounding box center [197, 176] width 6 height 6
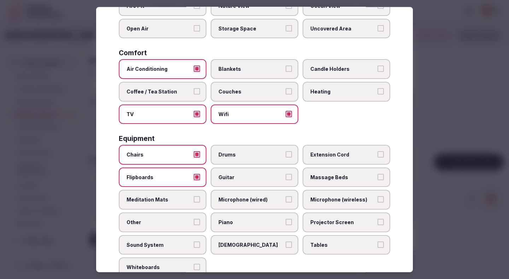
click at [190, 245] on span "Sound System" at bounding box center [159, 244] width 65 height 7
click at [194, 245] on button "Sound System" at bounding box center [197, 244] width 6 height 6
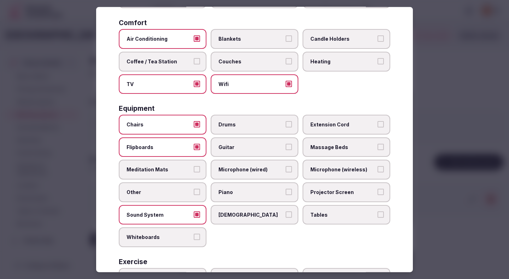
scroll to position [163, 0]
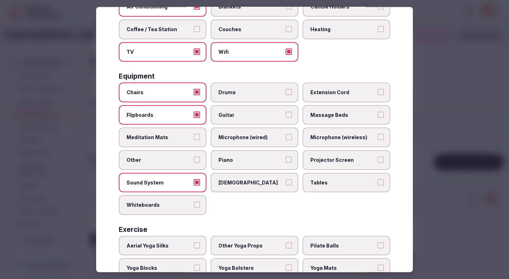
click at [192, 205] on label "Whiteboards" at bounding box center [163, 205] width 88 height 20
click at [194, 205] on button "Whiteboards" at bounding box center [197, 204] width 6 height 6
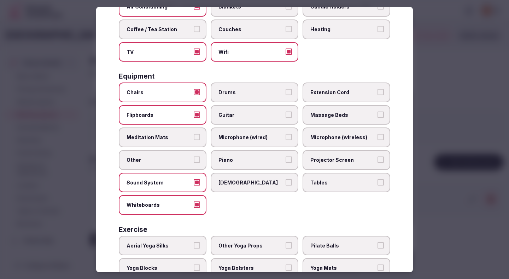
click at [333, 157] on span "Projector Screen" at bounding box center [342, 159] width 65 height 7
click at [378, 157] on button "Projector Screen" at bounding box center [381, 159] width 6 height 6
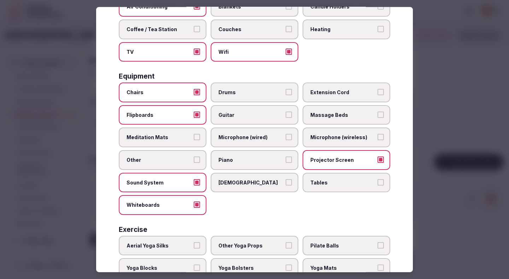
click at [331, 181] on span "Tables" at bounding box center [342, 182] width 65 height 7
click at [378, 181] on button "Tables" at bounding box center [381, 182] width 6 height 6
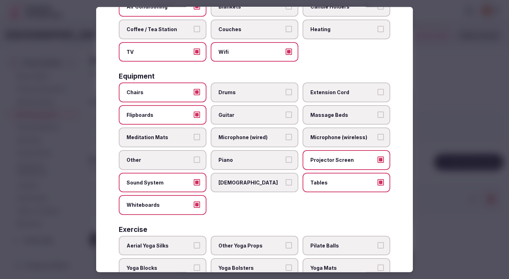
scroll to position [208, 0]
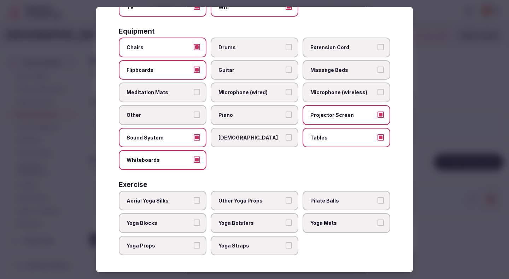
click at [460, 150] on div at bounding box center [254, 139] width 509 height 279
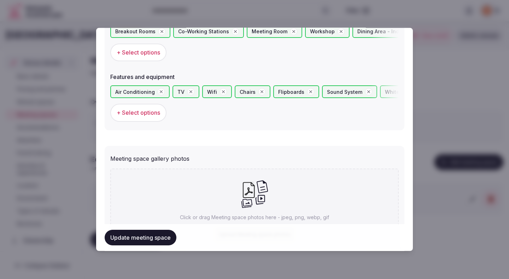
click at [156, 233] on button "Update meeting space" at bounding box center [141, 238] width 72 height 16
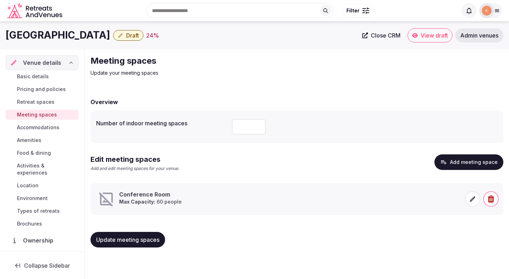
click at [470, 199] on icon at bounding box center [472, 198] width 7 height 7
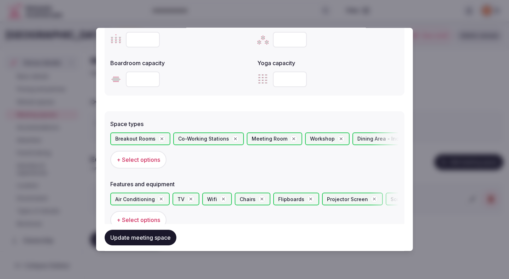
scroll to position [482, 0]
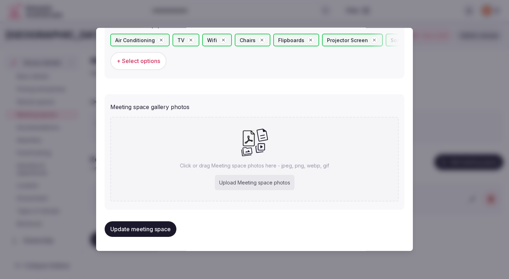
click at [234, 178] on div "Upload Meeting space photos" at bounding box center [255, 183] width 80 height 16
type input "**********"
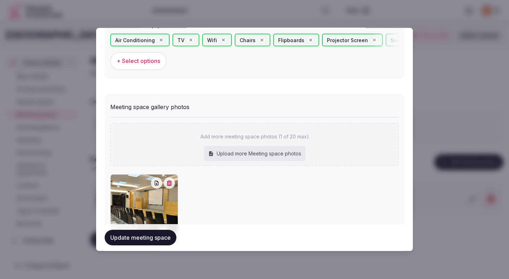
scroll to position [523, 0]
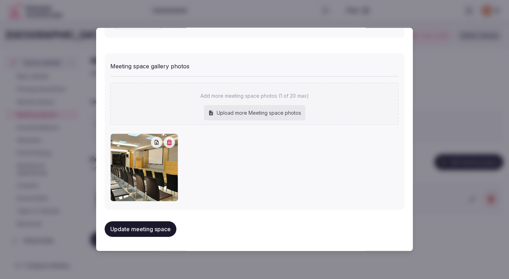
click at [162, 234] on button "Update meeting space" at bounding box center [141, 229] width 72 height 16
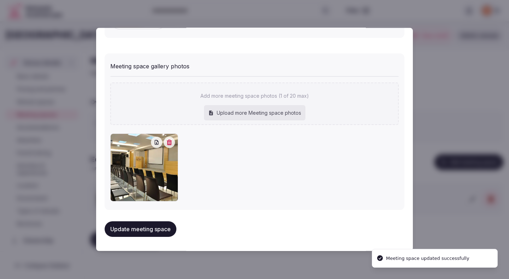
click at [162, 234] on button "Update meeting space" at bounding box center [141, 229] width 72 height 16
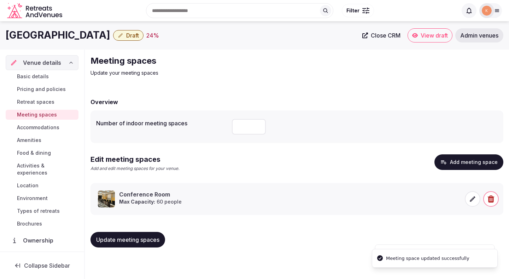
click at [156, 239] on span "Update meeting spaces" at bounding box center [127, 239] width 63 height 7
click at [51, 128] on span "Accommodations" at bounding box center [38, 127] width 42 height 7
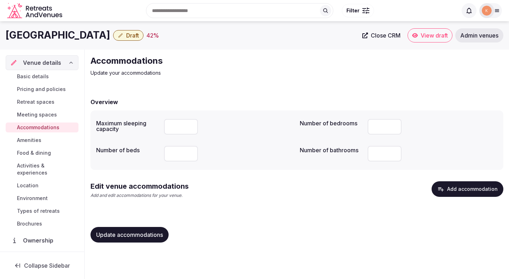
click at [441, 192] on icon "button" at bounding box center [440, 188] width 7 height 7
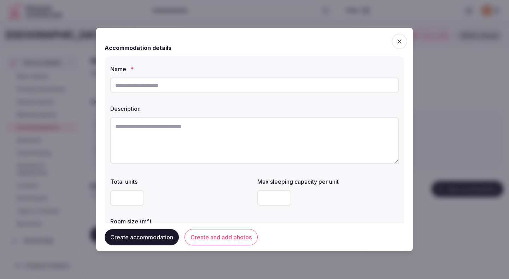
click at [196, 88] on input "text" at bounding box center [254, 85] width 289 height 16
paste input "**********"
type input "**********"
click at [225, 137] on textarea at bounding box center [254, 140] width 289 height 47
paste textarea "**********"
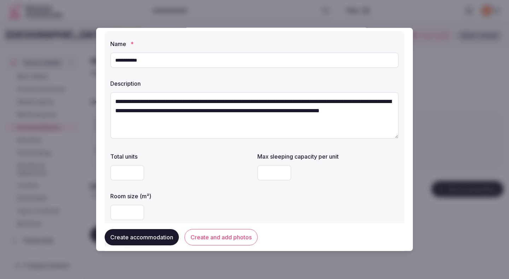
scroll to position [27, 0]
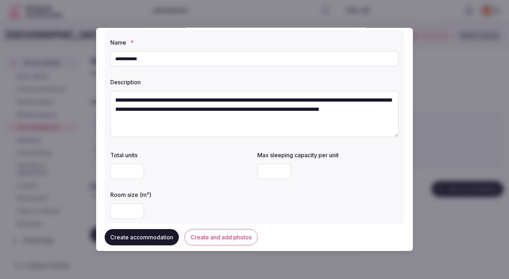
type textarea "**********"
click at [270, 171] on input "number" at bounding box center [274, 171] width 34 height 16
type input "*"
click at [172, 198] on div "Room size (m²)" at bounding box center [180, 204] width 141 height 34
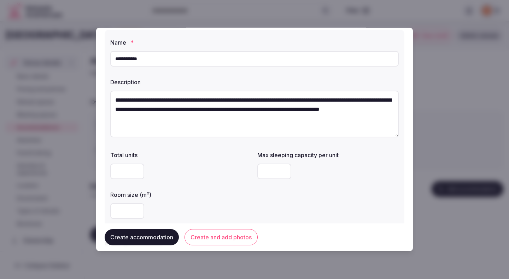
click at [178, 196] on label "Room size (m²)" at bounding box center [180, 195] width 141 height 6
click at [121, 208] on input "number" at bounding box center [127, 211] width 34 height 16
type input "**"
click at [182, 204] on div "**" at bounding box center [180, 211] width 141 height 16
click at [192, 204] on div "**" at bounding box center [180, 211] width 141 height 16
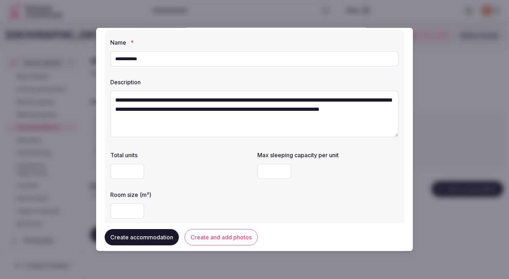
click at [192, 204] on div "**" at bounding box center [180, 211] width 141 height 16
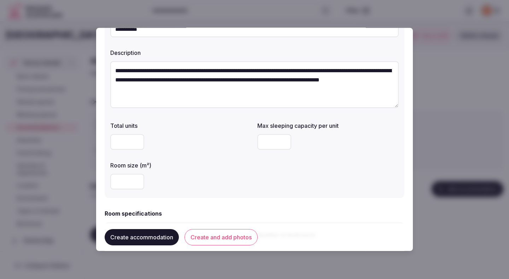
scroll to position [56, 0]
click at [131, 144] on input "number" at bounding box center [127, 142] width 34 height 16
type input "*"
click at [186, 162] on label "Room size (m²)" at bounding box center [180, 165] width 141 height 6
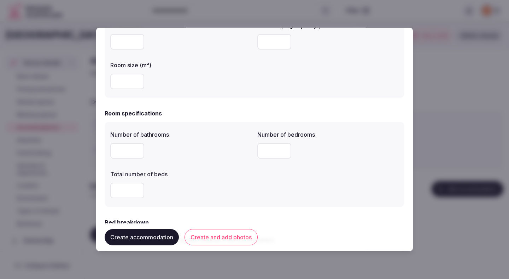
scroll to position [161, 0]
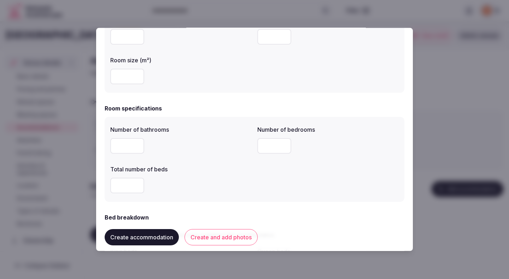
click at [121, 146] on input "number" at bounding box center [127, 146] width 34 height 16
type input "*"
click at [199, 150] on div "*" at bounding box center [180, 146] width 141 height 16
click at [198, 149] on div "*" at bounding box center [180, 146] width 141 height 16
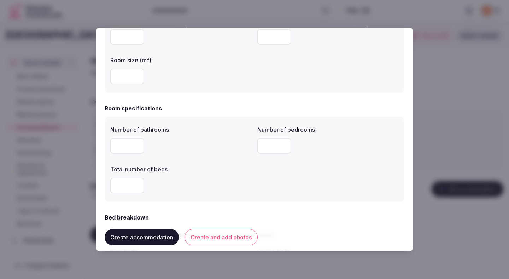
click at [272, 141] on input "number" at bounding box center [274, 146] width 34 height 16
type input "*"
click at [243, 161] on div "Number of bathrooms * Number of bedrooms * Total number of beds" at bounding box center [254, 159] width 289 height 74
click at [124, 185] on input "number" at bounding box center [127, 186] width 34 height 16
type input "*"
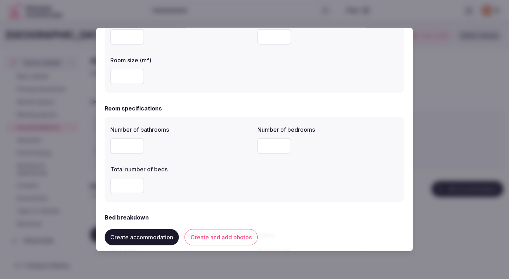
click at [211, 169] on label "Total number of beds" at bounding box center [180, 169] width 141 height 6
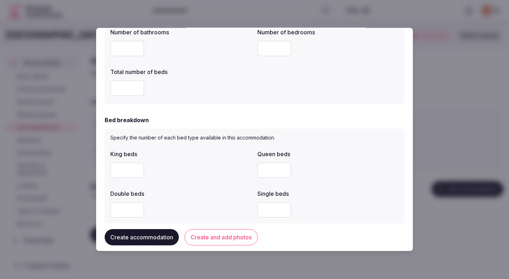
scroll to position [262, 0]
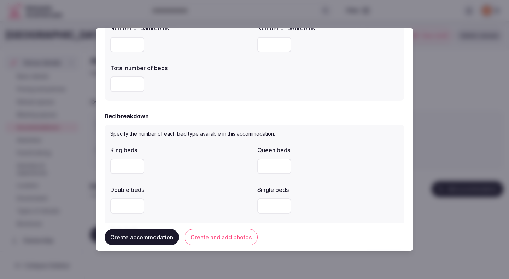
click at [141, 168] on input "number" at bounding box center [127, 166] width 34 height 16
type input "*"
click at [207, 160] on div "*" at bounding box center [180, 166] width 141 height 16
click at [207, 161] on div "*" at bounding box center [180, 166] width 141 height 16
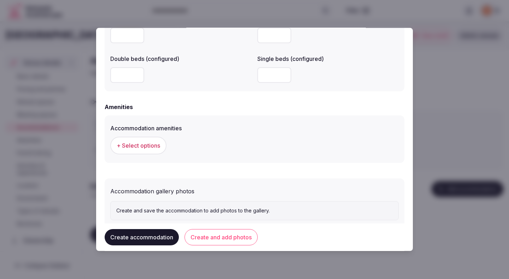
scroll to position [629, 0]
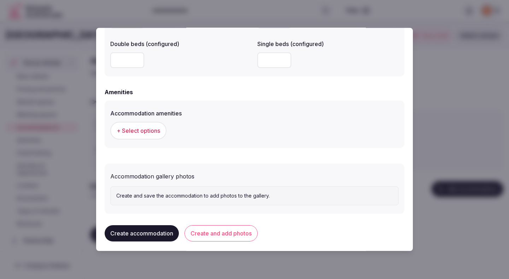
click at [158, 134] on span "+ Select options" at bounding box center [138, 131] width 43 height 8
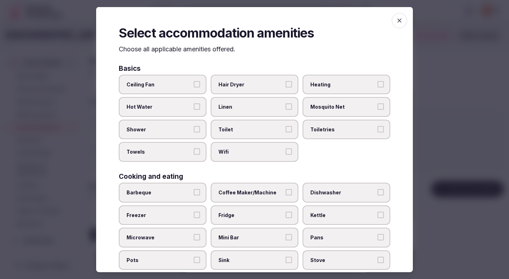
click at [172, 92] on label "Ceiling Fan" at bounding box center [163, 84] width 88 height 20
click at [194, 87] on button "Ceiling Fan" at bounding box center [197, 84] width 6 height 6
click at [172, 102] on label "Hot Water" at bounding box center [163, 107] width 88 height 20
click at [194, 103] on button "Hot Water" at bounding box center [197, 106] width 6 height 6
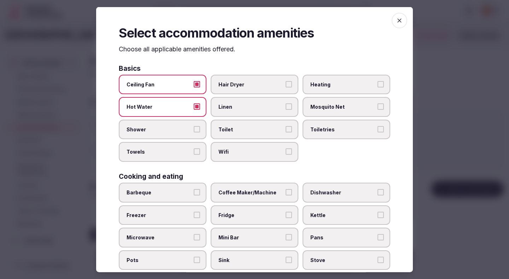
click at [171, 124] on label "Shower" at bounding box center [163, 129] width 88 height 20
click at [194, 126] on button "Shower" at bounding box center [197, 129] width 6 height 6
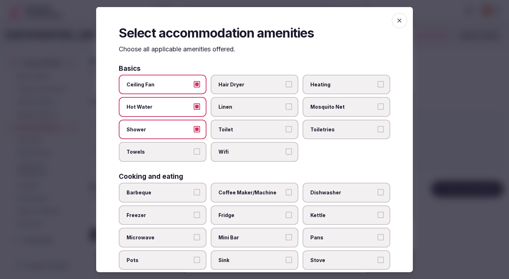
click at [169, 150] on span "Towels" at bounding box center [159, 151] width 65 height 7
click at [194, 150] on button "Towels" at bounding box center [197, 151] width 6 height 6
click at [236, 87] on span "Hair Dryer" at bounding box center [251, 84] width 65 height 7
click at [286, 87] on button "Hair Dryer" at bounding box center [289, 84] width 6 height 6
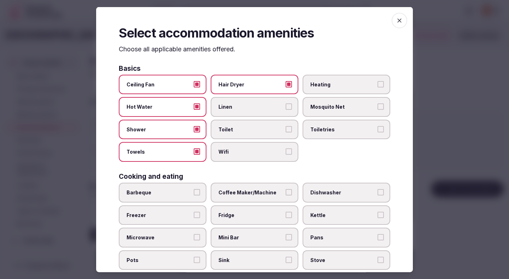
click at [236, 105] on span "Linen" at bounding box center [251, 106] width 65 height 7
click at [286, 105] on button "Linen" at bounding box center [289, 106] width 6 height 6
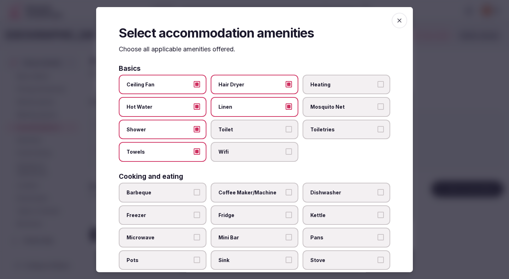
click at [236, 128] on span "Toilet" at bounding box center [251, 129] width 65 height 7
click at [286, 128] on button "Toilet" at bounding box center [289, 129] width 6 height 6
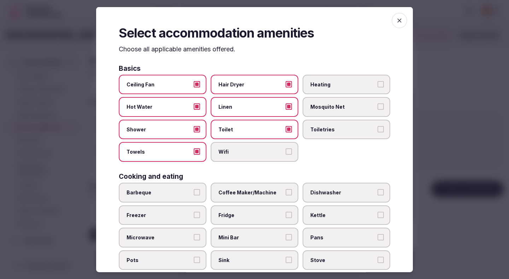
click at [240, 149] on span "Wifi" at bounding box center [251, 151] width 65 height 7
click at [286, 149] on button "Wifi" at bounding box center [289, 151] width 6 height 6
click at [321, 126] on span "Toiletries" at bounding box center [342, 129] width 65 height 7
click at [378, 126] on button "Toiletries" at bounding box center [381, 129] width 6 height 6
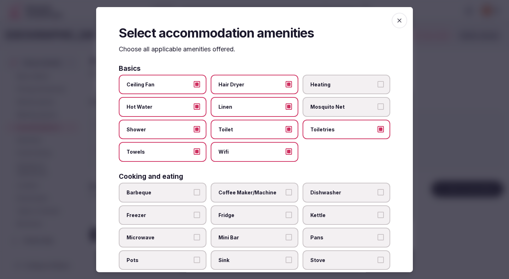
click at [318, 87] on span "Heating" at bounding box center [342, 84] width 65 height 7
click at [378, 87] on button "Heating" at bounding box center [381, 84] width 6 height 6
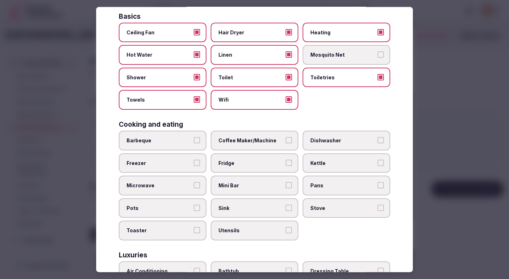
scroll to position [57, 0]
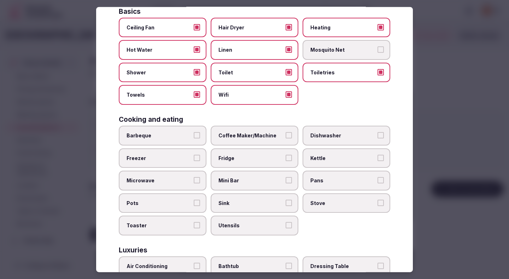
click at [244, 140] on label "Coffee Maker/Machine" at bounding box center [255, 136] width 88 height 20
click at [286, 138] on button "Coffee Maker/Machine" at bounding box center [289, 135] width 6 height 6
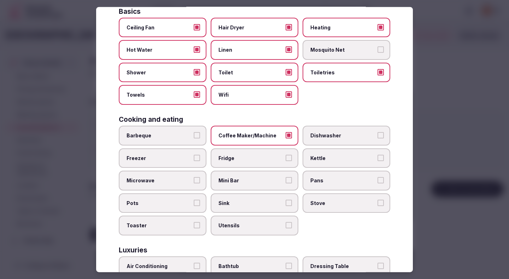
click at [244, 155] on span "Fridge" at bounding box center [251, 157] width 65 height 7
click at [286, 155] on button "Fridge" at bounding box center [289, 157] width 6 height 6
click at [245, 168] on div "Barbeque Coffee Maker/Machine Dishwasher Freezer Fridge Kettle Microwave Mini B…" at bounding box center [255, 181] width 272 height 110
click at [271, 180] on span "Mini Bar" at bounding box center [251, 180] width 65 height 7
click at [286, 180] on button "Mini Bar" at bounding box center [289, 180] width 6 height 6
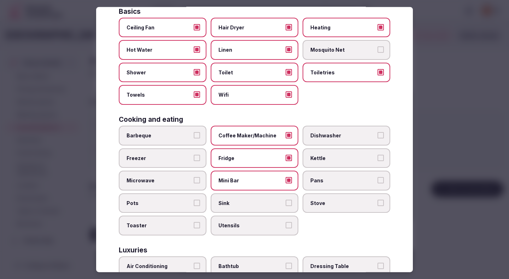
click at [326, 156] on span "Kettle" at bounding box center [342, 157] width 65 height 7
click at [378, 156] on button "Kettle" at bounding box center [381, 157] width 6 height 6
click at [259, 212] on label "Sink" at bounding box center [255, 203] width 88 height 20
click at [286, 205] on button "Sink" at bounding box center [289, 202] width 6 height 6
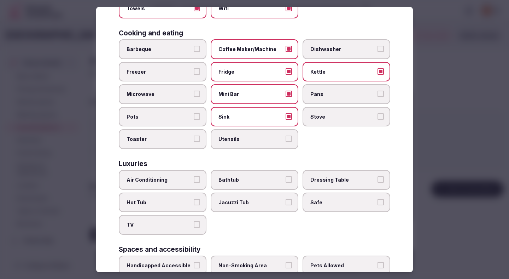
scroll to position [166, 0]
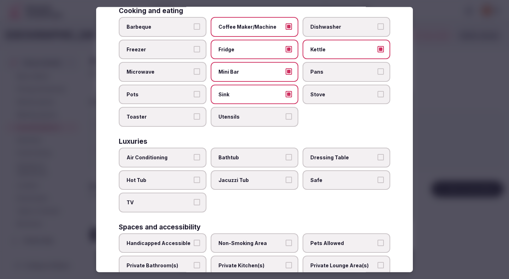
click at [186, 164] on label "Air Conditioning" at bounding box center [163, 157] width 88 height 20
click at [194, 160] on button "Air Conditioning" at bounding box center [197, 157] width 6 height 6
click at [186, 204] on span "TV" at bounding box center [159, 202] width 65 height 7
click at [194, 204] on button "TV" at bounding box center [197, 202] width 6 height 6
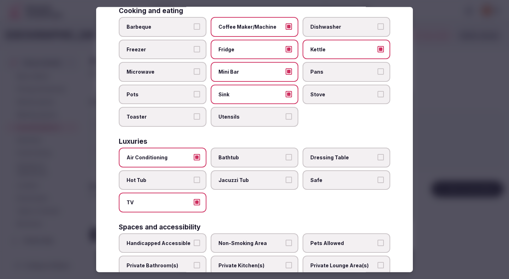
click at [236, 158] on span "Bathtub" at bounding box center [251, 157] width 65 height 7
click at [286, 158] on button "Bathtub" at bounding box center [289, 157] width 6 height 6
click at [312, 184] on label "Safe" at bounding box center [347, 180] width 88 height 20
click at [378, 182] on button "Safe" at bounding box center [381, 179] width 6 height 6
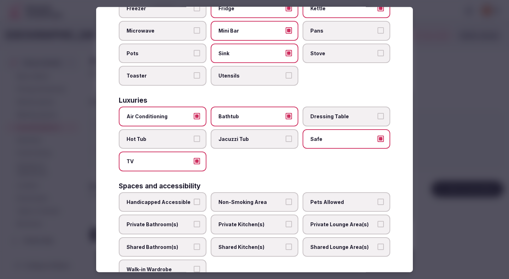
scroll to position [219, 0]
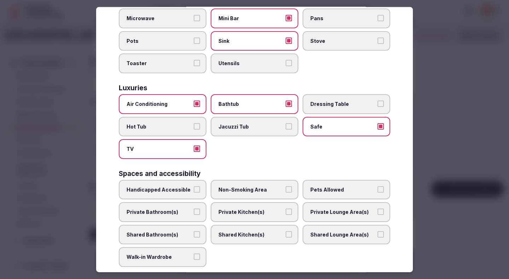
click at [177, 212] on span "Private Bathroom(s)" at bounding box center [159, 211] width 65 height 7
click at [194, 212] on button "Private Bathroom(s)" at bounding box center [197, 211] width 6 height 6
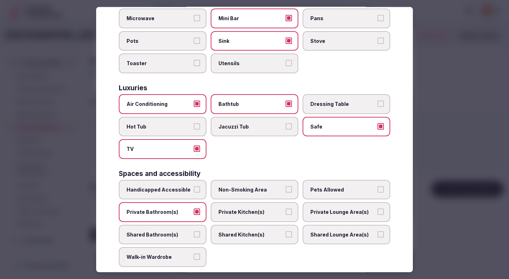
click at [336, 207] on label "Private Lounge Area(s)" at bounding box center [347, 212] width 88 height 20
click at [378, 208] on button "Private Lounge Area(s)" at bounding box center [381, 211] width 6 height 6
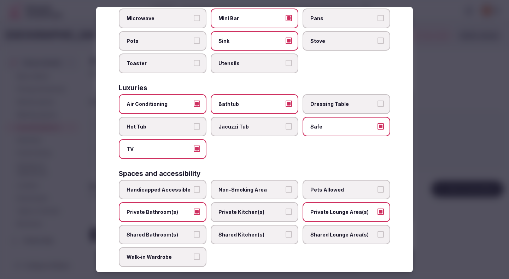
click at [272, 185] on label "Non-Smoking Area" at bounding box center [255, 189] width 88 height 20
click at [286, 186] on button "Non-Smoking Area" at bounding box center [289, 189] width 6 height 6
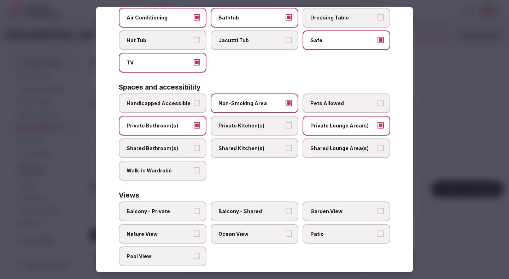
scroll to position [316, 0]
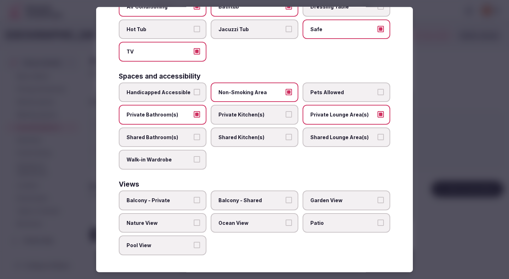
click at [184, 200] on span "Balcony - Private" at bounding box center [159, 200] width 65 height 7
click at [194, 200] on button "Balcony - Private" at bounding box center [197, 200] width 6 height 6
click at [432, 150] on div at bounding box center [254, 139] width 509 height 279
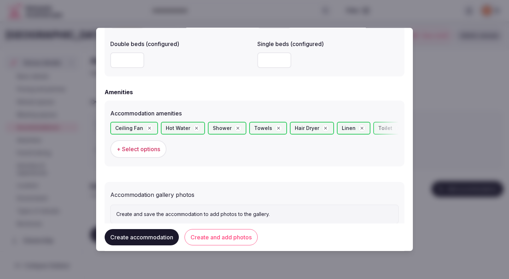
scroll to position [652, 0]
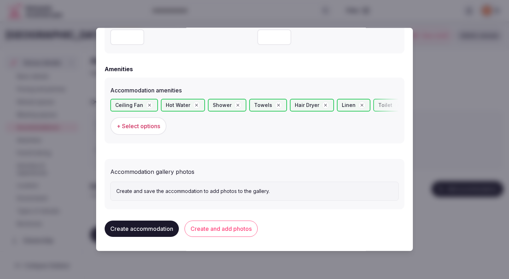
click at [219, 227] on button "Create and add photos" at bounding box center [221, 228] width 73 height 16
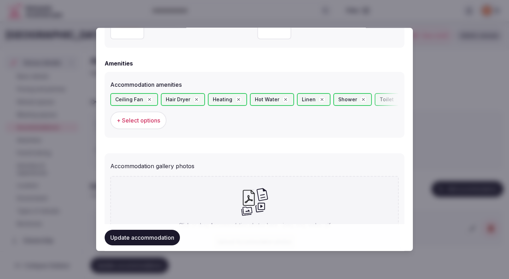
scroll to position [717, 0]
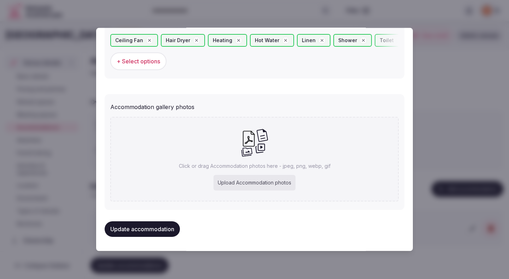
click at [249, 183] on div "Upload Accommodation photos" at bounding box center [255, 183] width 82 height 16
type input "**********"
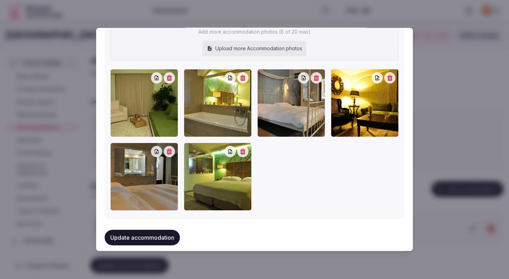
scroll to position [829, 0]
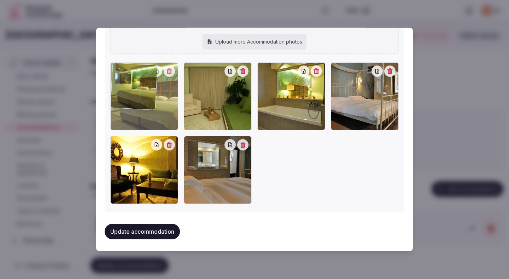
drag, startPoint x: 206, startPoint y: 164, endPoint x: 146, endPoint y: 106, distance: 83.8
click at [146, 106] on div at bounding box center [144, 96] width 68 height 68
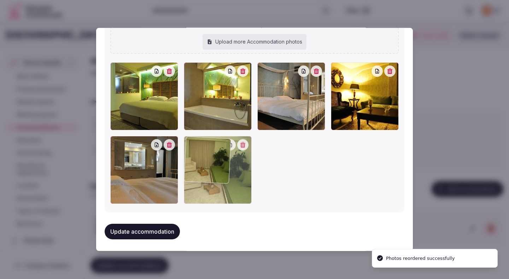
drag, startPoint x: 197, startPoint y: 109, endPoint x: 196, endPoint y: 174, distance: 65.1
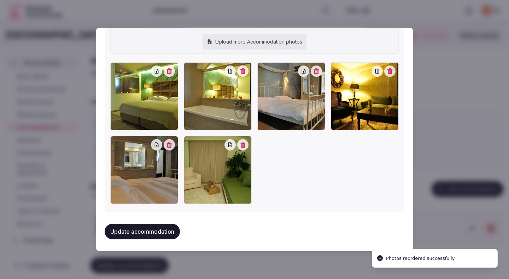
click at [139, 232] on button "Update accommodation" at bounding box center [142, 231] width 75 height 16
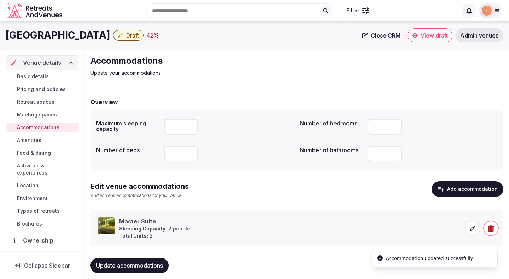
click at [139, 232] on strong "Total Units:" at bounding box center [133, 235] width 29 height 6
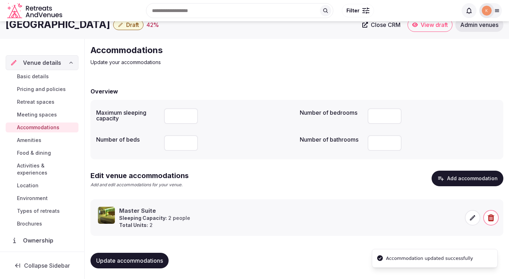
scroll to position [11, 0]
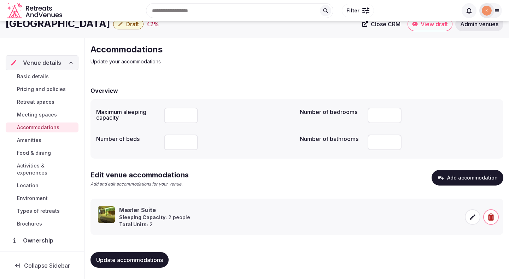
click at [141, 265] on button "Update accommodations" at bounding box center [130, 260] width 78 height 16
click at [40, 141] on span "Amenities" at bounding box center [29, 140] width 24 height 7
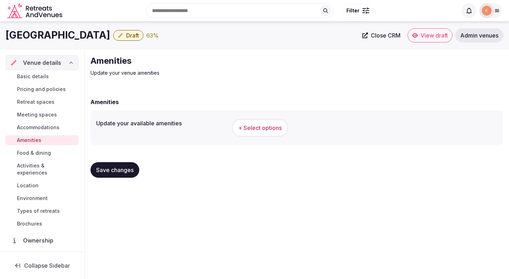
click at [253, 123] on button "+ Select options" at bounding box center [260, 128] width 56 height 18
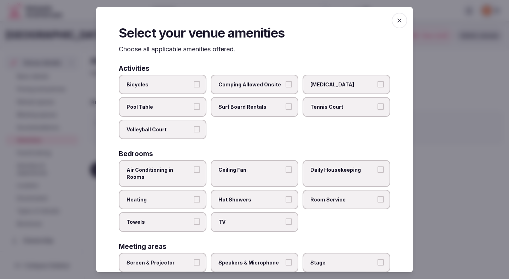
click at [188, 91] on label "Bicycles" at bounding box center [163, 84] width 88 height 20
click at [194, 87] on button "Bicycles" at bounding box center [197, 84] width 6 height 6
click at [180, 166] on span "Air Conditioning in Rooms" at bounding box center [159, 173] width 65 height 14
click at [194, 166] on button "Air Conditioning in Rooms" at bounding box center [197, 169] width 6 height 6
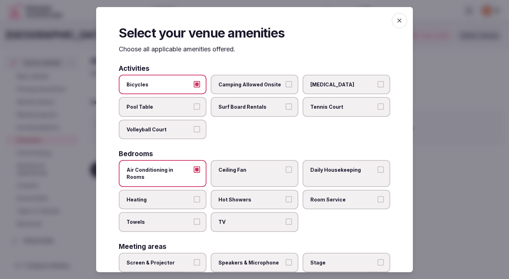
click at [174, 196] on span "Heating" at bounding box center [159, 199] width 65 height 7
click at [194, 196] on button "Heating" at bounding box center [197, 199] width 6 height 6
click at [169, 219] on label "Towels" at bounding box center [163, 222] width 88 height 20
click at [194, 219] on button "Towels" at bounding box center [197, 221] width 6 height 6
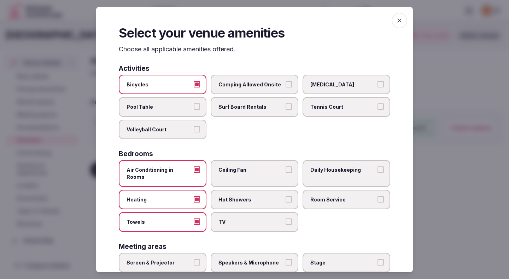
click at [257, 157] on div "Bedrooms" at bounding box center [255, 153] width 272 height 7
click at [256, 164] on label "Ceiling Fan" at bounding box center [255, 173] width 88 height 27
click at [286, 166] on button "Ceiling Fan" at bounding box center [289, 169] width 6 height 6
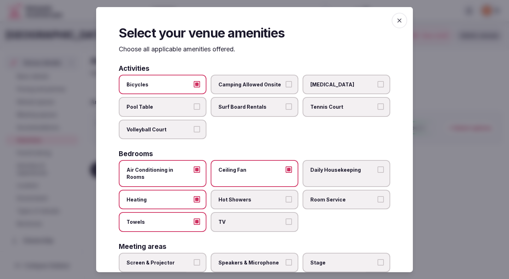
click at [260, 189] on label "Hot Showers" at bounding box center [255, 199] width 88 height 20
click at [286, 196] on button "Hot Showers" at bounding box center [289, 199] width 6 height 6
click at [265, 218] on span "TV" at bounding box center [251, 221] width 65 height 7
click at [286, 218] on button "TV" at bounding box center [289, 221] width 6 height 6
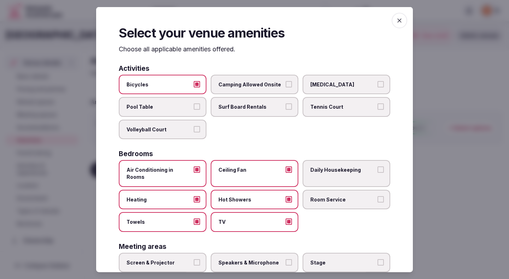
click at [347, 196] on span "Room Service" at bounding box center [342, 199] width 65 height 7
click at [378, 196] on button "Room Service" at bounding box center [381, 199] width 6 height 6
click at [347, 174] on label "Daily Housekeeping" at bounding box center [347, 173] width 88 height 27
click at [378, 173] on button "Daily Housekeeping" at bounding box center [381, 169] width 6 height 6
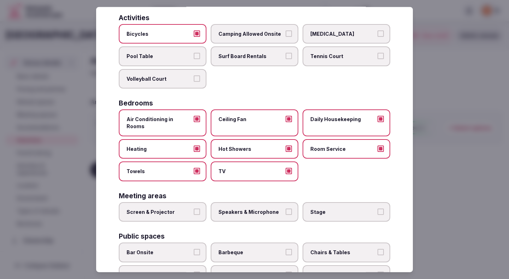
scroll to position [60, 0]
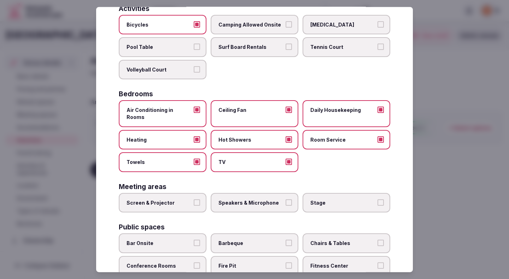
click at [270, 201] on label "Speakers & Microphone" at bounding box center [255, 202] width 88 height 20
click at [286, 201] on button "Speakers & Microphone" at bounding box center [289, 202] width 6 height 6
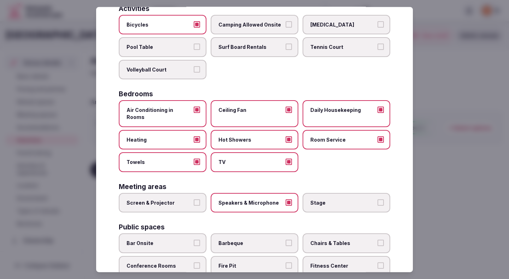
click at [209, 197] on div "Screen & Projector Speakers & Microphone Stage" at bounding box center [255, 202] width 272 height 20
click at [197, 199] on button "Screen & Projector" at bounding box center [197, 202] width 6 height 6
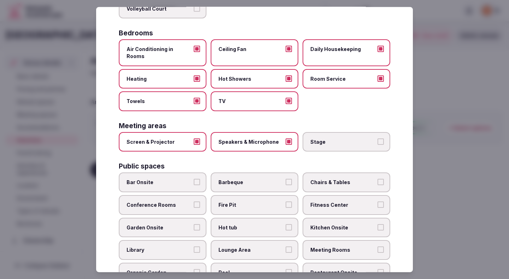
scroll to position [136, 0]
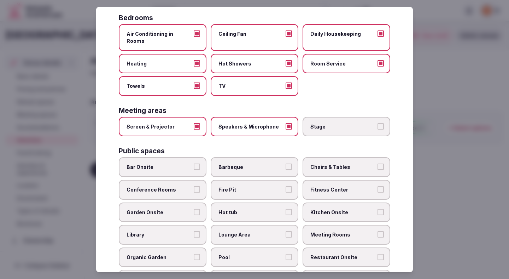
click at [194, 187] on label "Conference Rooms" at bounding box center [163, 190] width 88 height 20
click at [194, 187] on button "Conference Rooms" at bounding box center [197, 189] width 6 height 6
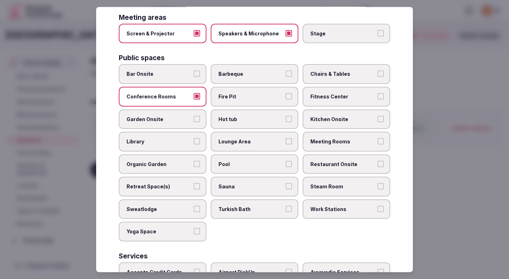
scroll to position [227, 0]
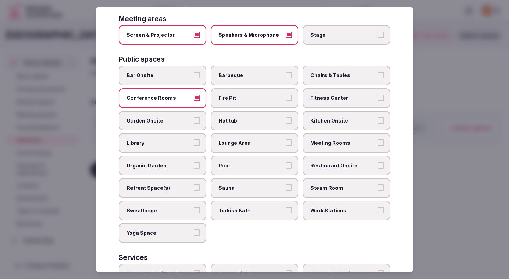
click at [251, 162] on span "Pool" at bounding box center [251, 165] width 65 height 7
click at [286, 162] on button "Pool" at bounding box center [289, 165] width 6 height 6
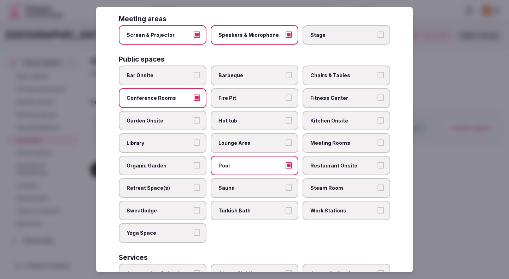
click at [249, 139] on span "Lounge Area" at bounding box center [251, 142] width 65 height 7
click at [286, 139] on button "Lounge Area" at bounding box center [289, 142] width 6 height 6
click at [328, 73] on label "Chairs & Tables" at bounding box center [347, 75] width 88 height 20
click at [378, 73] on button "Chairs & Tables" at bounding box center [381, 75] width 6 height 6
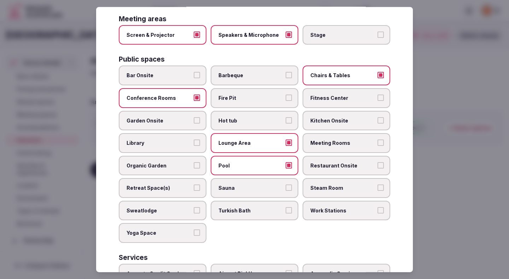
click at [327, 94] on span "Fitness Center" at bounding box center [342, 97] width 65 height 7
click at [378, 94] on button "Fitness Center" at bounding box center [381, 97] width 6 height 6
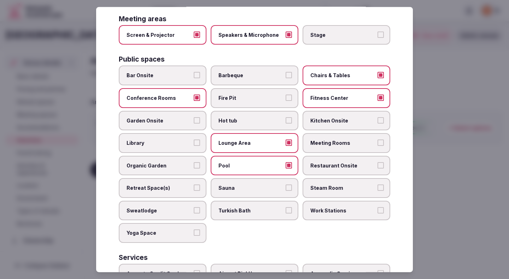
click at [333, 139] on span "Meeting Rooms" at bounding box center [342, 142] width 65 height 7
click at [378, 139] on button "Meeting Rooms" at bounding box center [381, 142] width 6 height 6
click at [331, 162] on span "Restaurant Onsite" at bounding box center [342, 165] width 65 height 7
click at [378, 162] on button "Restaurant Onsite" at bounding box center [381, 165] width 6 height 6
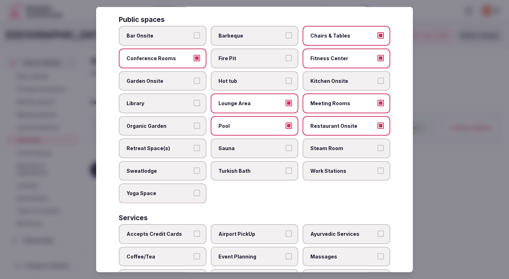
scroll to position [267, 0]
click at [332, 161] on label "Work Stations" at bounding box center [347, 171] width 88 height 20
click at [378, 167] on button "Work Stations" at bounding box center [381, 170] width 6 height 6
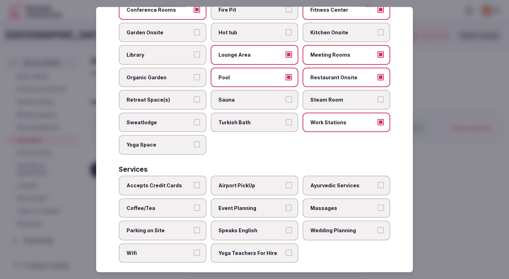
scroll to position [316, 0]
click at [192, 176] on label "Accepts Credit Cards" at bounding box center [163, 185] width 88 height 20
click at [194, 181] on button "Accepts Credit Cards" at bounding box center [197, 184] width 6 height 6
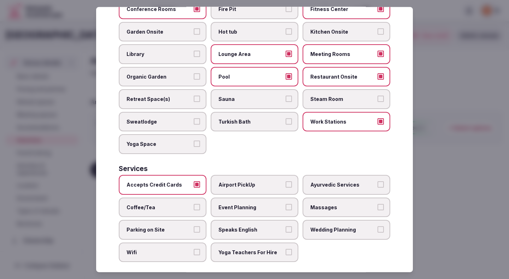
click at [191, 200] on label "Coffee/Tea" at bounding box center [163, 207] width 88 height 20
click at [194, 203] on button "Coffee/Tea" at bounding box center [197, 206] width 6 height 6
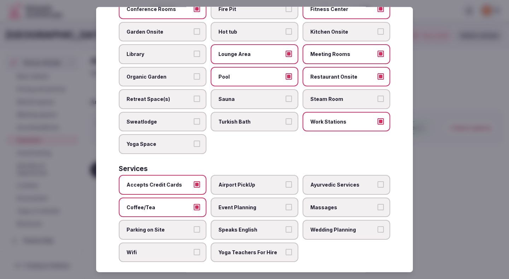
click at [194, 226] on label "Parking on Site" at bounding box center [163, 230] width 88 height 20
click at [194, 226] on button "Parking on Site" at bounding box center [197, 229] width 6 height 6
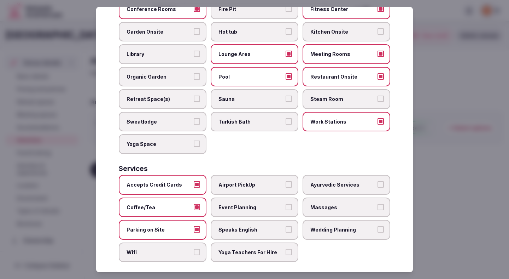
click at [197, 249] on button "Wifi" at bounding box center [197, 252] width 6 height 6
click at [250, 197] on label "Event Planning" at bounding box center [255, 207] width 88 height 20
click at [286, 203] on button "Event Planning" at bounding box center [289, 206] width 6 height 6
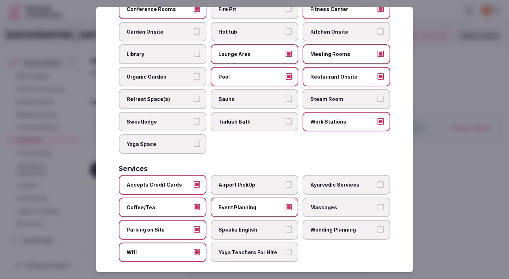
click at [252, 226] on span "Speaks English" at bounding box center [251, 229] width 65 height 7
click at [286, 226] on button "Speaks English" at bounding box center [289, 229] width 6 height 6
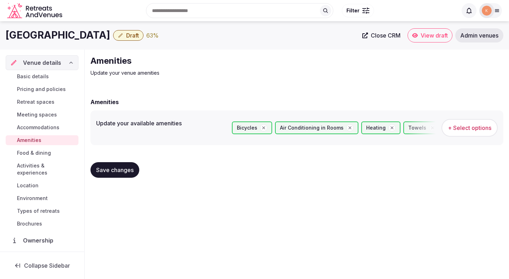
click at [126, 172] on span "Save changes" at bounding box center [114, 169] width 37 height 7
click at [127, 171] on span "Save changes" at bounding box center [114, 169] width 37 height 7
click at [42, 154] on span "Food & dining" at bounding box center [34, 152] width 34 height 7
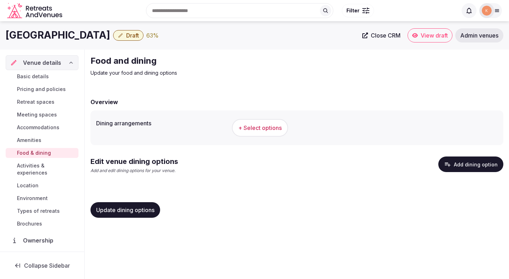
click at [46, 180] on link "Location" at bounding box center [42, 185] width 73 height 10
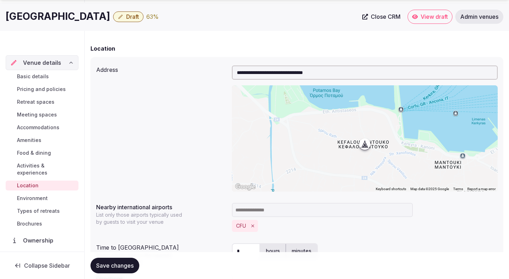
scroll to position [150, 0]
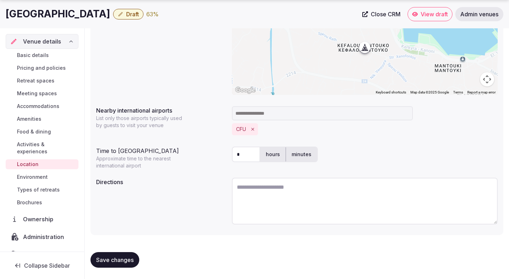
click at [247, 181] on textarea at bounding box center [365, 201] width 266 height 47
paste textarea "**********"
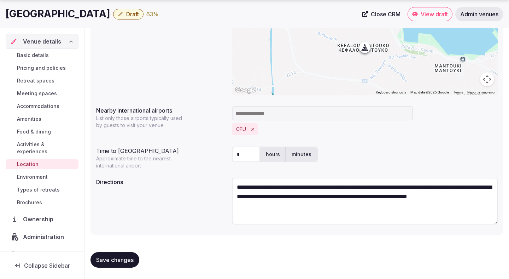
type textarea "**********"
click at [122, 266] on button "Save changes" at bounding box center [115, 260] width 49 height 16
click at [43, 174] on link "Environment" at bounding box center [42, 177] width 73 height 10
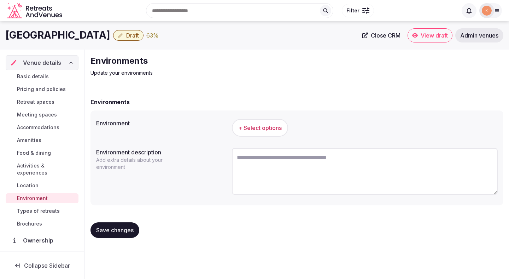
drag, startPoint x: 263, startPoint y: 133, endPoint x: 255, endPoint y: 164, distance: 31.5
click at [255, 164] on div "Environment + Select options Environment description Add extra details about yo…" at bounding box center [297, 157] width 413 height 95
click at [255, 164] on textarea at bounding box center [365, 171] width 266 height 47
paste textarea "**********"
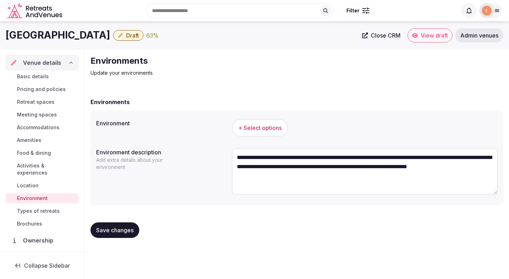
type textarea "**********"
click at [267, 126] on span "+ Select options" at bounding box center [259, 128] width 43 height 8
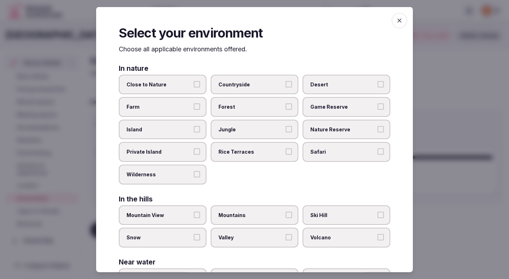
click at [231, 161] on div "Close to Nature Countryside Desert Farm Forest Game Reserve Island Jungle Natur…" at bounding box center [255, 129] width 272 height 110
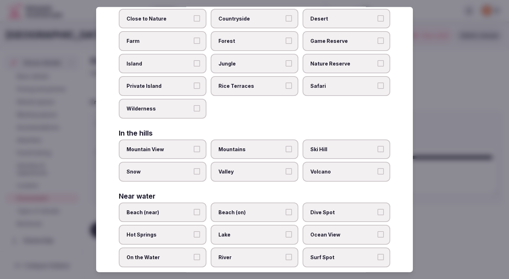
scroll to position [123, 0]
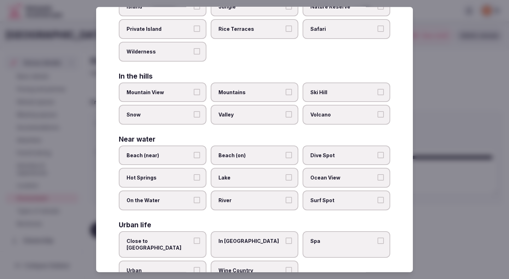
click at [178, 237] on span "Close to City Center" at bounding box center [159, 244] width 65 height 14
click at [194, 237] on button "Close to City Center" at bounding box center [197, 240] width 6 height 6
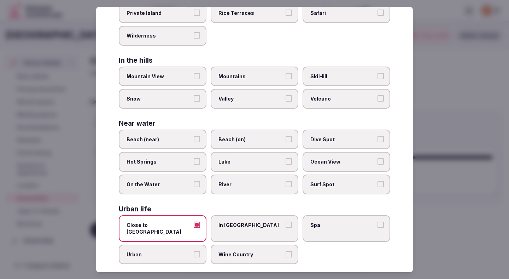
scroll to position [141, 0]
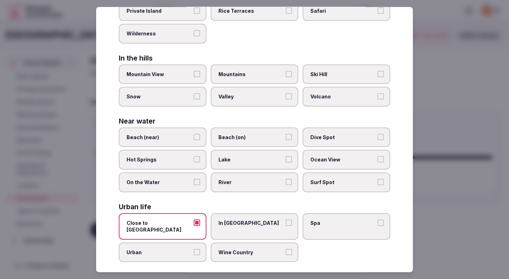
click at [362, 221] on span "Spa" at bounding box center [342, 222] width 65 height 7
click at [378, 221] on button "Spa" at bounding box center [381, 222] width 6 height 6
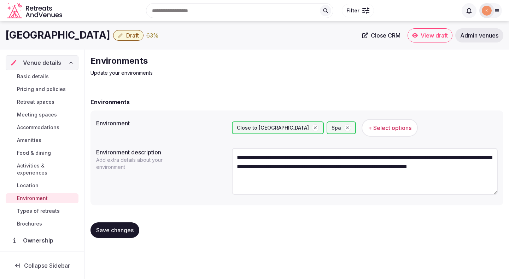
click at [117, 230] on span "Save changes" at bounding box center [114, 229] width 37 height 7
click at [41, 180] on link "Location" at bounding box center [42, 185] width 73 height 10
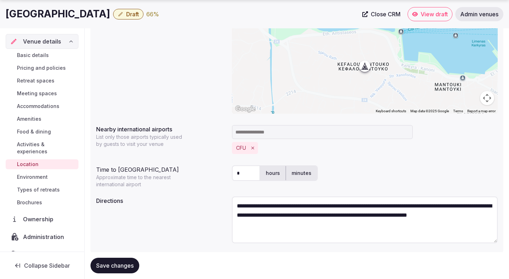
scroll to position [150, 0]
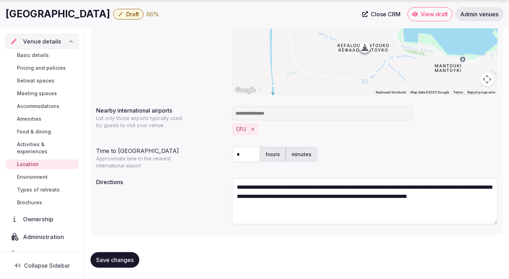
click at [53, 172] on link "Environment" at bounding box center [42, 177] width 73 height 10
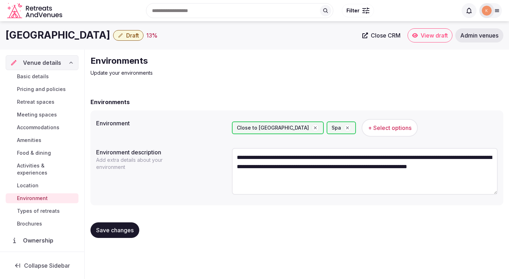
click at [283, 185] on textarea "**********" at bounding box center [365, 171] width 266 height 47
click at [284, 185] on textarea "**********" at bounding box center [365, 171] width 266 height 47
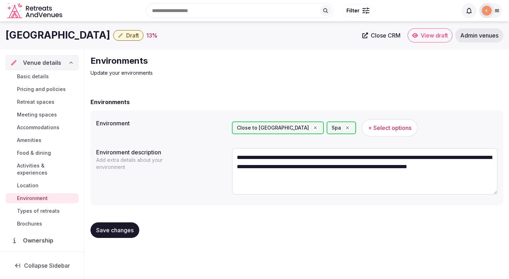
paste textarea "**********"
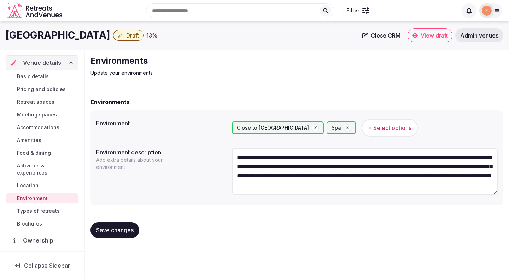
type textarea "**********"
click at [126, 231] on span "Save changes" at bounding box center [114, 229] width 37 height 7
click at [47, 181] on link "Location" at bounding box center [42, 185] width 73 height 10
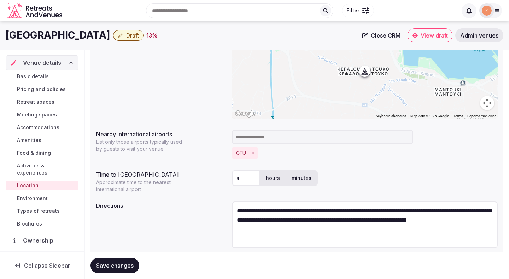
scroll to position [118, 0]
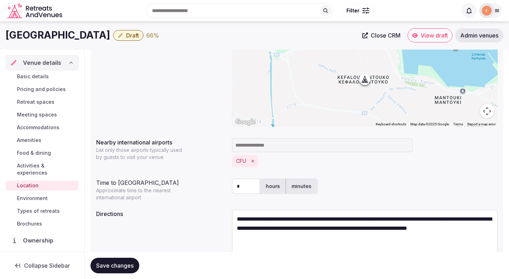
click at [35, 162] on span "Activities & experiences" at bounding box center [46, 169] width 59 height 14
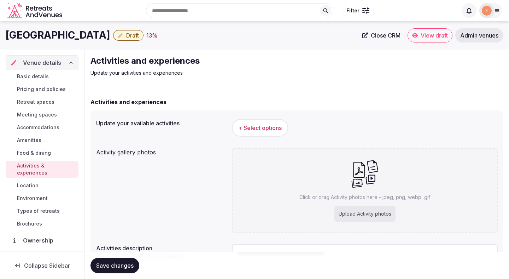
click at [272, 127] on span "+ Select options" at bounding box center [259, 128] width 43 height 8
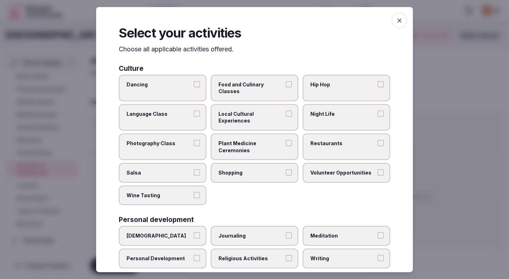
click at [254, 110] on span "Local Cultural Experiences" at bounding box center [251, 117] width 65 height 14
click at [286, 110] on button "Local Cultural Experiences" at bounding box center [289, 113] width 6 height 6
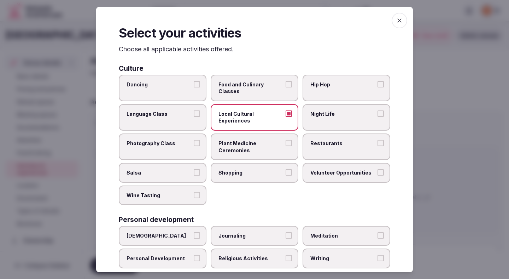
click at [314, 140] on span "Restaurants" at bounding box center [342, 143] width 65 height 7
click at [378, 140] on button "Restaurants" at bounding box center [381, 143] width 6 height 6
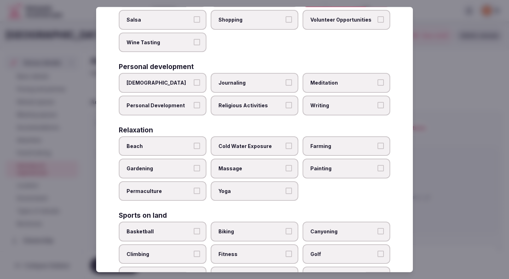
scroll to position [162, 0]
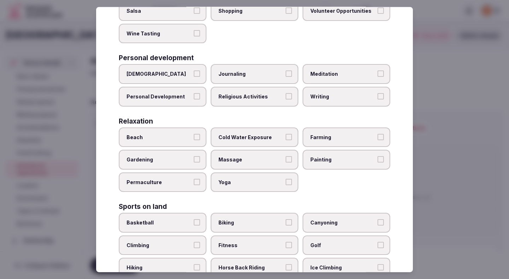
click at [231, 214] on label "Biking" at bounding box center [255, 223] width 88 height 20
click at [286, 219] on button "Biking" at bounding box center [289, 222] width 6 height 6
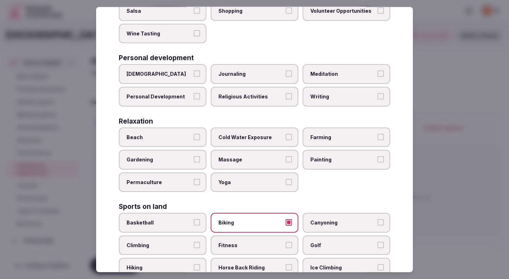
click at [194, 235] on label "Climbing" at bounding box center [163, 245] width 88 height 20
click at [194, 242] on button "Climbing" at bounding box center [197, 245] width 6 height 6
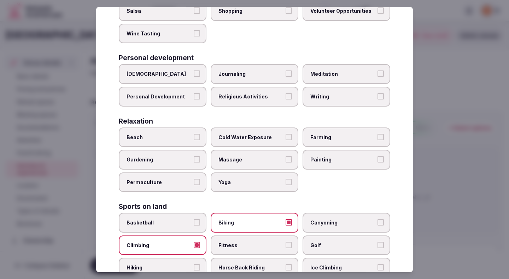
scroll to position [206, 0]
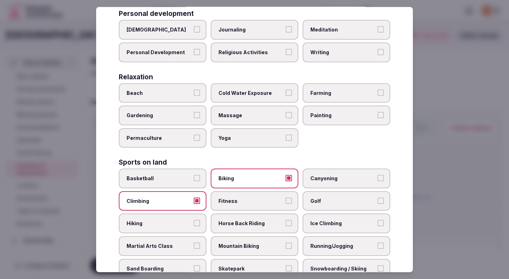
click at [263, 197] on span "Fitness" at bounding box center [251, 200] width 65 height 7
click at [286, 197] on button "Fitness" at bounding box center [289, 200] width 6 height 6
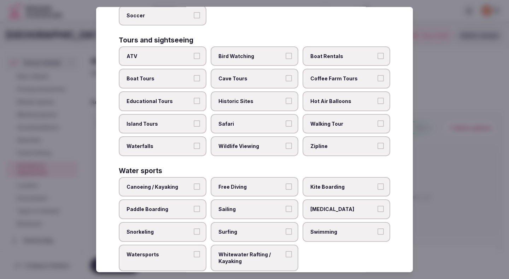
scroll to position [480, 0]
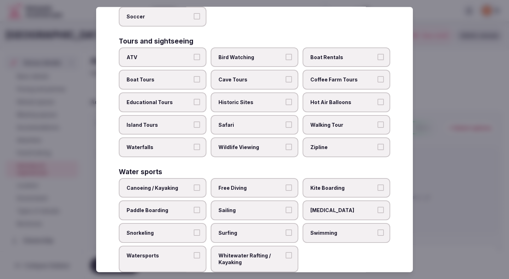
click at [335, 229] on span "Swimming" at bounding box center [342, 232] width 65 height 7
click at [378, 229] on button "Swimming" at bounding box center [381, 232] width 6 height 6
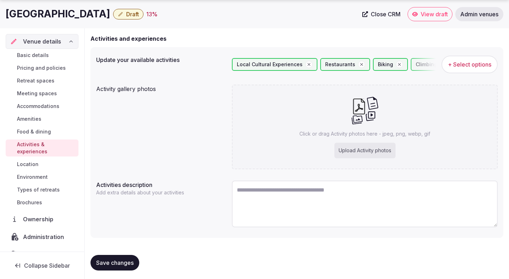
scroll to position [65, 0]
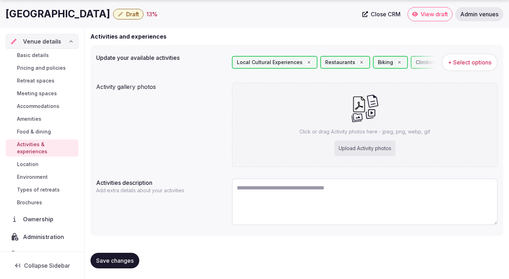
click at [126, 264] on button "Save changes" at bounding box center [115, 260] width 49 height 16
click at [126, 262] on span "Save changes" at bounding box center [114, 260] width 37 height 7
click at [244, 182] on textarea at bounding box center [365, 201] width 266 height 47
paste textarea "**********"
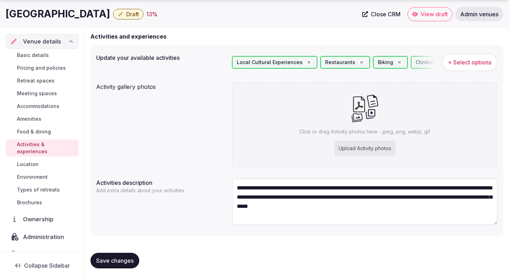
scroll to position [0, 0]
type textarea "**********"
click at [127, 259] on span "Save changes" at bounding box center [114, 260] width 37 height 7
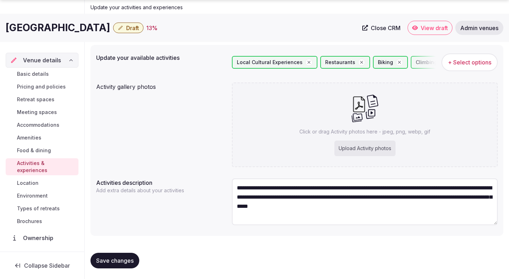
scroll to position [66, 0]
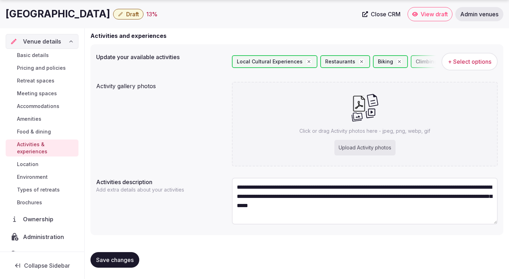
click at [129, 261] on span "Save changes" at bounding box center [114, 259] width 37 height 7
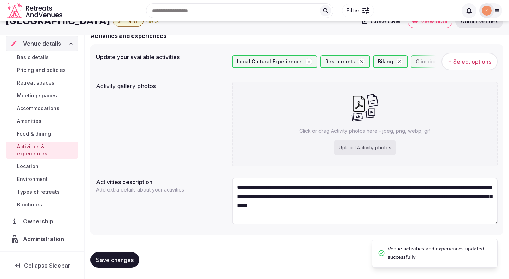
scroll to position [62, 0]
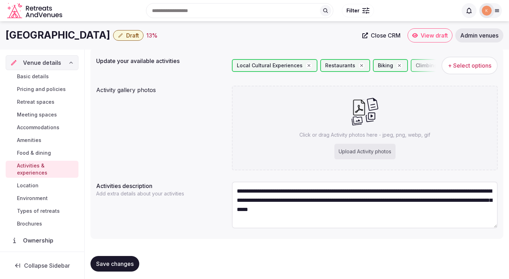
drag, startPoint x: 199, startPoint y: 102, endPoint x: 236, endPoint y: 91, distance: 38.3
click at [253, 91] on div "Activity gallery photos Click or drag Activity photos here - jpeg, png, webp, g…" at bounding box center [297, 128] width 402 height 90
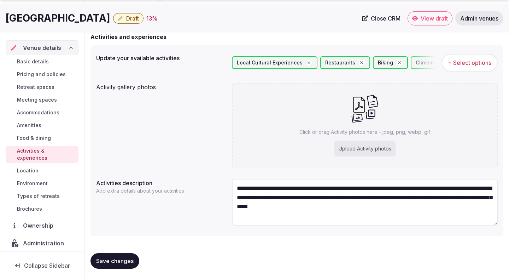
scroll to position [66, 0]
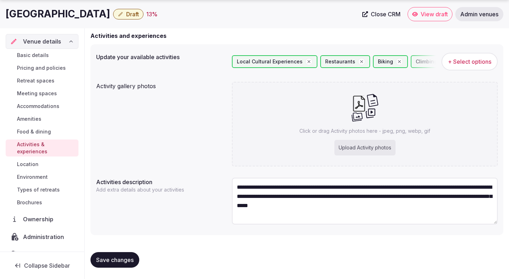
click at [146, 245] on form "**********" at bounding box center [297, 152] width 413 height 242
click at [132, 257] on span "Save changes" at bounding box center [114, 259] width 37 height 7
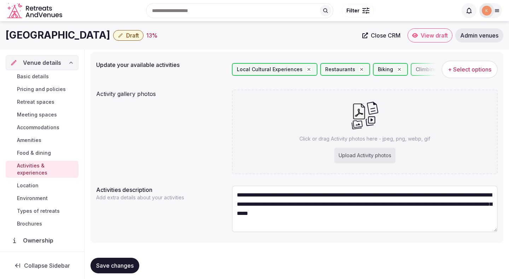
scroll to position [58, 0]
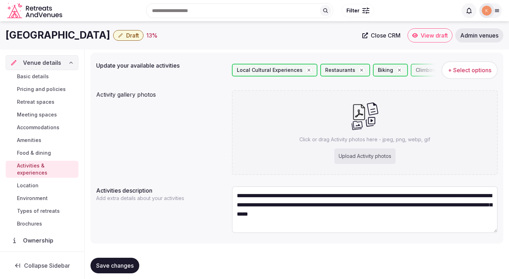
click at [342, 156] on div "Upload Activity photos" at bounding box center [365, 156] width 61 height 16
type input "**********"
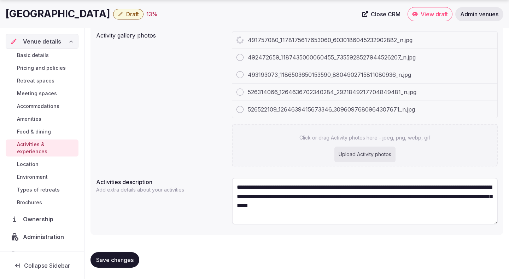
scroll to position [9, 0]
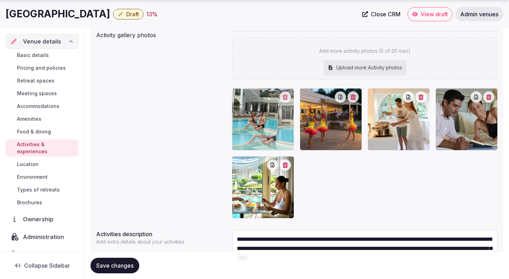
drag, startPoint x: 264, startPoint y: 190, endPoint x: 242, endPoint y: 122, distance: 71.8
click at [242, 122] on body "Search Popular Destinations Toscana, Italy Riviera Maya, Mexico Indonesia, Bali…" at bounding box center [254, 107] width 509 height 448
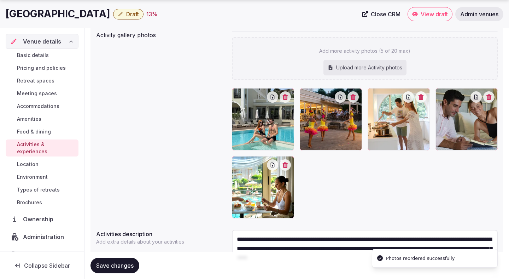
scroll to position [169, 0]
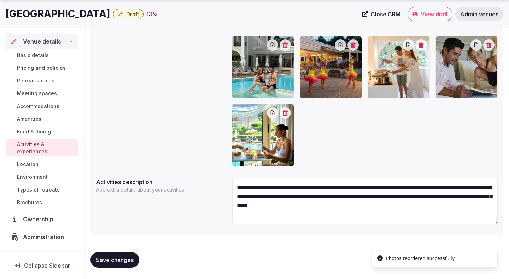
click at [116, 259] on span "Save changes" at bounding box center [114, 259] width 37 height 7
click at [28, 161] on span "Location" at bounding box center [28, 164] width 22 height 7
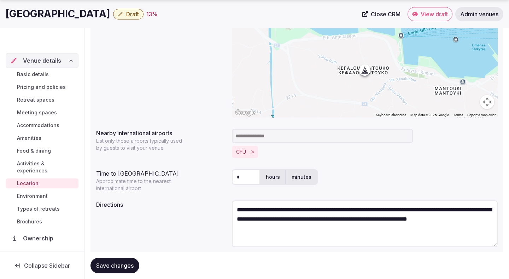
scroll to position [150, 0]
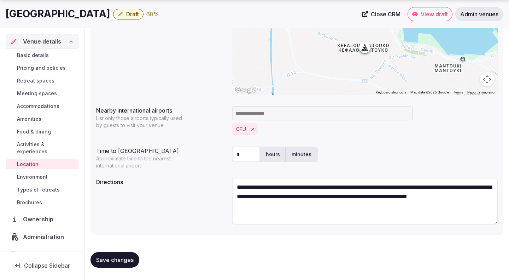
click at [40, 173] on span "Environment" at bounding box center [32, 176] width 31 height 7
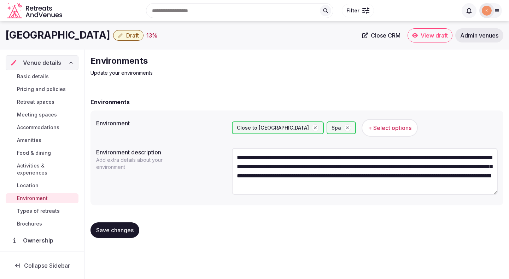
click at [237, 158] on textarea "**********" at bounding box center [365, 171] width 266 height 47
type textarea "**********"
click at [119, 229] on span "Save changes" at bounding box center [114, 229] width 37 height 7
click at [50, 207] on span "Types of retreats" at bounding box center [38, 210] width 43 height 7
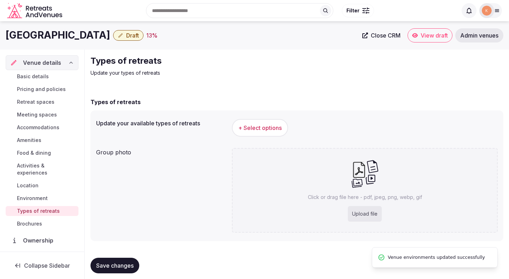
click at [258, 124] on span "+ Select options" at bounding box center [259, 128] width 43 height 8
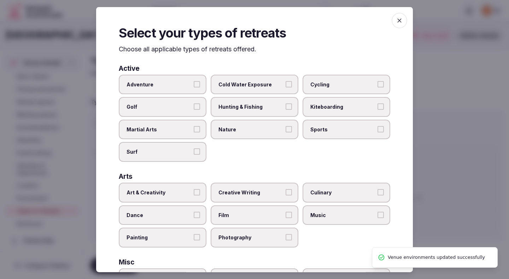
click at [175, 88] on label "Adventure" at bounding box center [163, 84] width 88 height 20
click at [194, 87] on button "Adventure" at bounding box center [197, 84] width 6 height 6
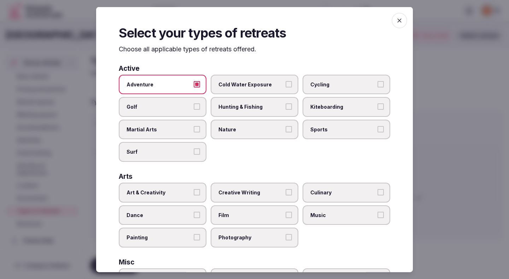
click at [325, 85] on span "Cycling" at bounding box center [342, 84] width 65 height 7
click at [378, 85] on button "Cycling" at bounding box center [381, 84] width 6 height 6
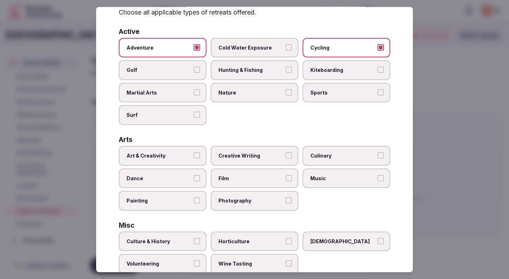
scroll to position [38, 0]
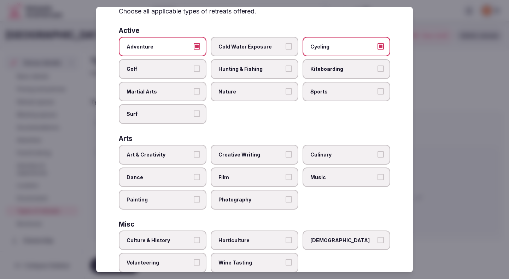
click at [320, 153] on span "Culinary" at bounding box center [342, 154] width 65 height 7
click at [378, 153] on button "Culinary" at bounding box center [381, 154] width 6 height 6
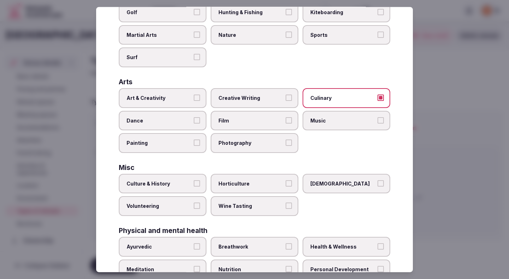
scroll to position [97, 0]
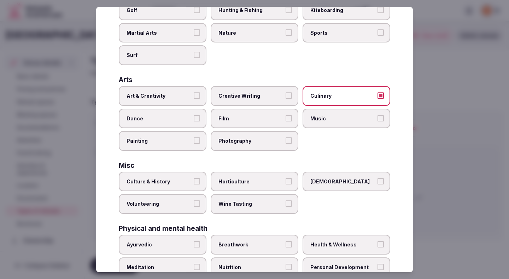
click at [186, 189] on label "Culture & History" at bounding box center [163, 181] width 88 height 20
click at [194, 184] on button "Culture & History" at bounding box center [197, 181] width 6 height 6
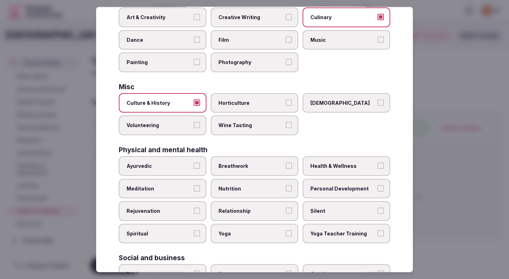
scroll to position [183, 0]
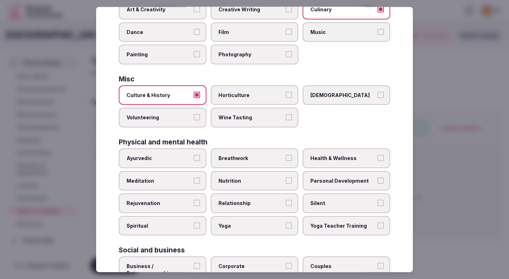
click at [320, 160] on span "Health & Wellness" at bounding box center [342, 158] width 65 height 7
click at [378, 160] on button "Health & Wellness" at bounding box center [381, 158] width 6 height 6
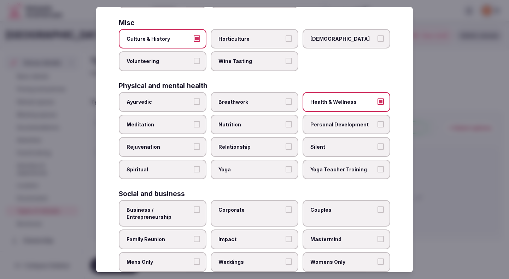
scroll to position [240, 0]
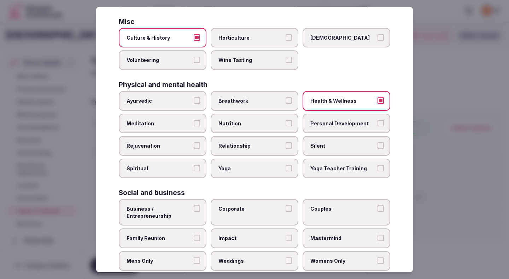
click at [264, 147] on span "Relationship" at bounding box center [251, 145] width 65 height 7
click at [286, 147] on button "Relationship" at bounding box center [289, 145] width 6 height 6
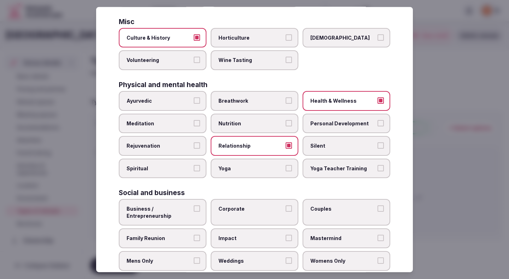
scroll to position [256, 0]
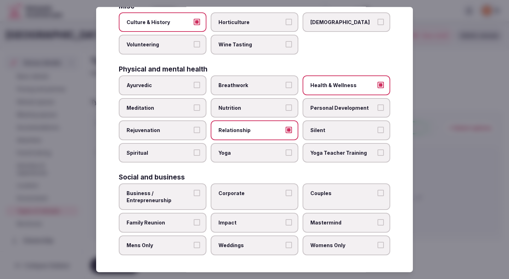
click at [175, 197] on span "Business / Entrepreneurship" at bounding box center [159, 197] width 65 height 14
click at [194, 196] on button "Business / Entrepreneurship" at bounding box center [197, 193] width 6 height 6
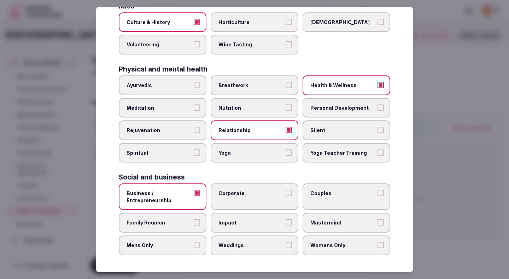
click at [222, 200] on label "Corporate" at bounding box center [255, 196] width 88 height 27
click at [286, 196] on button "Corporate" at bounding box center [289, 193] width 6 height 6
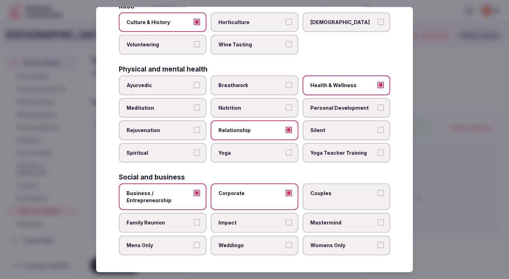
click at [171, 228] on label "Family Reunion" at bounding box center [163, 223] width 88 height 20
click at [194, 225] on button "Family Reunion" at bounding box center [197, 222] width 6 height 6
click at [172, 250] on label "Mens Only" at bounding box center [163, 245] width 88 height 20
click at [194, 248] on button "Mens Only" at bounding box center [197, 245] width 6 height 6
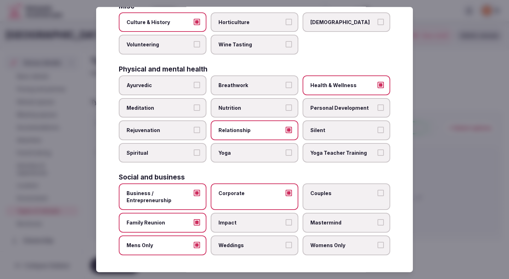
click at [247, 245] on span "Weddings" at bounding box center [251, 245] width 65 height 7
click at [286, 245] on button "Weddings" at bounding box center [289, 245] width 6 height 6
click at [354, 172] on div "Active Adventure Cold Water Exposure Cycling Golf Hunting & Fishing Kiteboardin…" at bounding box center [255, 32] width 272 height 446
click at [344, 186] on label "Couples" at bounding box center [347, 196] width 88 height 27
click at [378, 190] on button "Couples" at bounding box center [381, 193] width 6 height 6
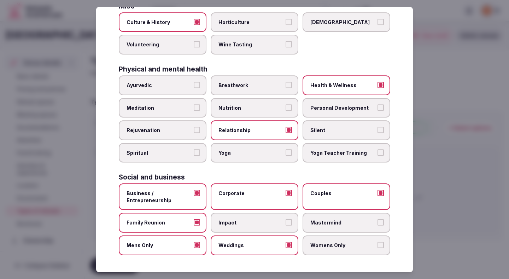
click at [332, 248] on span "Womens Only" at bounding box center [342, 245] width 65 height 7
click at [378, 248] on button "Womens Only" at bounding box center [381, 245] width 6 height 6
click at [332, 230] on label "Mastermind" at bounding box center [347, 223] width 88 height 20
click at [378, 225] on button "Mastermind" at bounding box center [381, 222] width 6 height 6
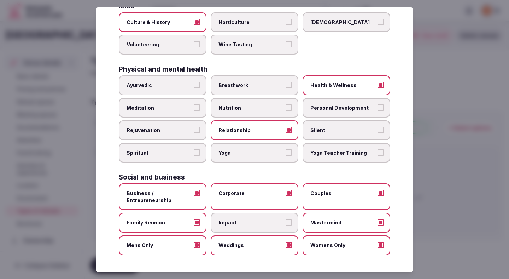
click at [445, 181] on div at bounding box center [254, 139] width 509 height 279
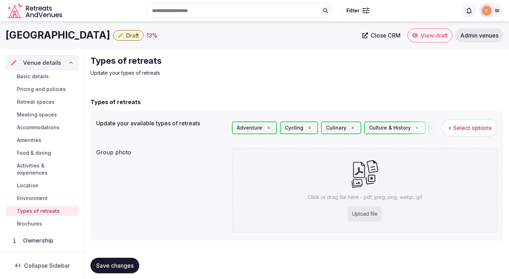
click at [125, 266] on span "Save changes" at bounding box center [114, 265] width 37 height 7
click at [362, 211] on div "Upload file" at bounding box center [365, 214] width 34 height 16
type input "**********"
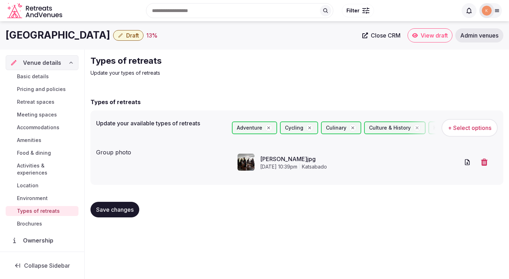
click at [127, 213] on button "Save changes" at bounding box center [115, 210] width 49 height 16
click at [144, 36] on button "Draft" at bounding box center [128, 35] width 30 height 11
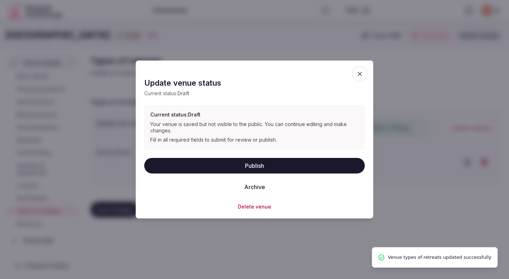
click at [194, 164] on button "Publish" at bounding box center [254, 165] width 221 height 16
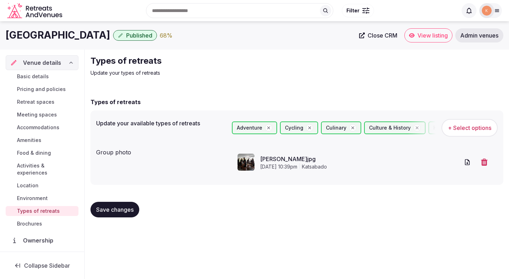
click at [36, 194] on span "Environment" at bounding box center [32, 197] width 31 height 7
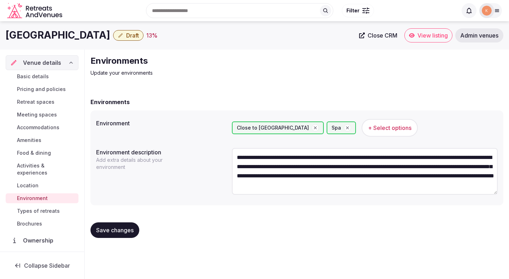
click at [33, 182] on span "Location" at bounding box center [28, 185] width 22 height 7
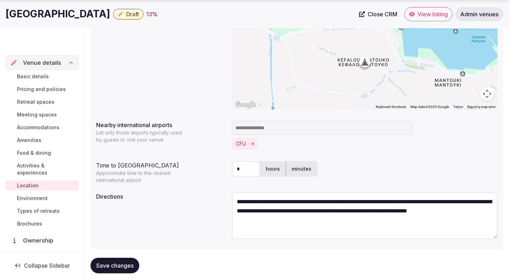
scroll to position [150, 0]
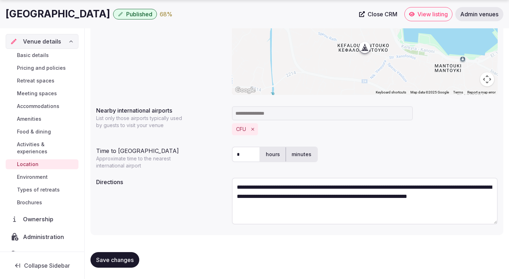
click at [49, 145] on span "Activities & experiences" at bounding box center [46, 148] width 59 height 14
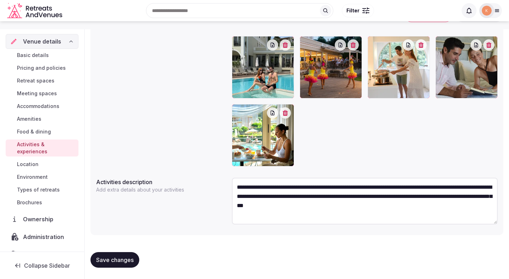
scroll to position [162, 0]
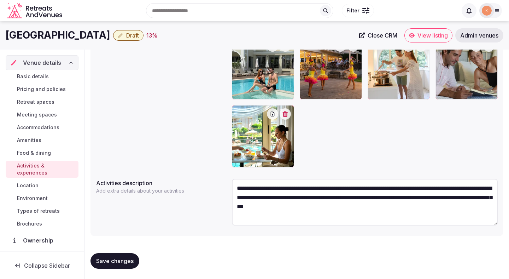
click at [46, 153] on span "Food & dining" at bounding box center [34, 152] width 34 height 7
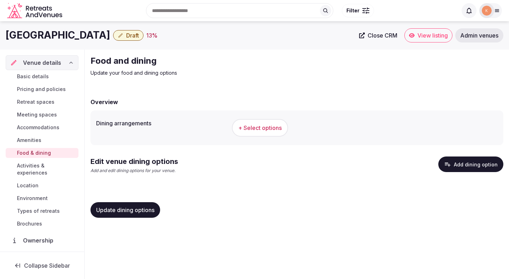
click at [272, 129] on span "+ Select options" at bounding box center [259, 128] width 43 height 8
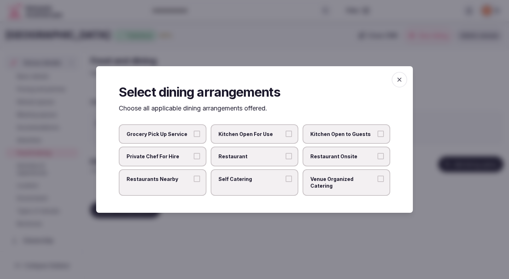
click at [333, 158] on span "Restaurant Onsite" at bounding box center [342, 156] width 65 height 7
click at [378, 158] on button "Restaurant Onsite" at bounding box center [381, 156] width 6 height 6
click at [269, 158] on span "Restaurant" at bounding box center [251, 156] width 65 height 7
click at [286, 158] on button "Restaurant" at bounding box center [289, 156] width 6 height 6
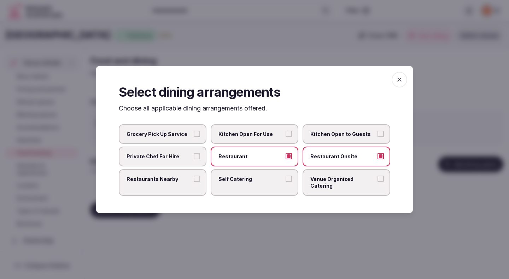
click at [262, 228] on div at bounding box center [254, 139] width 509 height 279
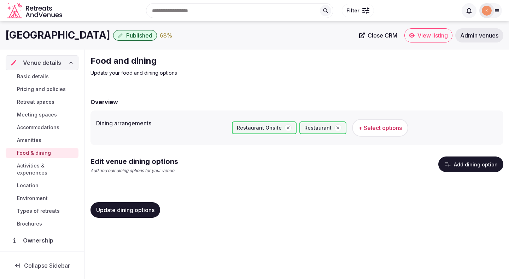
click at [472, 167] on button "Add dining option" at bounding box center [471, 164] width 65 height 16
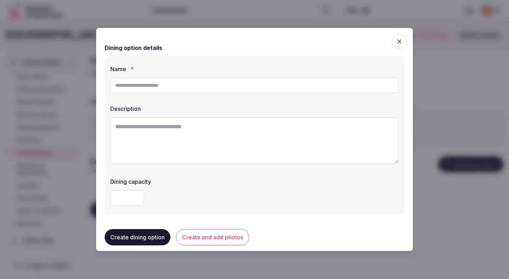
click at [209, 88] on input "text" at bounding box center [254, 85] width 289 height 16
type input "**********"
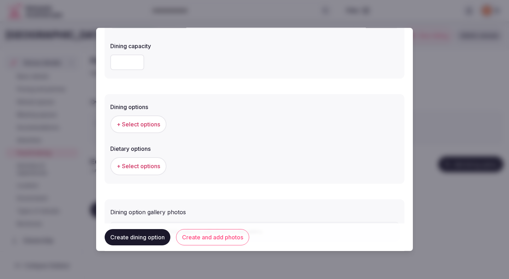
scroll to position [144, 0]
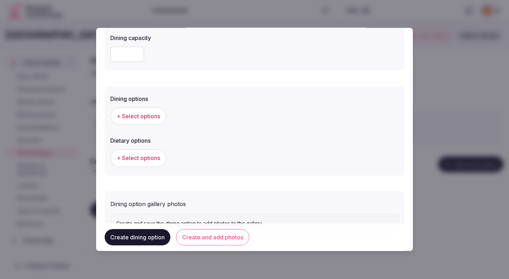
click at [151, 123] on button "+ Select options" at bounding box center [138, 116] width 56 height 18
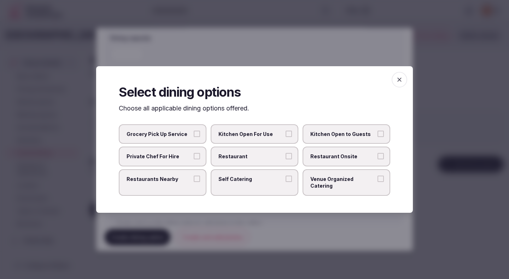
click at [289, 154] on label "Restaurant" at bounding box center [255, 156] width 88 height 20
click at [289, 154] on button "Restaurant" at bounding box center [289, 156] width 6 height 6
click at [327, 159] on span "Restaurant Onsite" at bounding box center [342, 156] width 65 height 7
click at [378, 159] on button "Restaurant Onsite" at bounding box center [381, 156] width 6 height 6
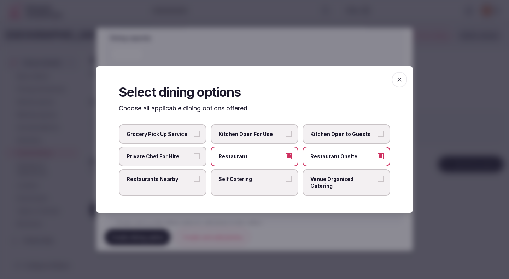
click at [309, 51] on div at bounding box center [254, 139] width 509 height 279
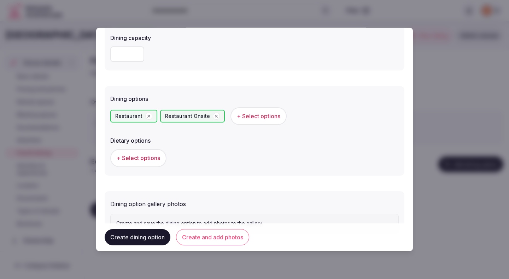
click at [133, 167] on div "+ Select options" at bounding box center [254, 157] width 289 height 23
click at [144, 162] on button "+ Select options" at bounding box center [138, 158] width 56 height 18
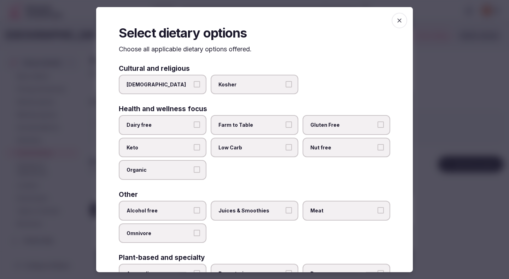
click at [185, 111] on h3 "Health and wellness focus" at bounding box center [163, 108] width 88 height 7
click at [193, 121] on label "Dairy free" at bounding box center [163, 125] width 88 height 20
click at [194, 121] on button "Dairy free" at bounding box center [197, 124] width 6 height 6
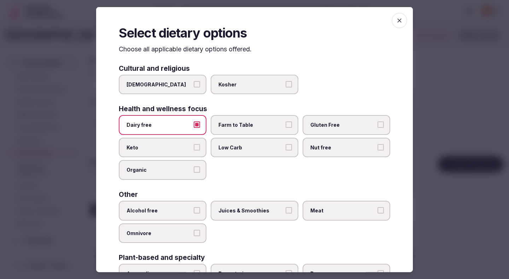
click at [251, 122] on span "Farm to Table" at bounding box center [251, 124] width 65 height 7
click at [286, 122] on button "Farm to Table" at bounding box center [289, 124] width 6 height 6
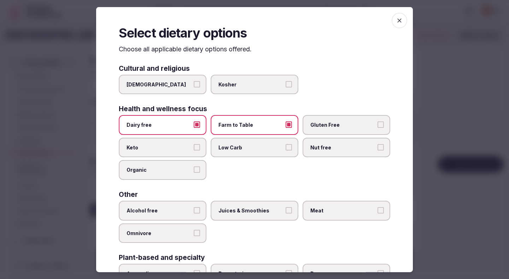
drag, startPoint x: 337, startPoint y: 128, endPoint x: 332, endPoint y: 128, distance: 5.0
click at [337, 128] on span "Gluten Free" at bounding box center [342, 124] width 65 height 7
click at [378, 128] on button "Gluten Free" at bounding box center [381, 124] width 6 height 6
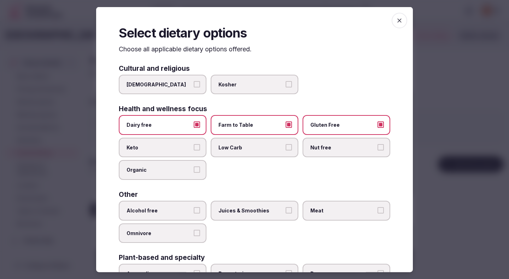
click at [172, 210] on span "Alcohol free" at bounding box center [159, 210] width 65 height 7
click at [194, 210] on button "Alcohol free" at bounding box center [197, 210] width 6 height 6
click at [229, 209] on span "Juices & Smoothies" at bounding box center [251, 210] width 65 height 7
click at [286, 209] on button "Juices & Smoothies" at bounding box center [289, 210] width 6 height 6
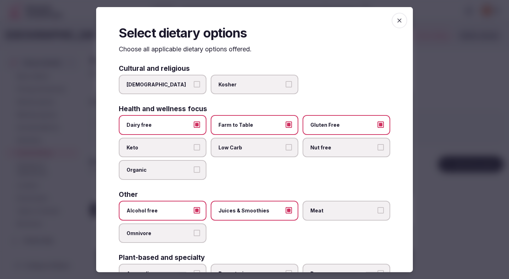
click at [331, 204] on label "Meat" at bounding box center [347, 211] width 88 height 20
click at [378, 207] on button "Meat" at bounding box center [381, 210] width 6 height 6
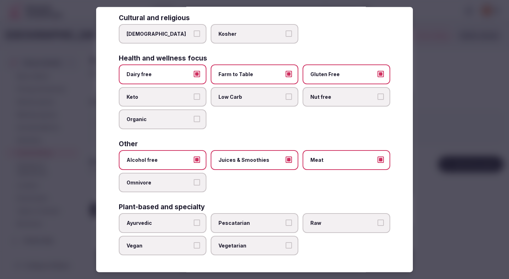
click at [454, 167] on div at bounding box center [254, 139] width 509 height 279
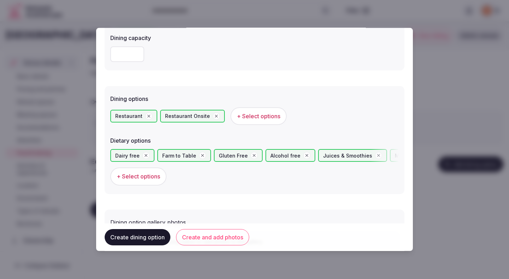
scroll to position [194, 0]
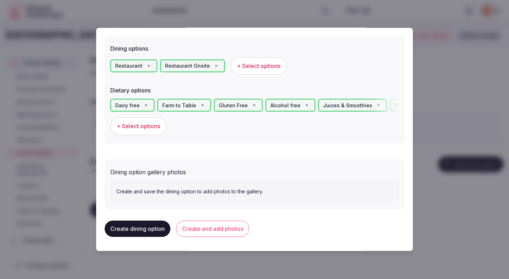
click at [222, 224] on button "Create and add photos" at bounding box center [212, 228] width 73 height 16
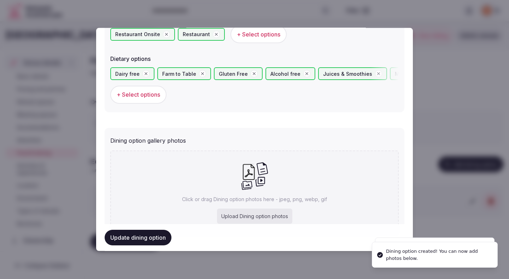
scroll to position [259, 0]
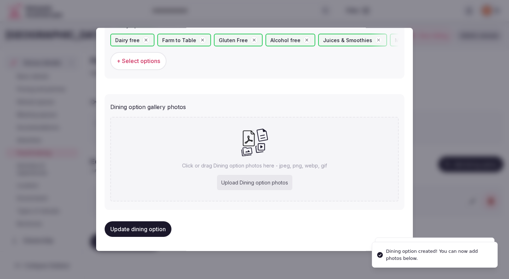
click at [232, 178] on div "Upload Dining option photos" at bounding box center [254, 183] width 75 height 16
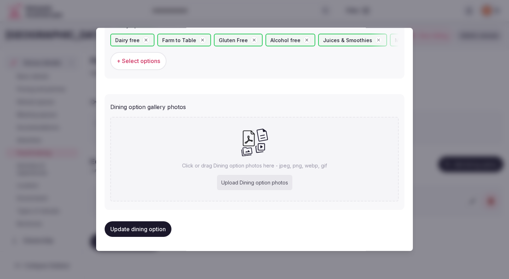
type input "**********"
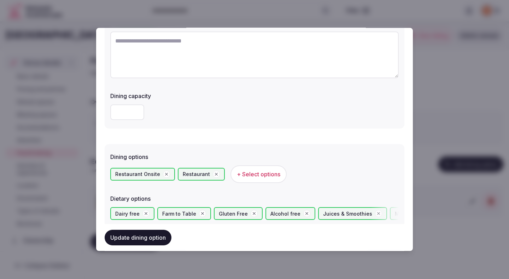
scroll to position [63, 0]
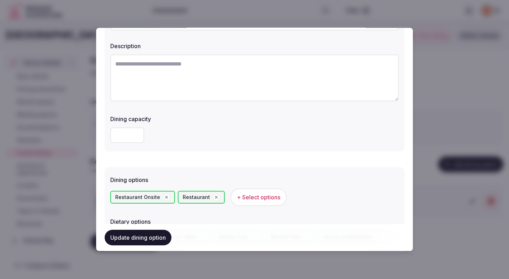
click at [194, 68] on textarea at bounding box center [254, 77] width 289 height 47
click at [191, 91] on textarea at bounding box center [254, 77] width 289 height 47
paste textarea "**********"
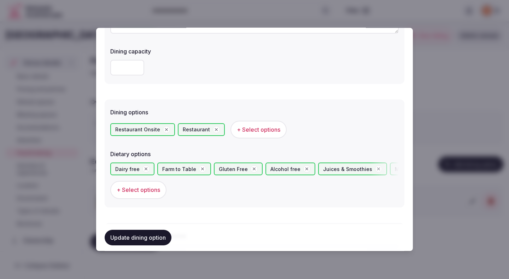
scroll to position [300, 0]
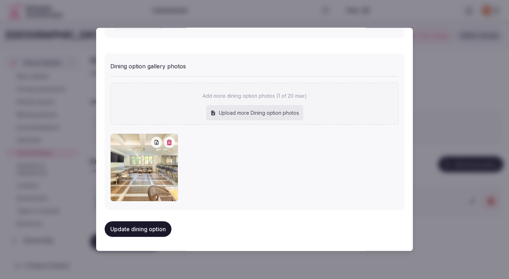
type textarea "**********"
click at [144, 232] on button "Update dining option" at bounding box center [138, 229] width 67 height 16
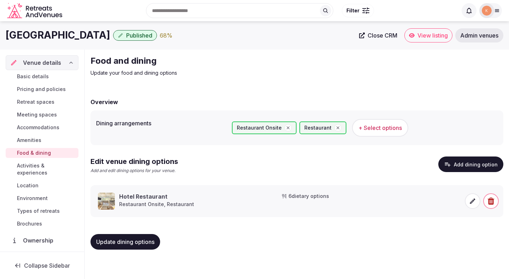
click at [143, 245] on button "Update dining options" at bounding box center [126, 242] width 70 height 16
click at [32, 140] on span "Amenities" at bounding box center [29, 140] width 24 height 7
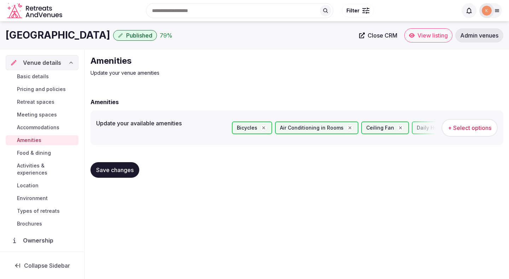
click at [34, 128] on span "Accommodations" at bounding box center [38, 127] width 42 height 7
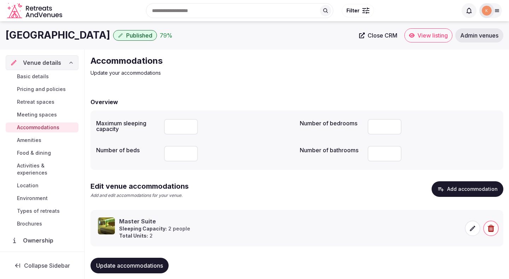
scroll to position [11, 0]
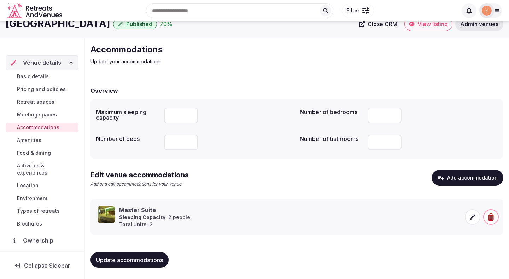
click at [55, 112] on span "Meeting spaces" at bounding box center [37, 114] width 40 height 7
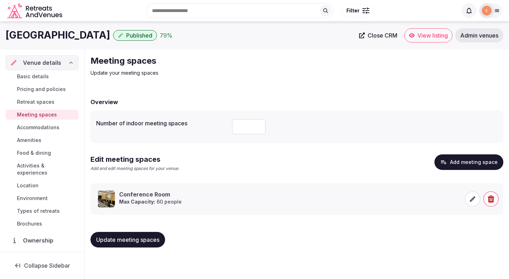
click at [53, 101] on span "Retreat spaces" at bounding box center [35, 101] width 37 height 7
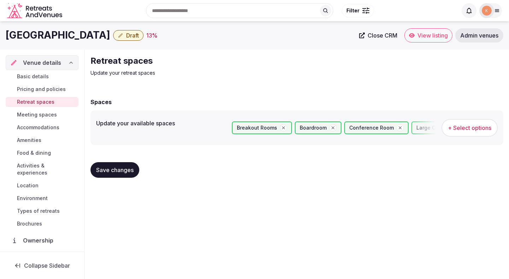
click at [50, 89] on span "Pricing and policies" at bounding box center [41, 89] width 49 height 7
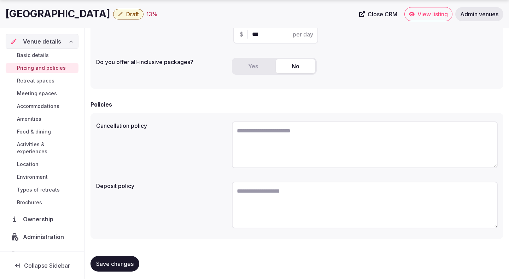
scroll to position [191, 0]
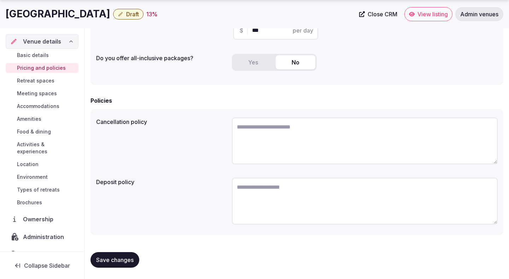
click at [48, 54] on link "Basic details" at bounding box center [42, 55] width 73 height 10
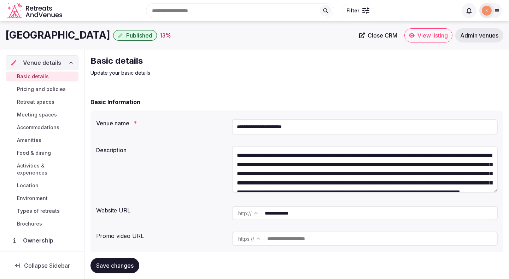
scroll to position [48, 0]
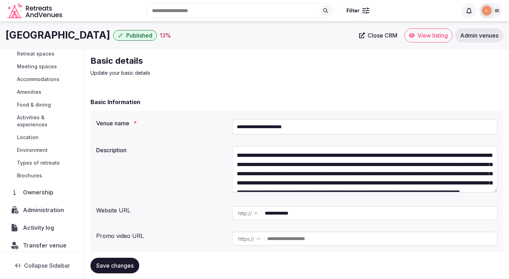
click at [45, 170] on link "Brochures" at bounding box center [42, 175] width 73 height 10
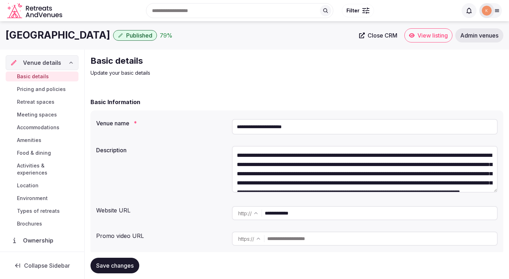
click at [473, 35] on span "Admin venues" at bounding box center [479, 35] width 38 height 7
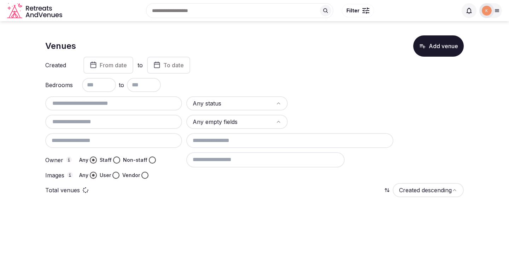
click at [161, 101] on input "text" at bounding box center [113, 103] width 131 height 8
paste input "**********"
type input "**********"
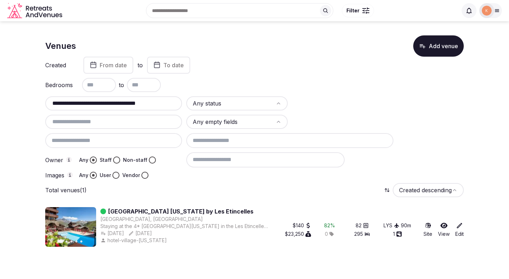
click at [158, 208] on link "[GEOGRAPHIC_DATA] [US_STATE] by Les Etincelles" at bounding box center [180, 211] width 145 height 8
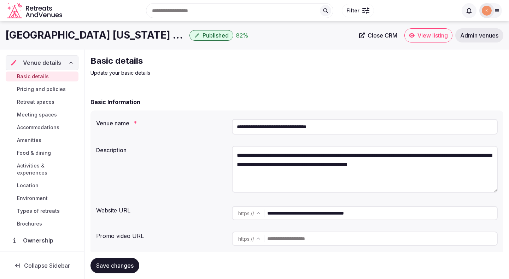
scroll to position [48, 0]
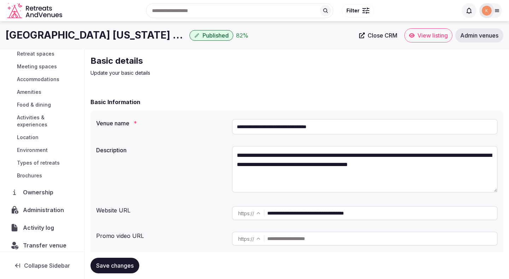
click at [38, 223] on span "Activity log" at bounding box center [40, 227] width 34 height 8
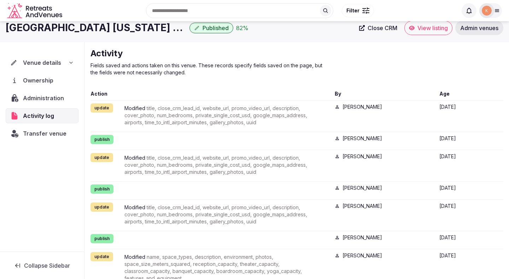
scroll to position [9, 0]
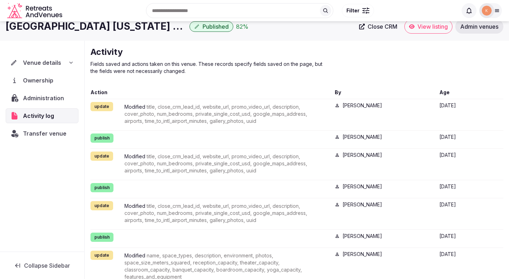
click at [463, 28] on div "Search Popular Destinations Toscana, Italy Riviera Maya, Mexico Indonesia, Bali…" at bounding box center [254, 11] width 495 height 36
click at [464, 28] on div "Search Popular Destinations Toscana, Italy Riviera Maya, Mexico Indonesia, Bali…" at bounding box center [254, 11] width 495 height 36
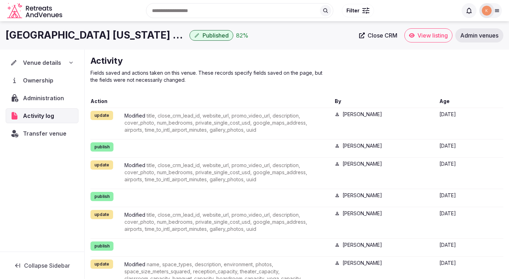
click at [482, 35] on span "Admin venues" at bounding box center [479, 35] width 38 height 7
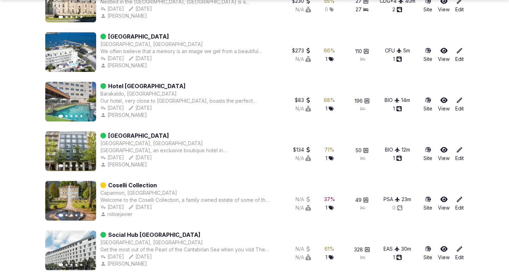
scroll to position [325, 0]
